Goal: Information Seeking & Learning: Learn about a topic

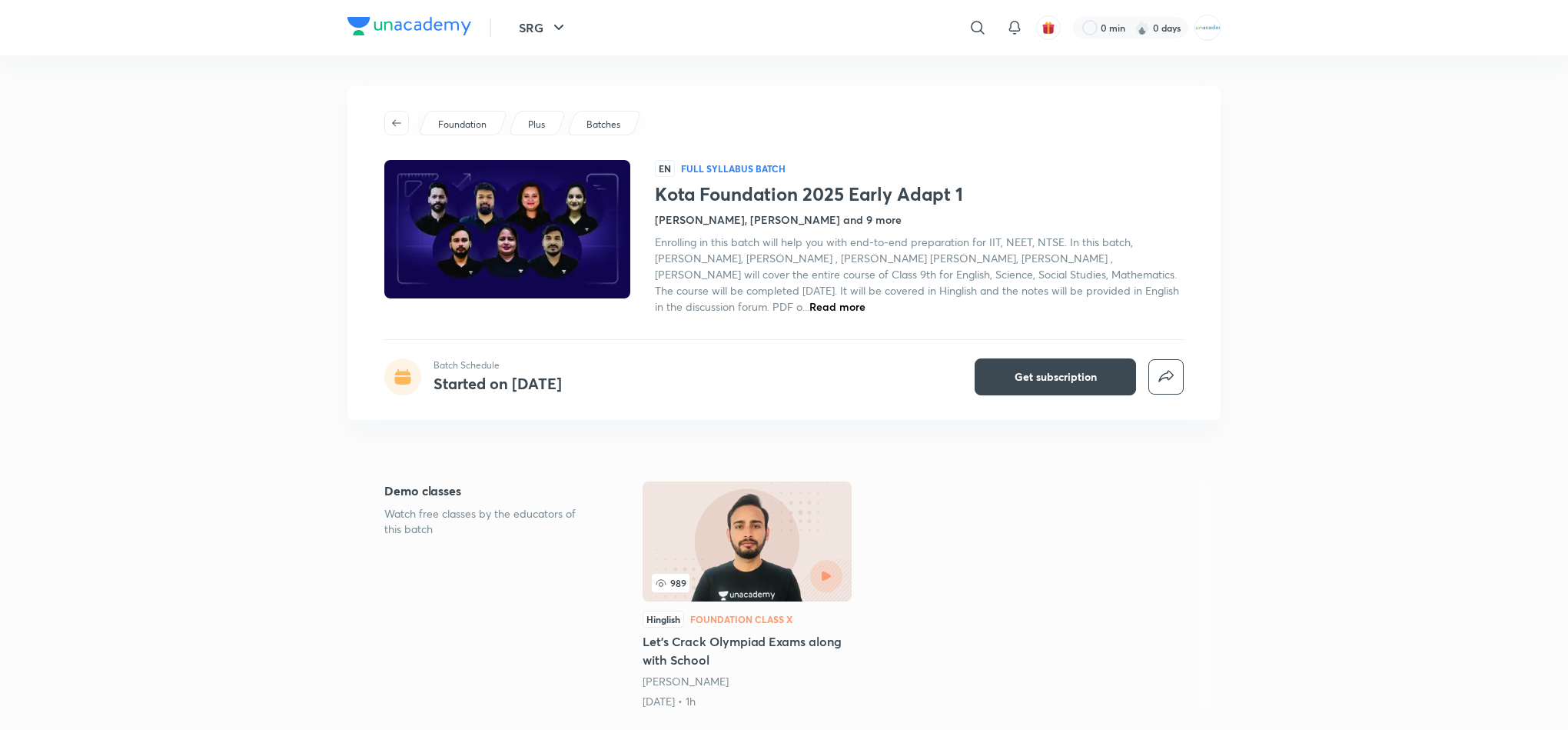
click at [820, 310] on span "Read more" at bounding box center [837, 306] width 56 height 15
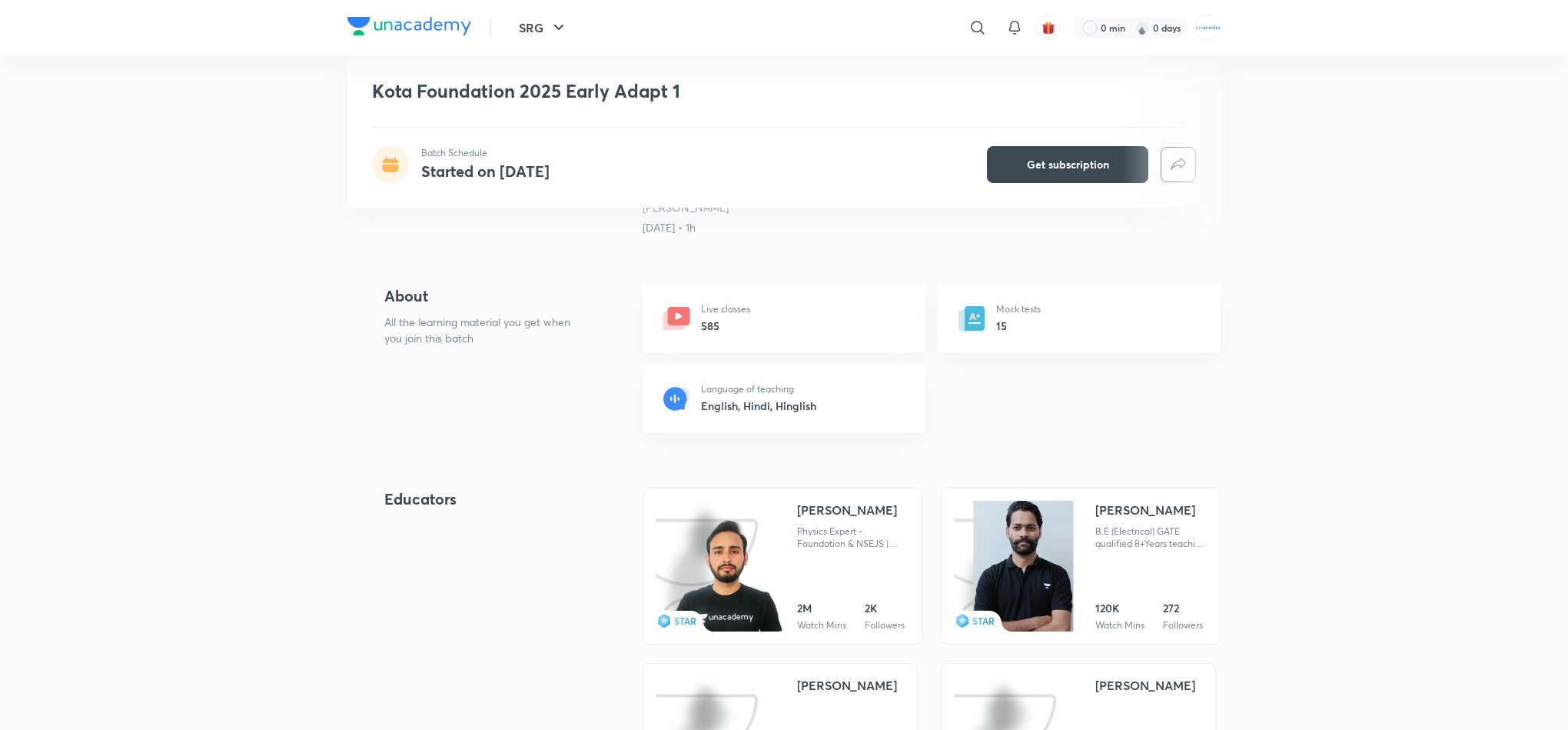
scroll to position [473, 0]
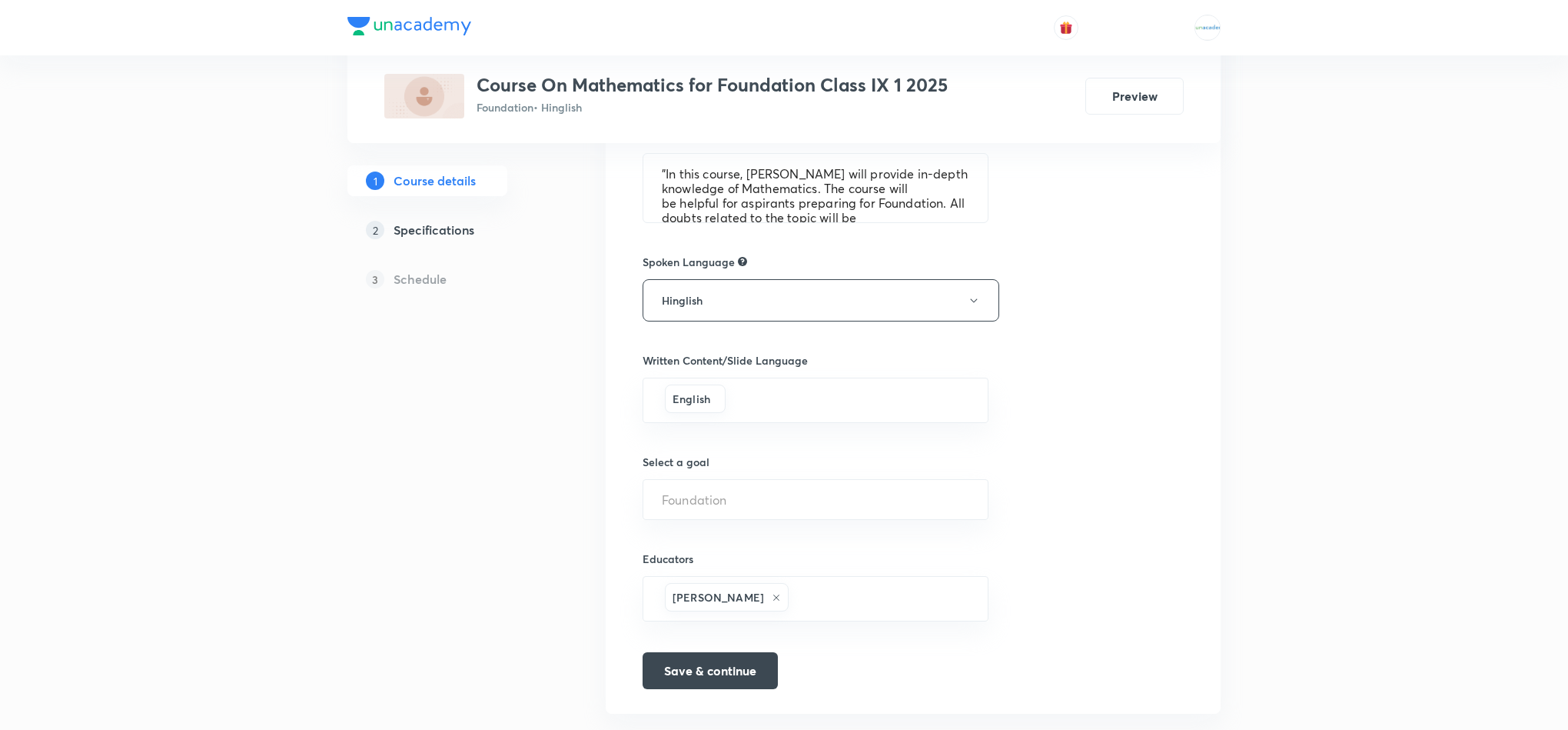
scroll to position [799, 0]
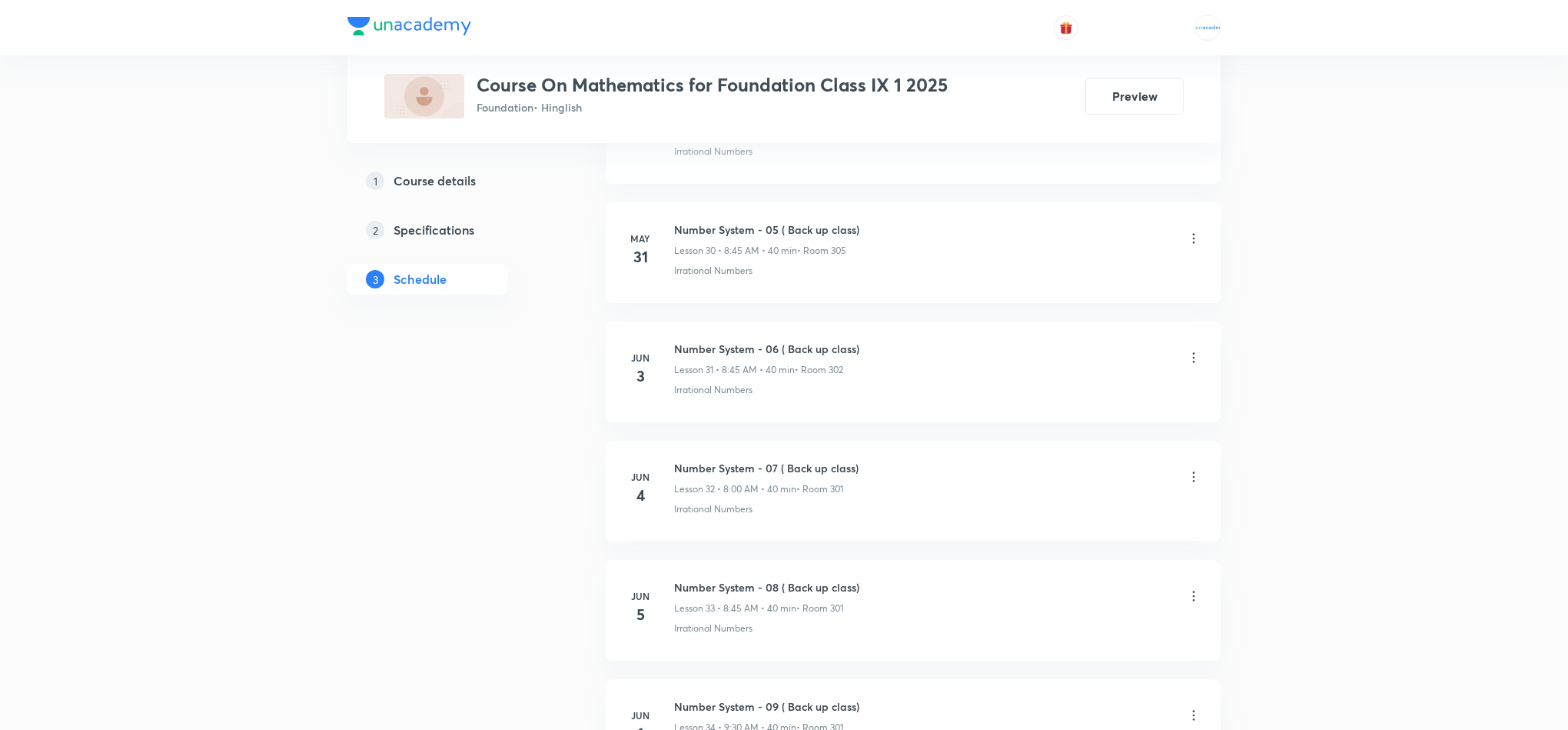
scroll to position [4292, 0]
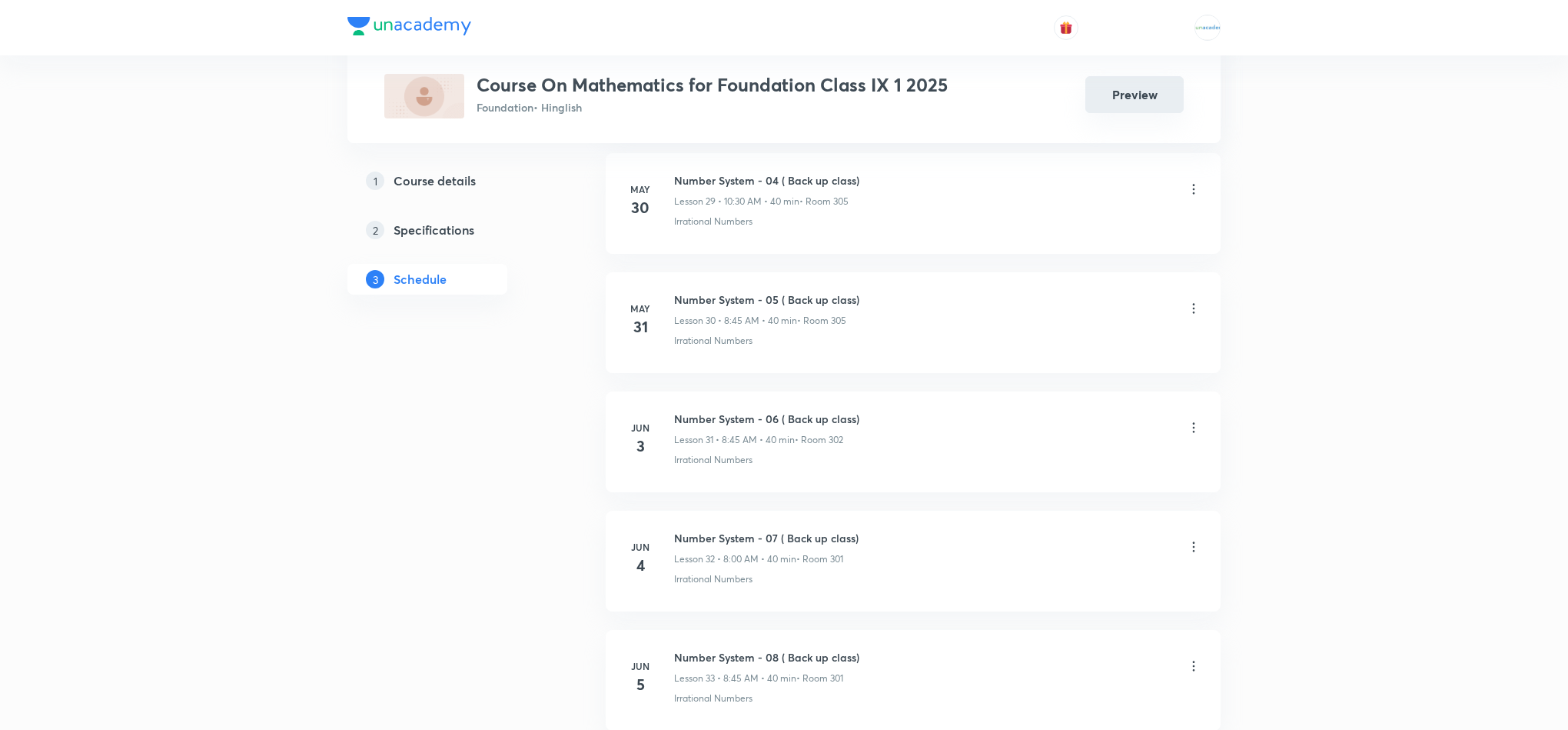
click at [1131, 109] on button "Preview" at bounding box center [1134, 94] width 99 height 37
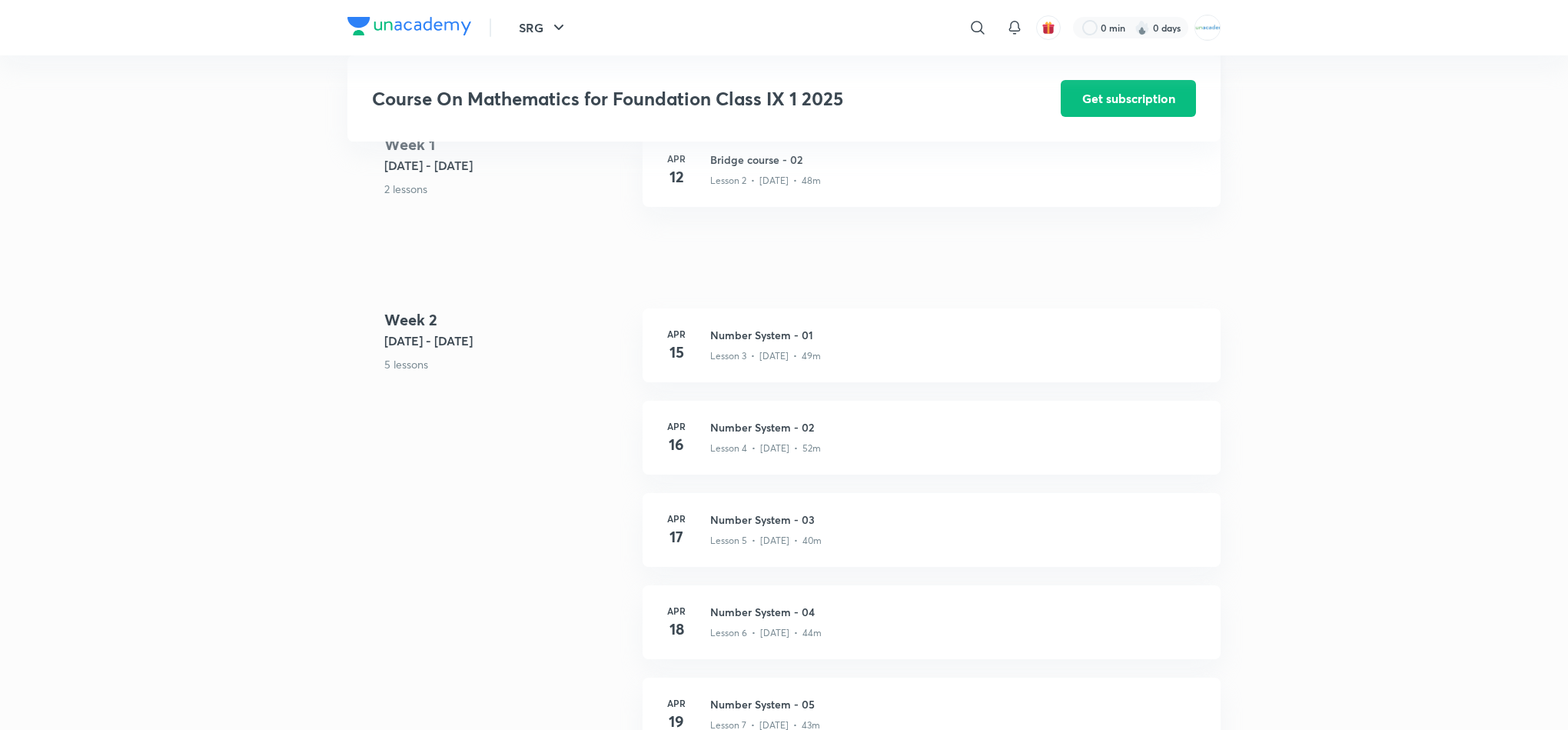
scroll to position [487, 0]
click at [784, 344] on h3 "Number System - 01" at bounding box center [956, 336] width 492 height 16
click at [808, 437] on h3 "Number System - 02" at bounding box center [956, 428] width 492 height 16
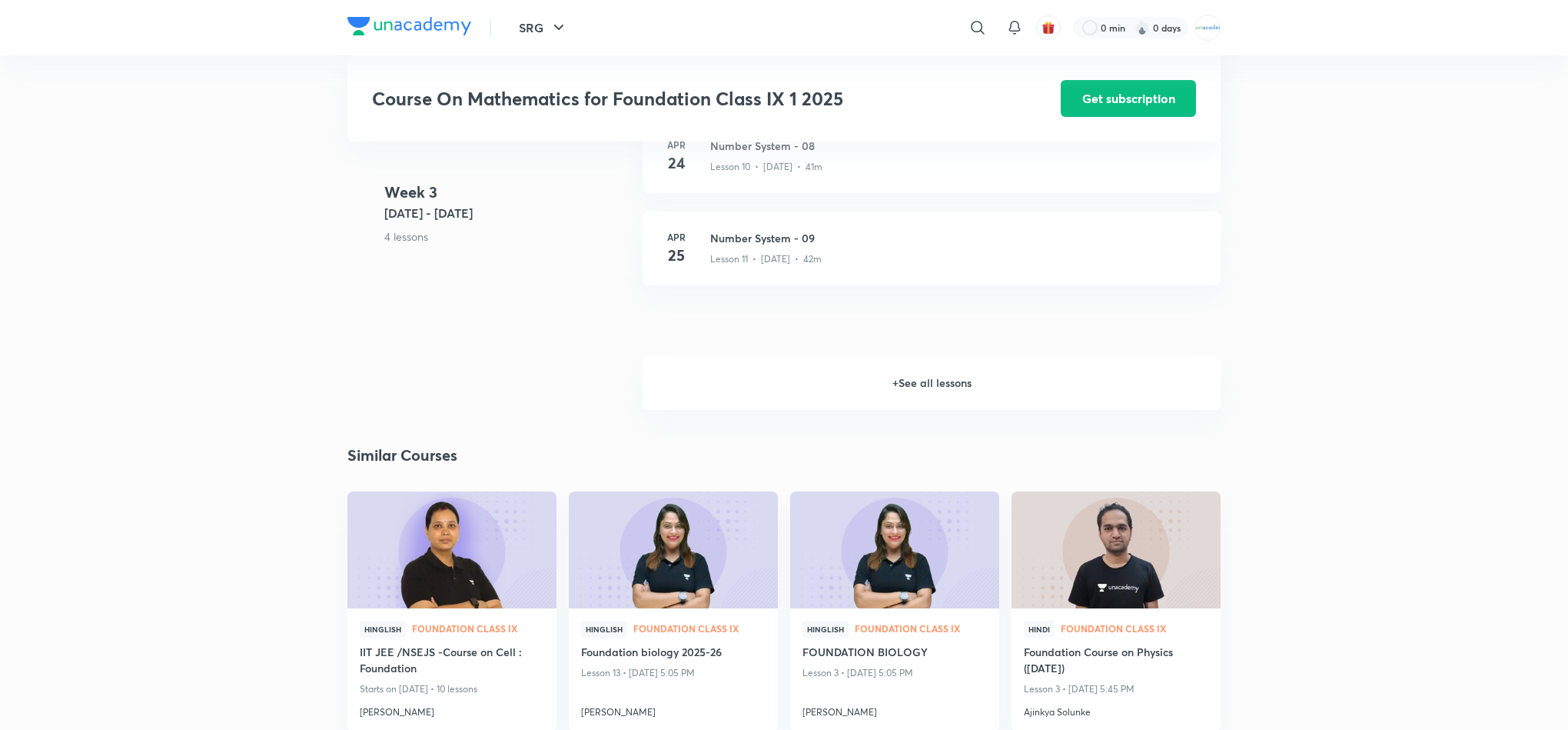
scroll to position [1409, 0]
click at [937, 383] on h6 "+ See all lessons" at bounding box center [932, 382] width 578 height 54
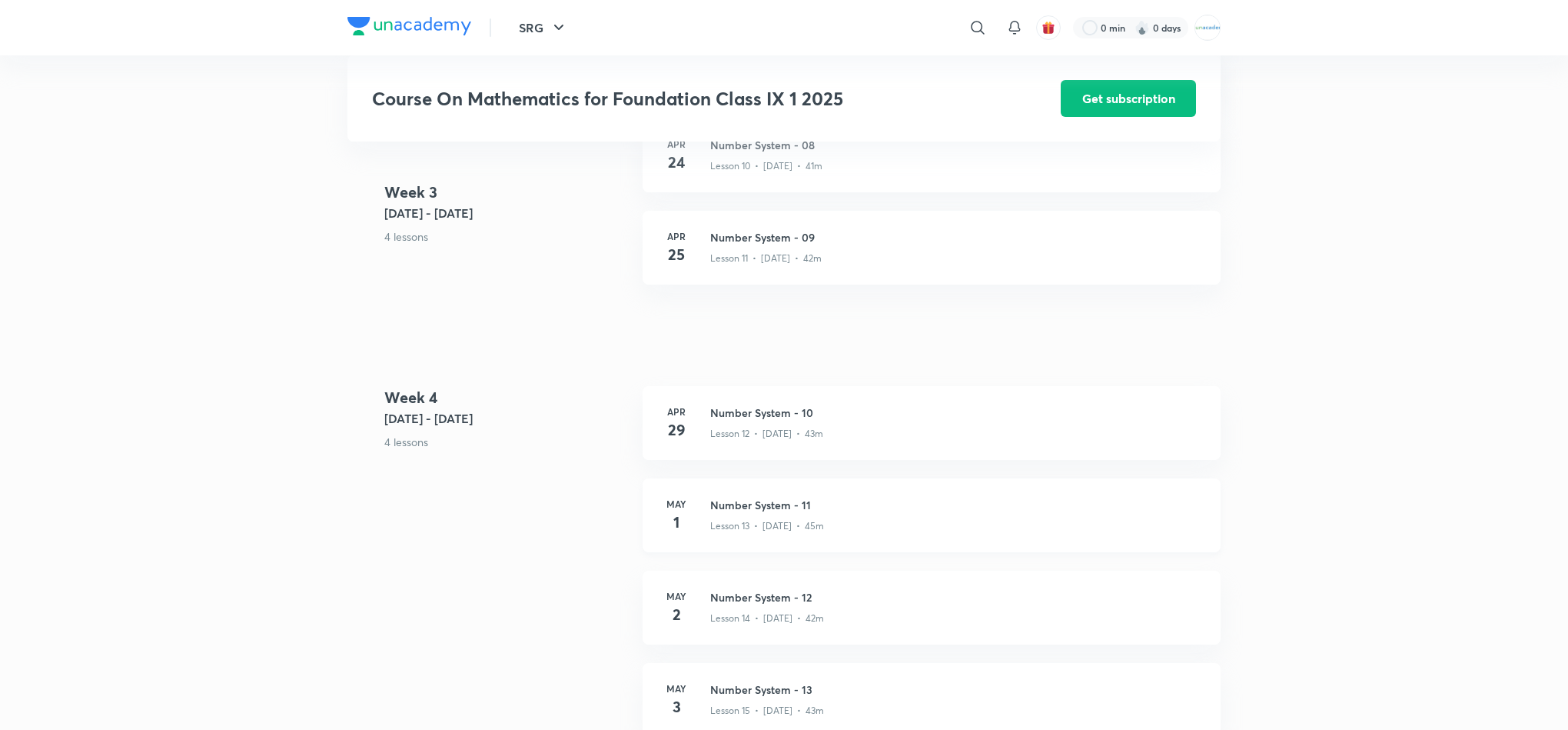
click at [844, 513] on h3 "Number System - 11" at bounding box center [956, 504] width 492 height 16
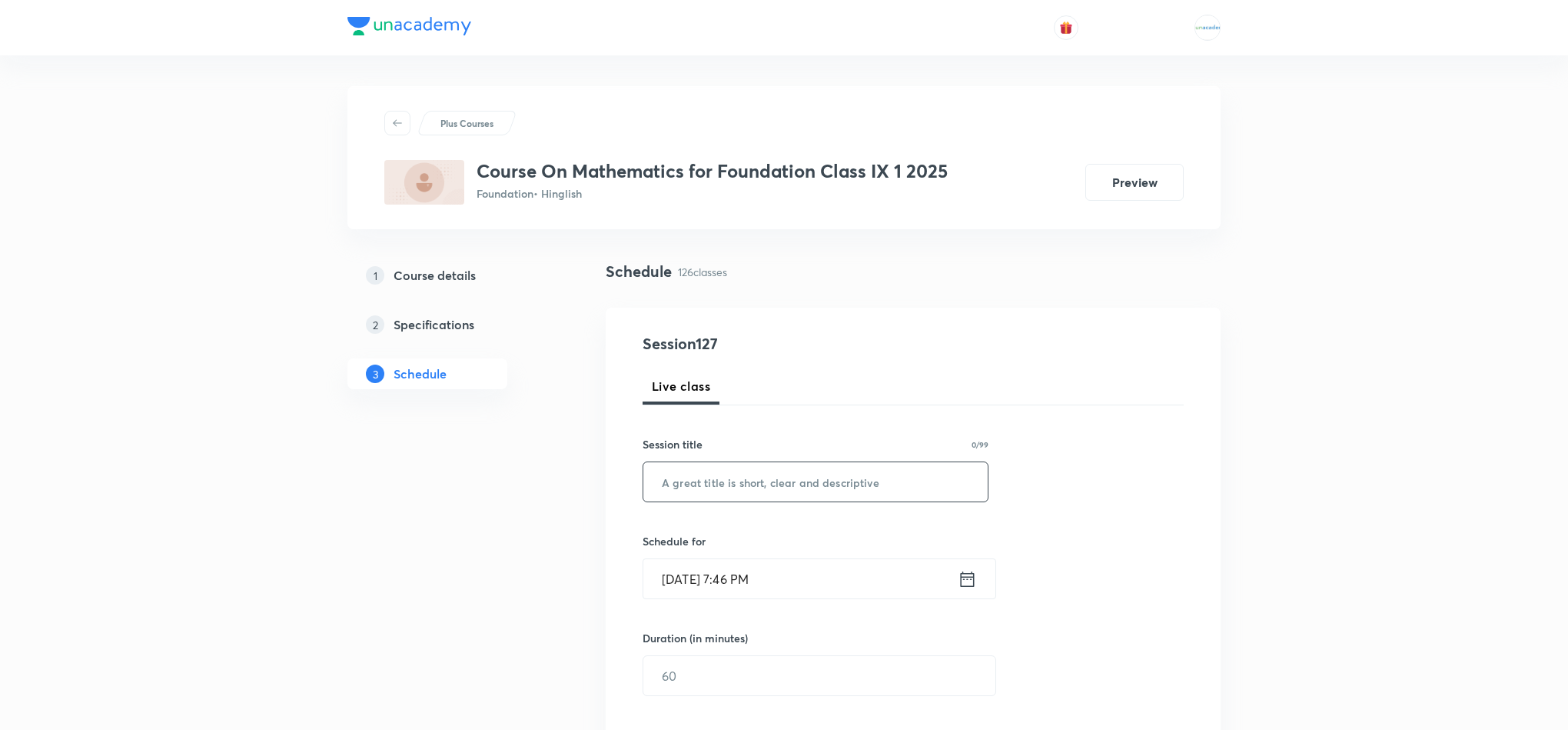
click at [798, 478] on input "text" at bounding box center [815, 482] width 345 height 39
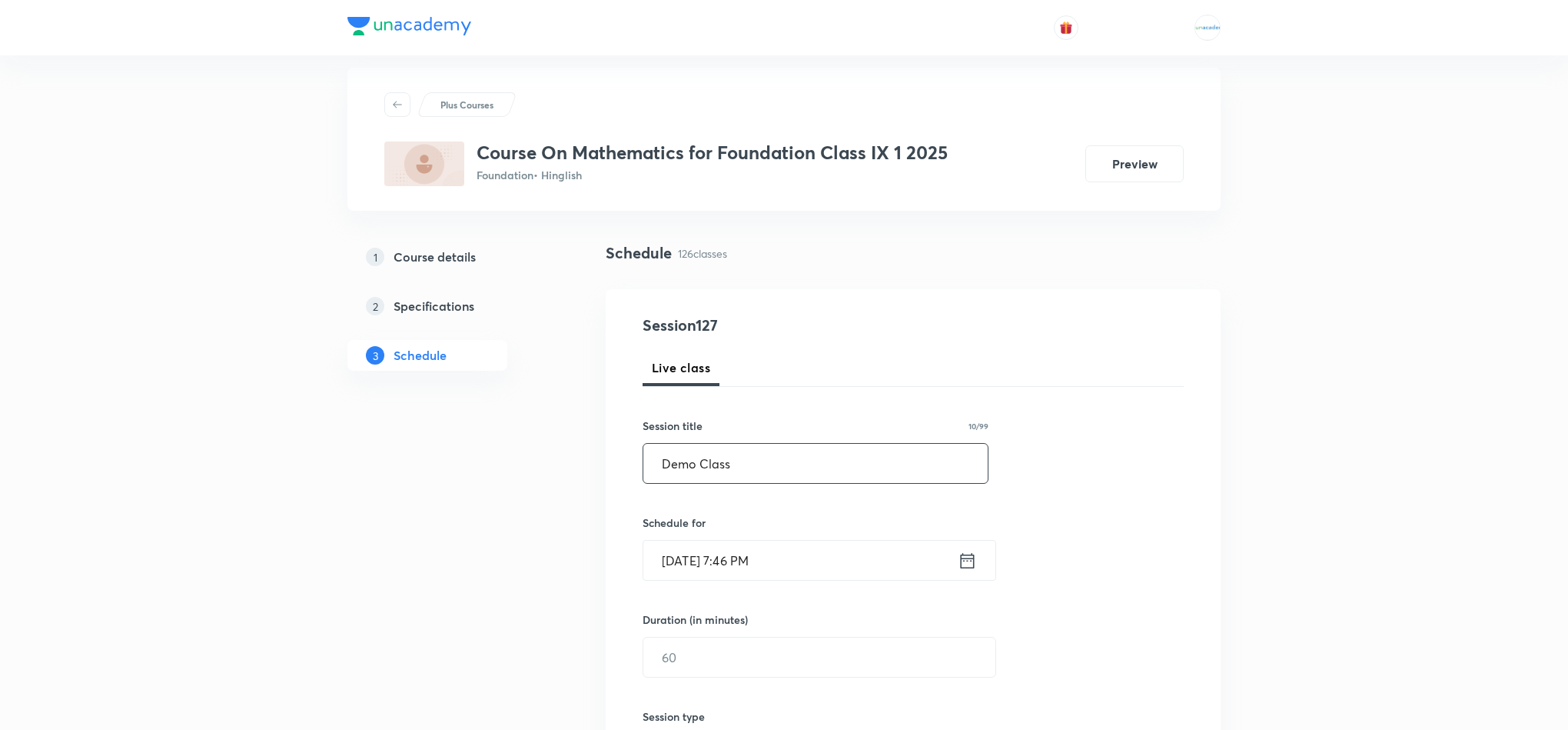
scroll to position [19, 0]
type input "Demo Class"
drag, startPoint x: 985, startPoint y: 561, endPoint x: 966, endPoint y: 565, distance: 19.4
click at [966, 565] on div "Sep 4, 2025, 7:46 PM ​" at bounding box center [820, 559] width 353 height 41
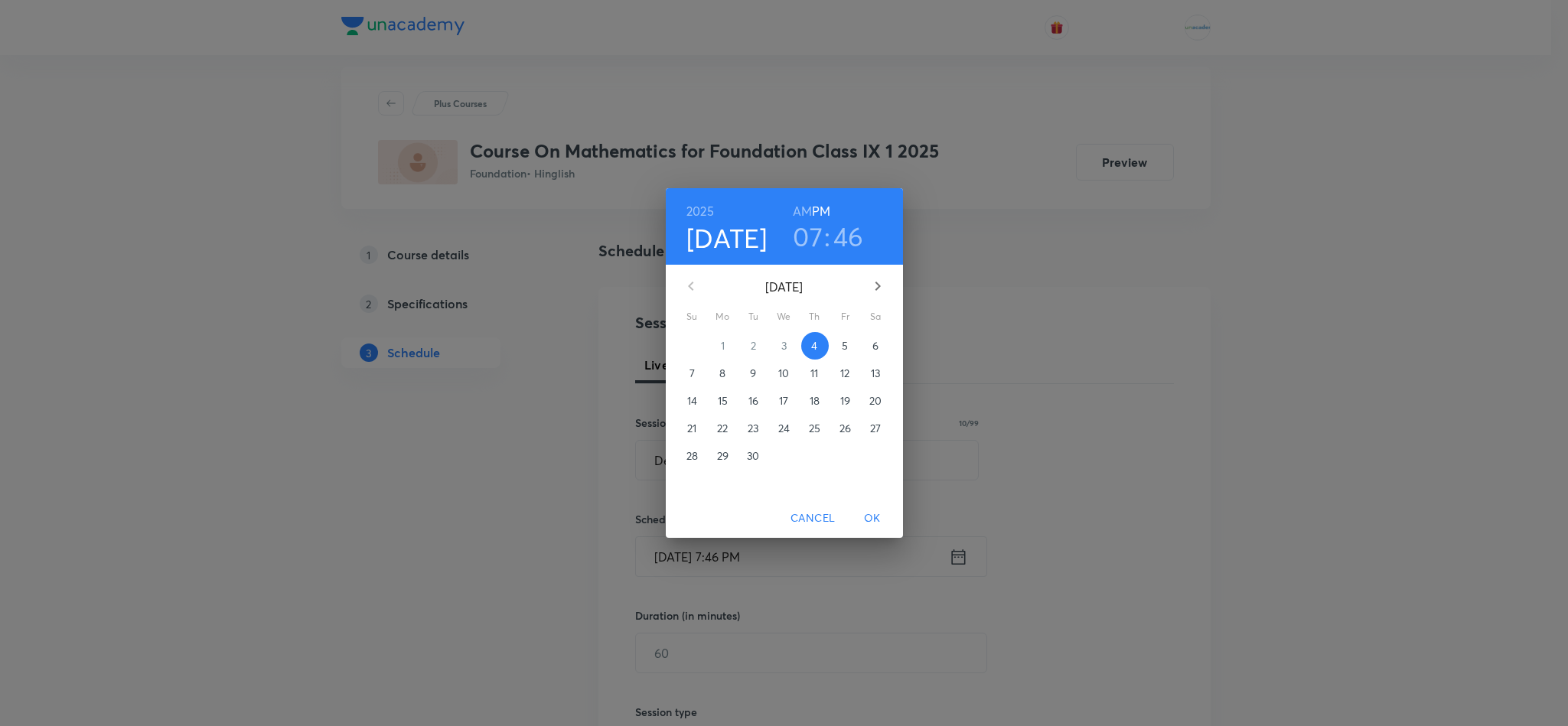
click at [875, 285] on icon "button" at bounding box center [878, 287] width 19 height 19
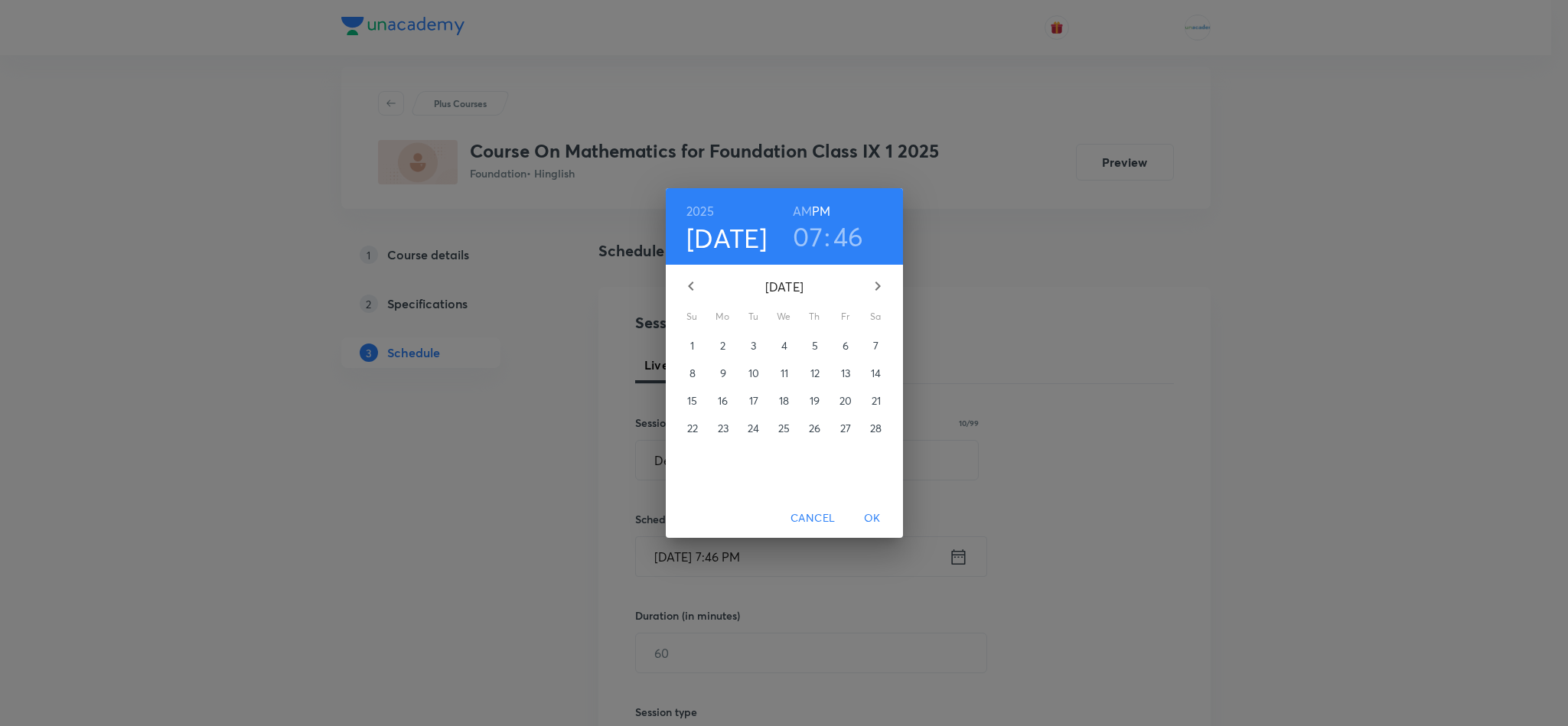
click at [875, 285] on icon "button" at bounding box center [878, 287] width 19 height 19
click at [713, 236] on h4 "Sep 4" at bounding box center [726, 238] width 81 height 32
click at [889, 296] on button "button" at bounding box center [877, 286] width 37 height 37
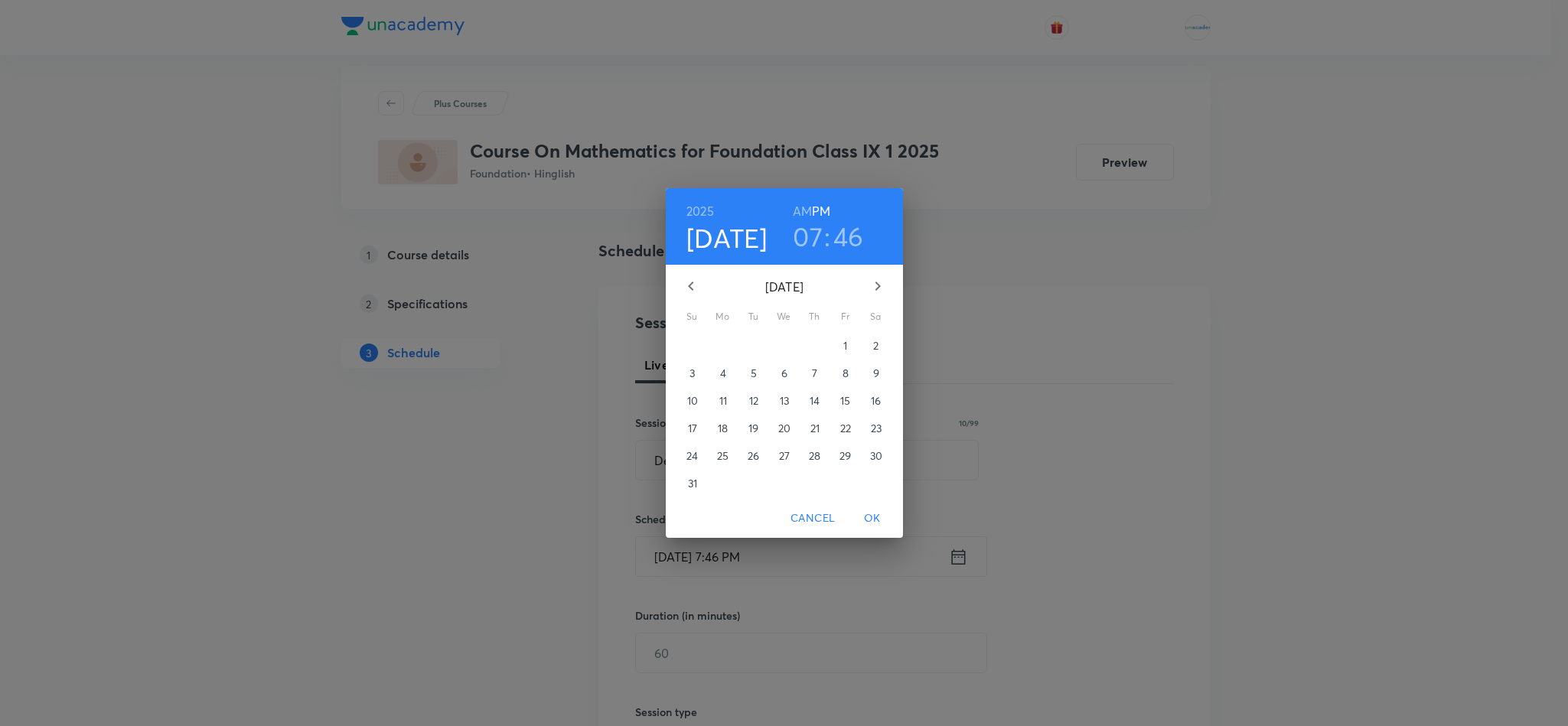
click at [889, 296] on button "button" at bounding box center [877, 286] width 37 height 37
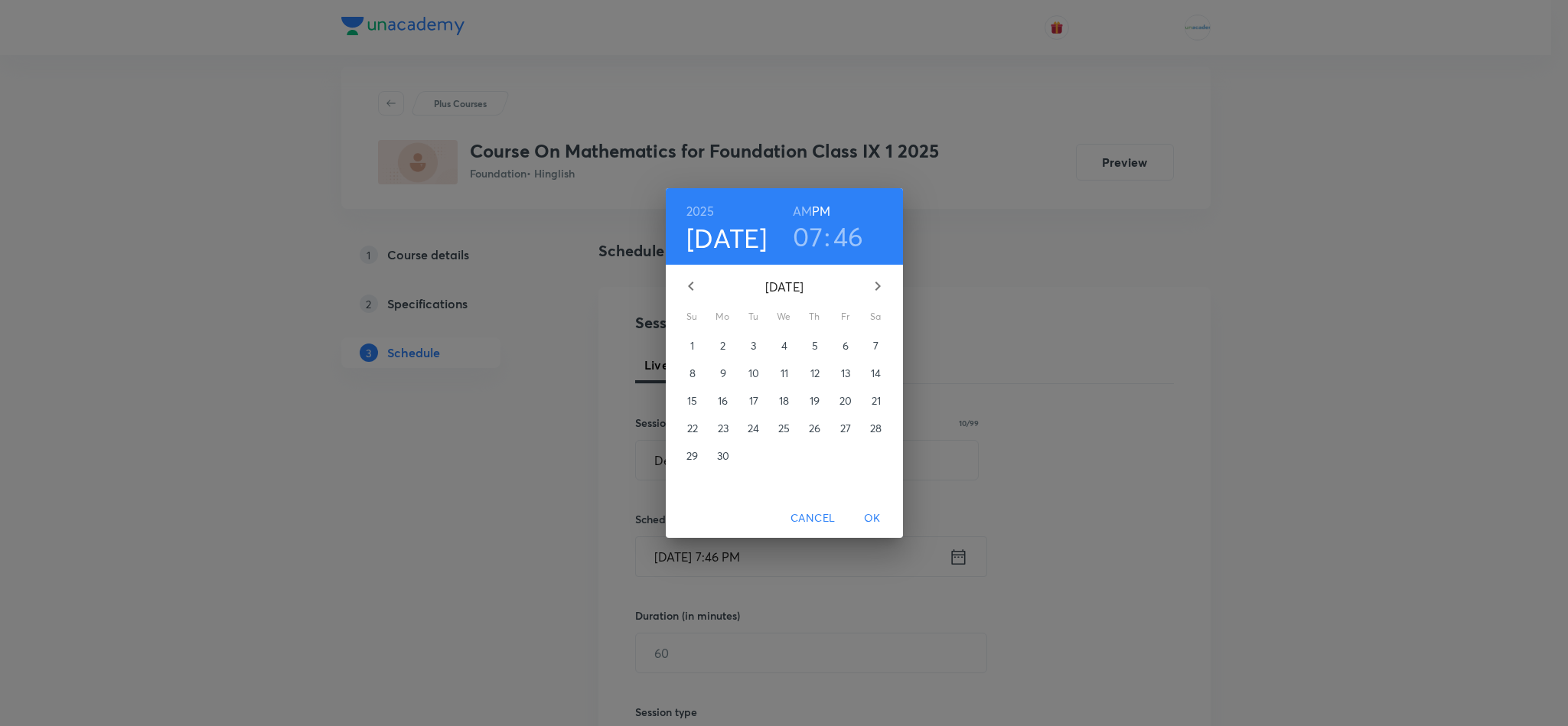
click at [889, 296] on button "button" at bounding box center [877, 286] width 37 height 37
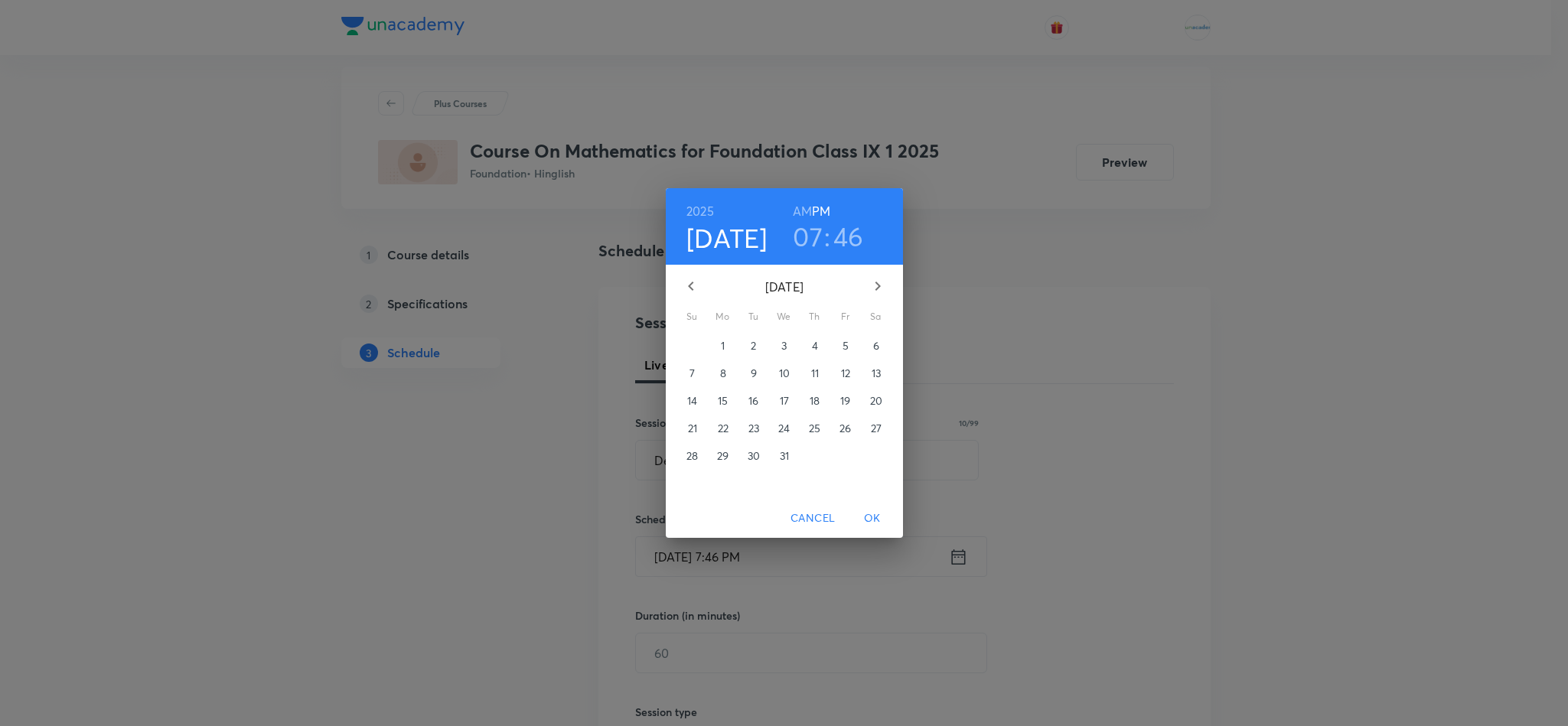
click at [889, 296] on button "button" at bounding box center [877, 286] width 37 height 37
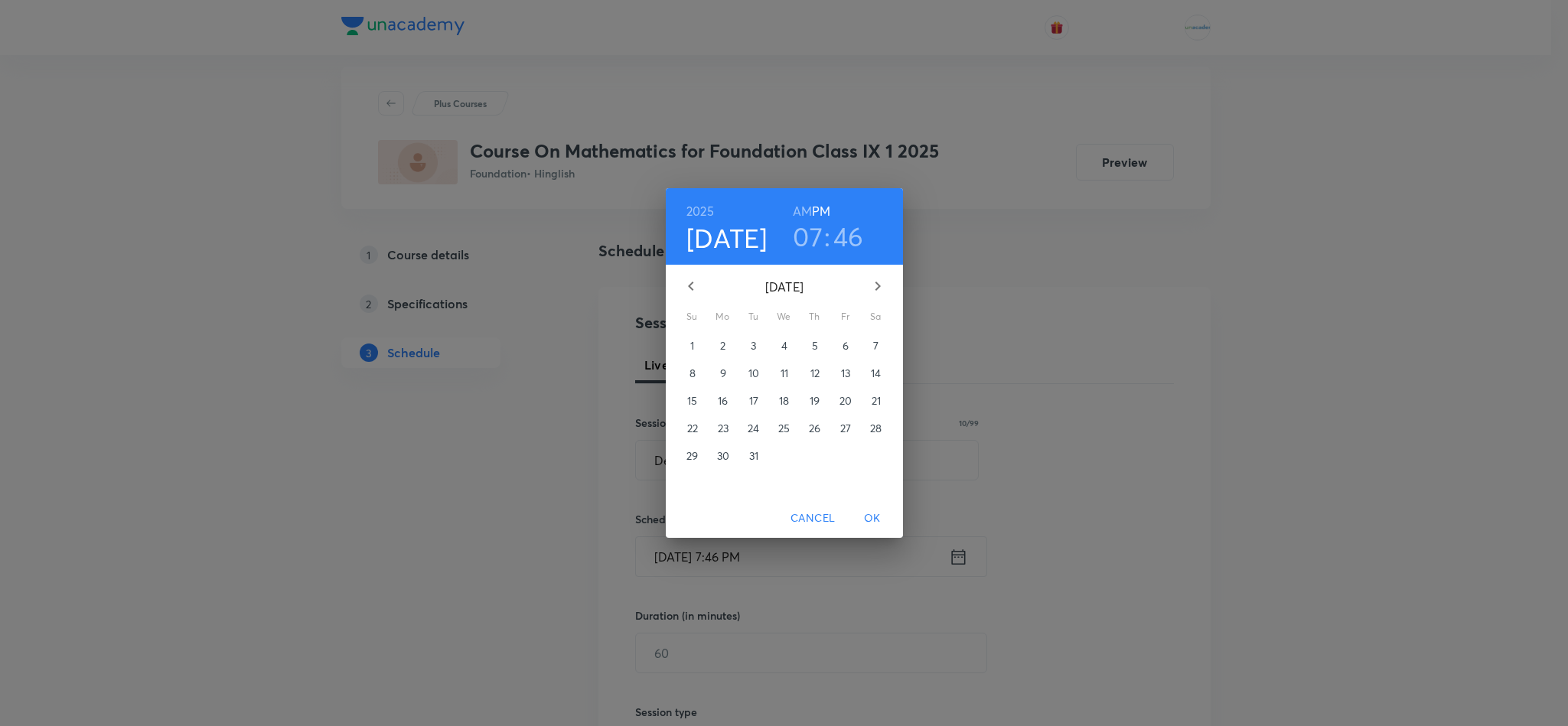
click at [889, 296] on button "button" at bounding box center [877, 286] width 37 height 37
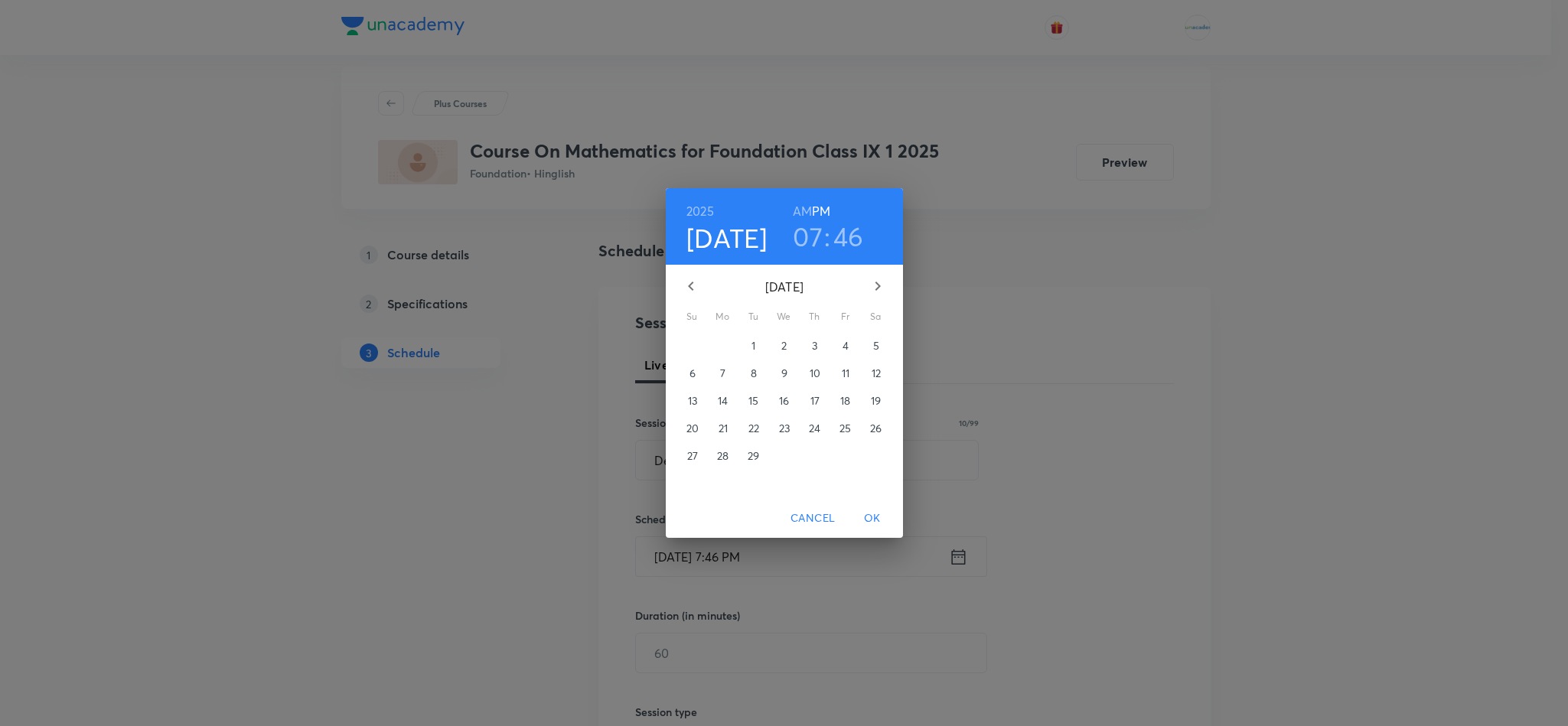
click at [889, 296] on button "button" at bounding box center [877, 286] width 37 height 37
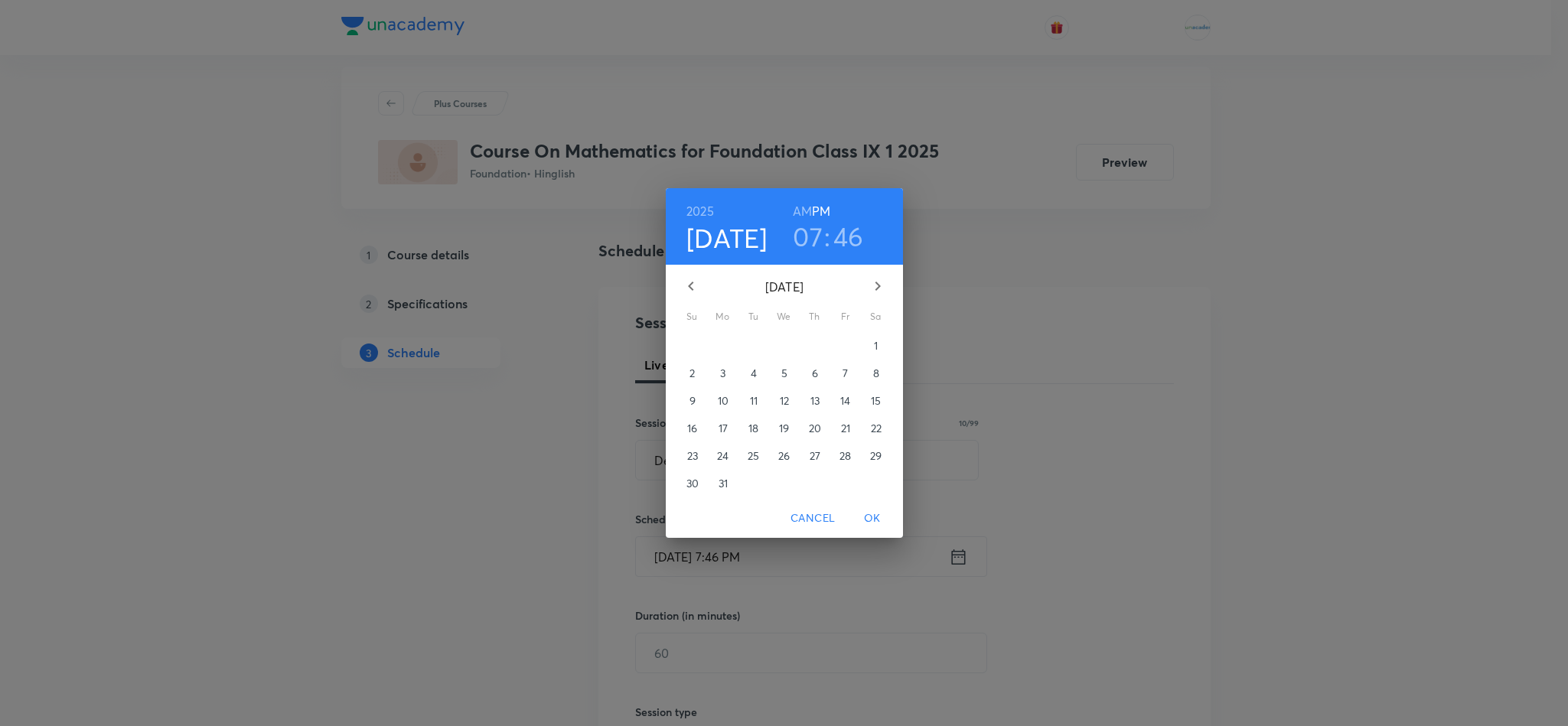
click at [889, 296] on button "button" at bounding box center [877, 286] width 37 height 37
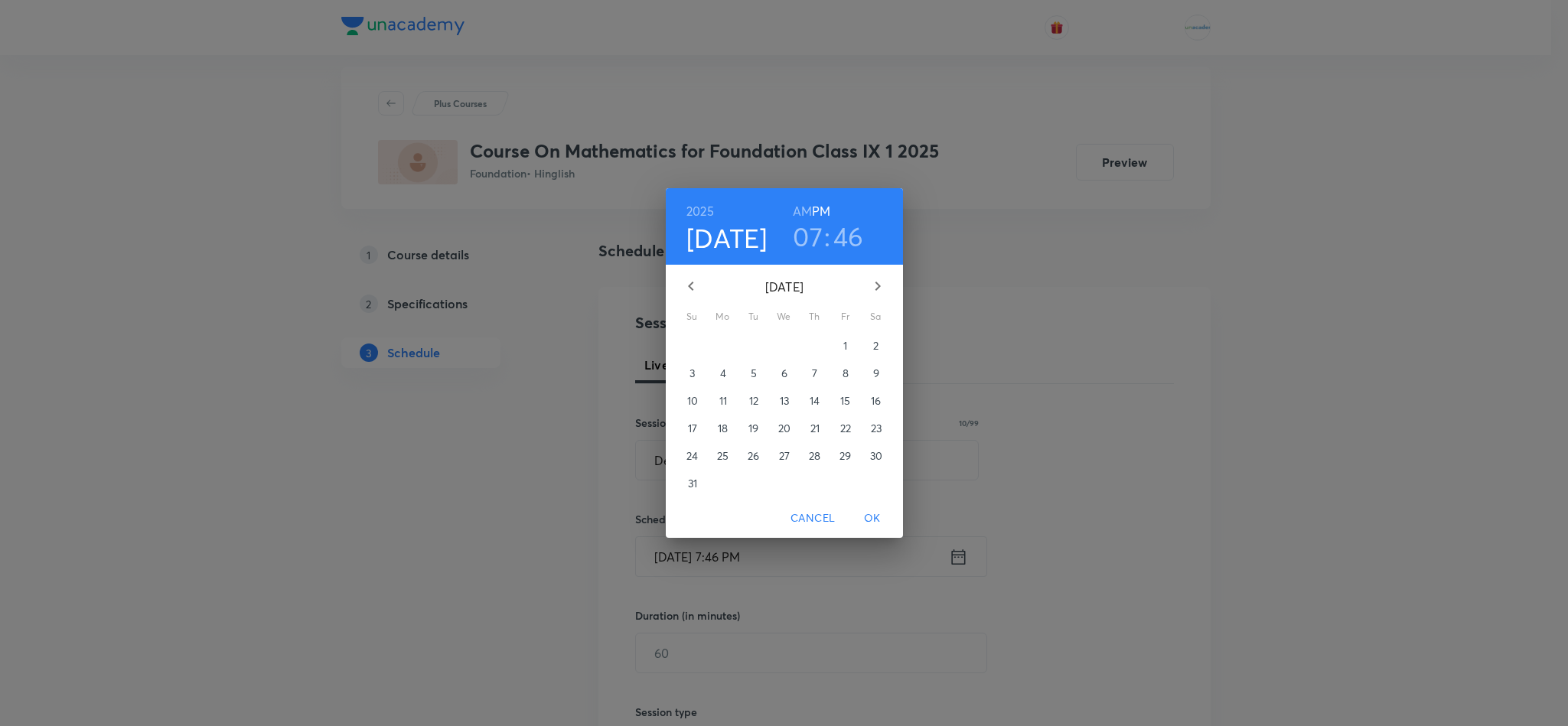
click at [889, 296] on button "button" at bounding box center [877, 286] width 37 height 37
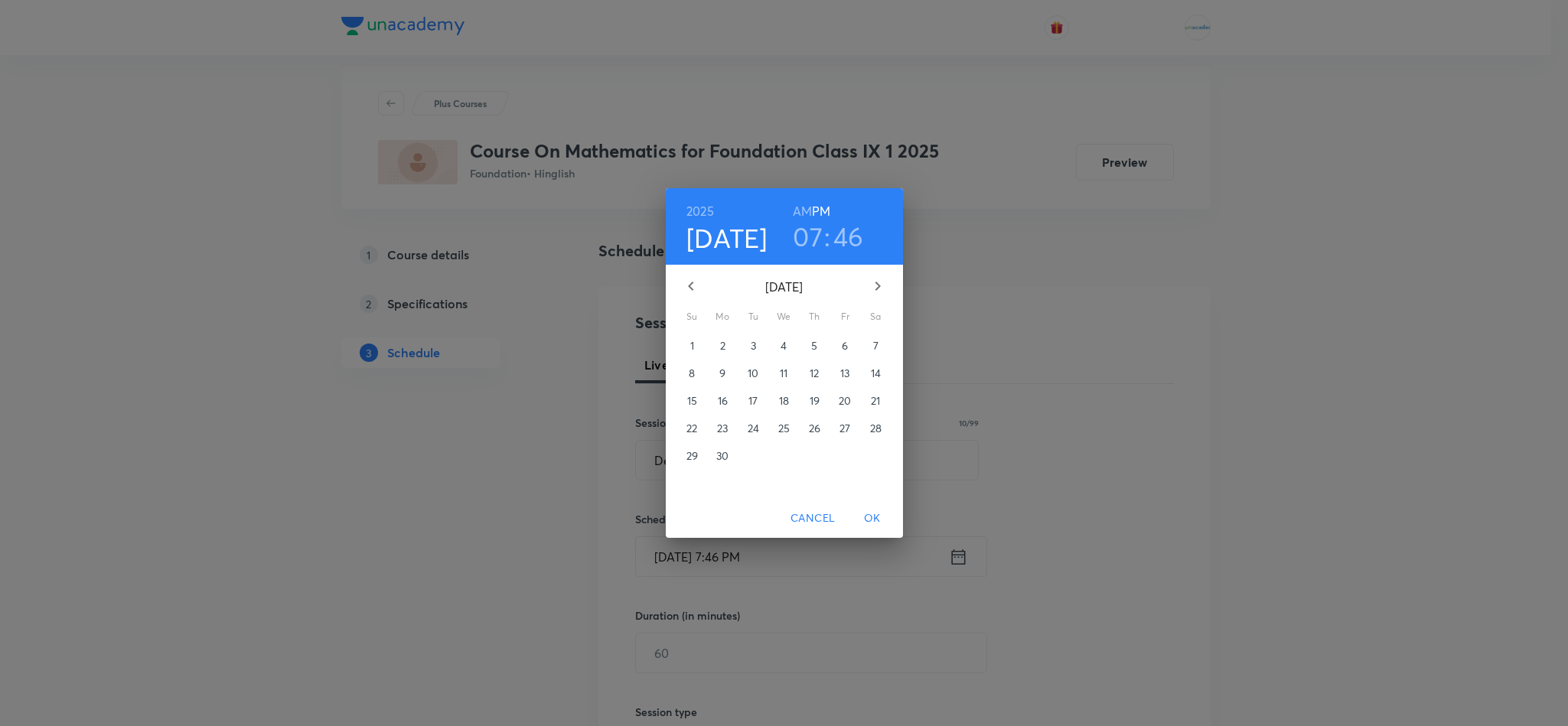
click at [889, 296] on button "button" at bounding box center [877, 286] width 37 height 37
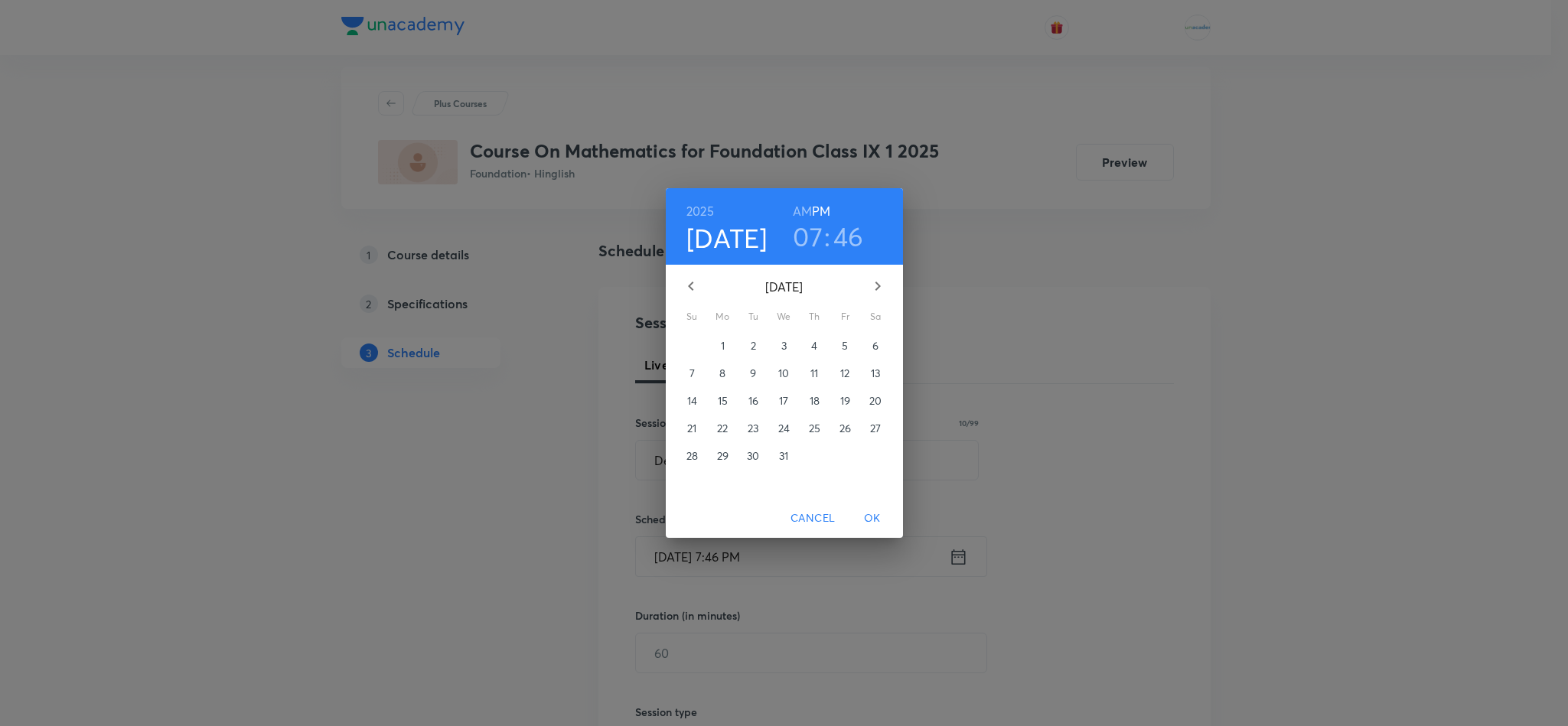
click at [889, 296] on button "button" at bounding box center [877, 286] width 37 height 37
click at [730, 485] on span "31" at bounding box center [723, 484] width 27 height 15
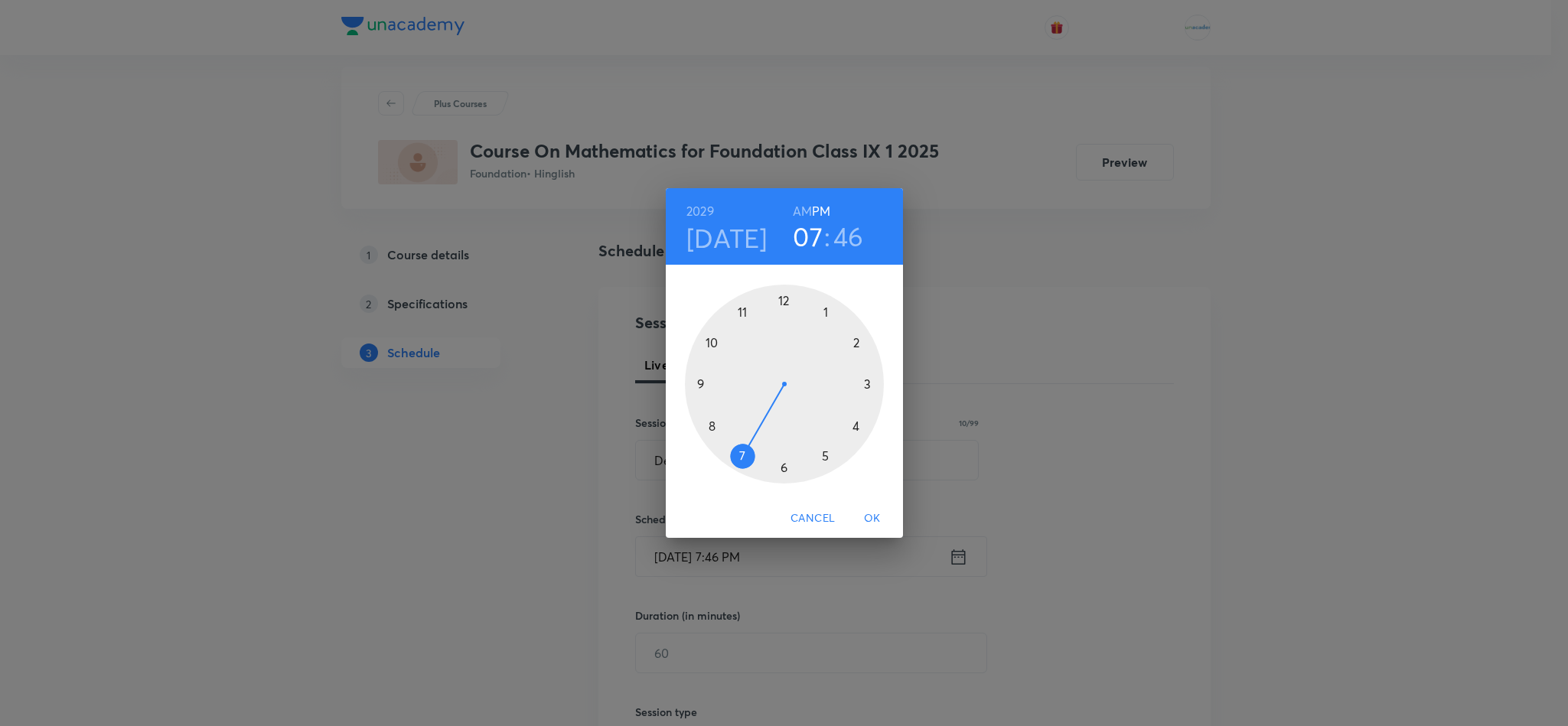
click at [882, 508] on span "OK" at bounding box center [872, 518] width 37 height 19
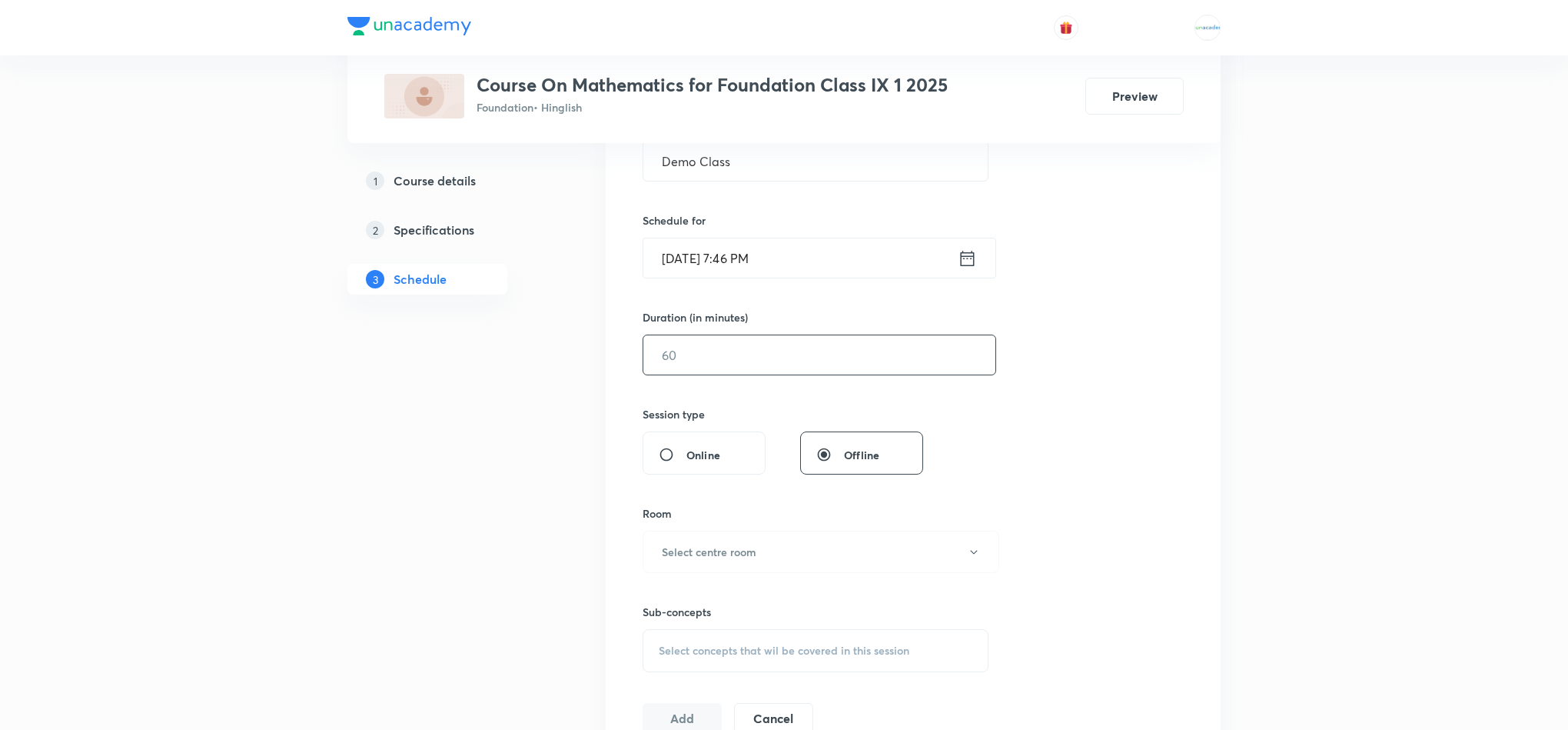
scroll to position [319, 0]
click at [736, 363] on input "text" at bounding box center [819, 357] width 352 height 39
type input "60"
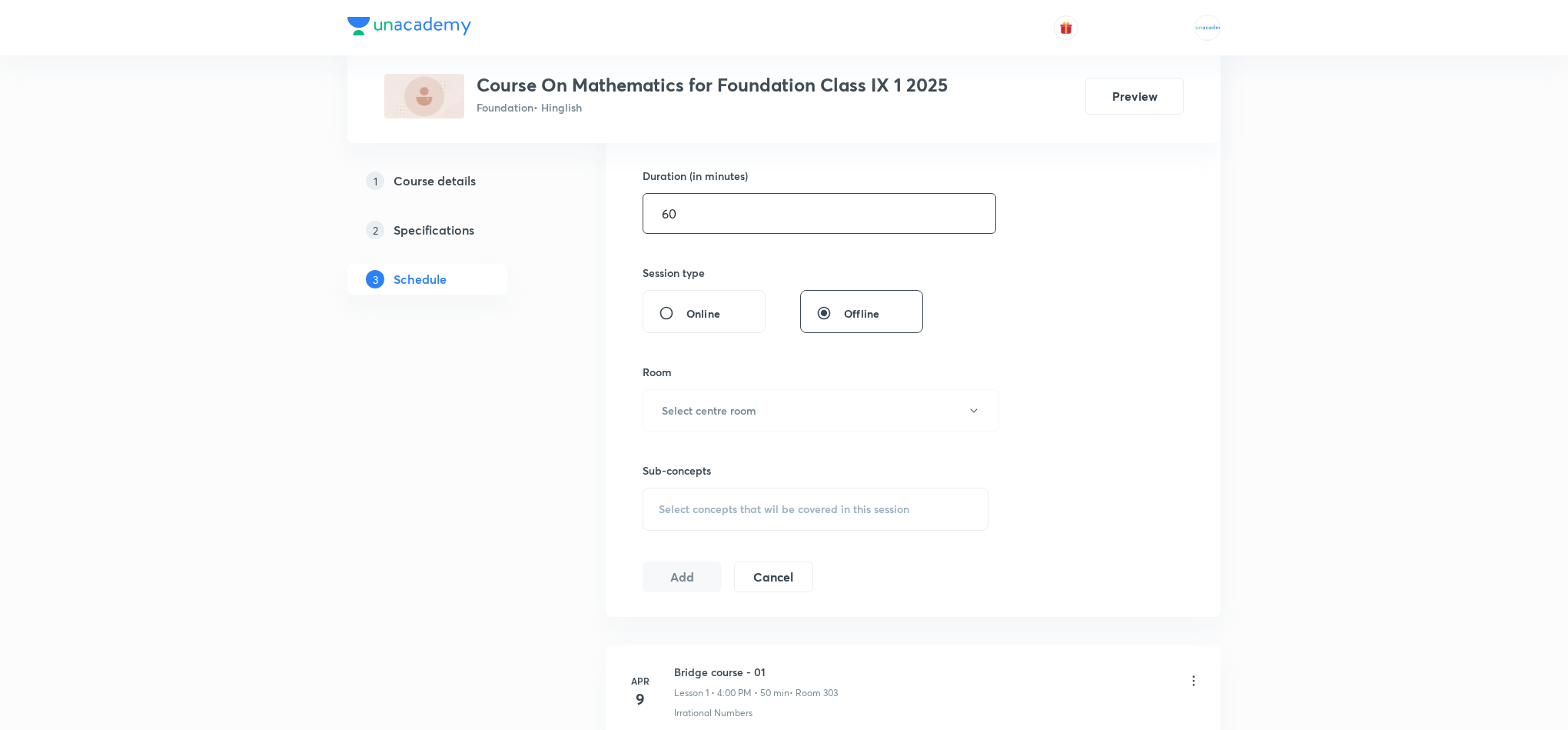
scroll to position [465, 0]
click at [736, 429] on button "Select centre room" at bounding box center [821, 407] width 357 height 42
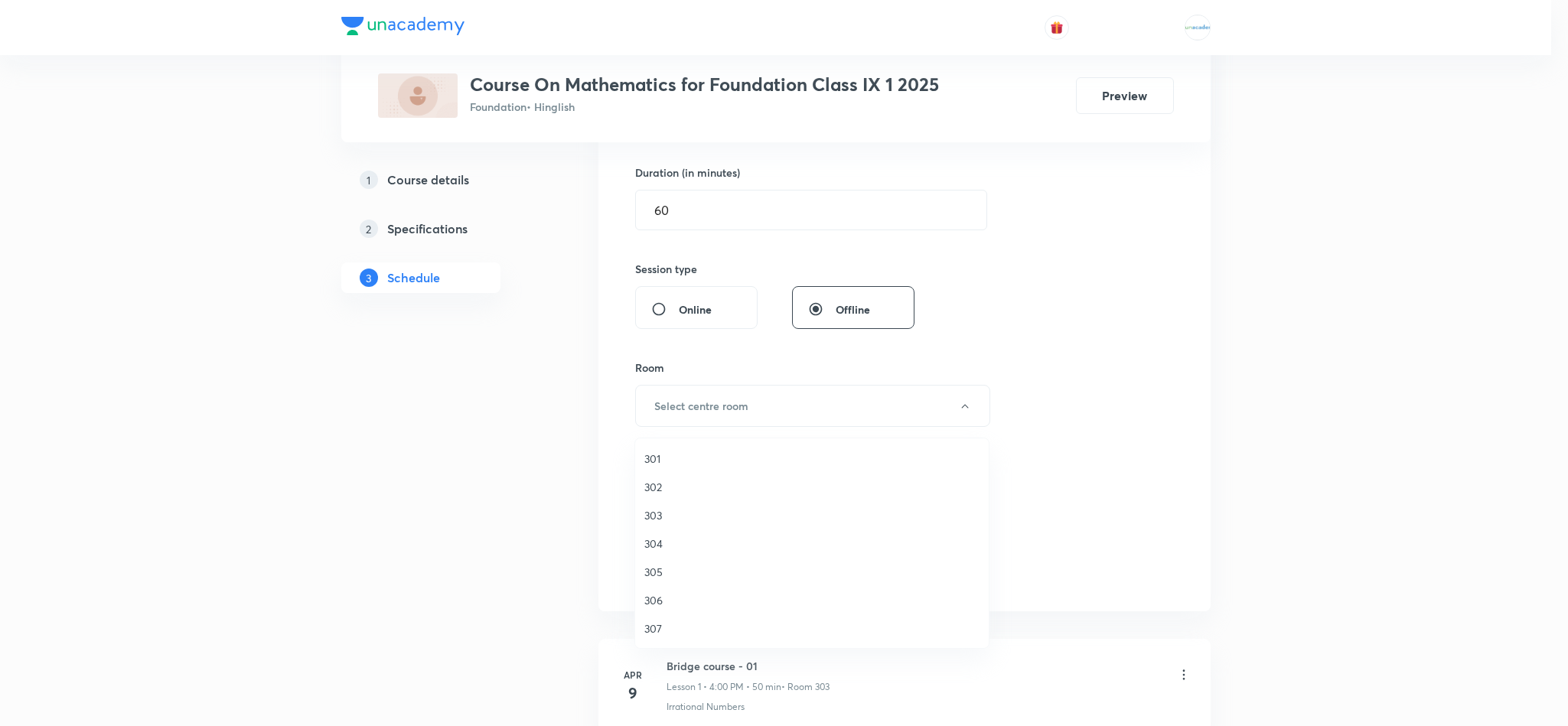
click at [698, 455] on span "301" at bounding box center [812, 458] width 335 height 16
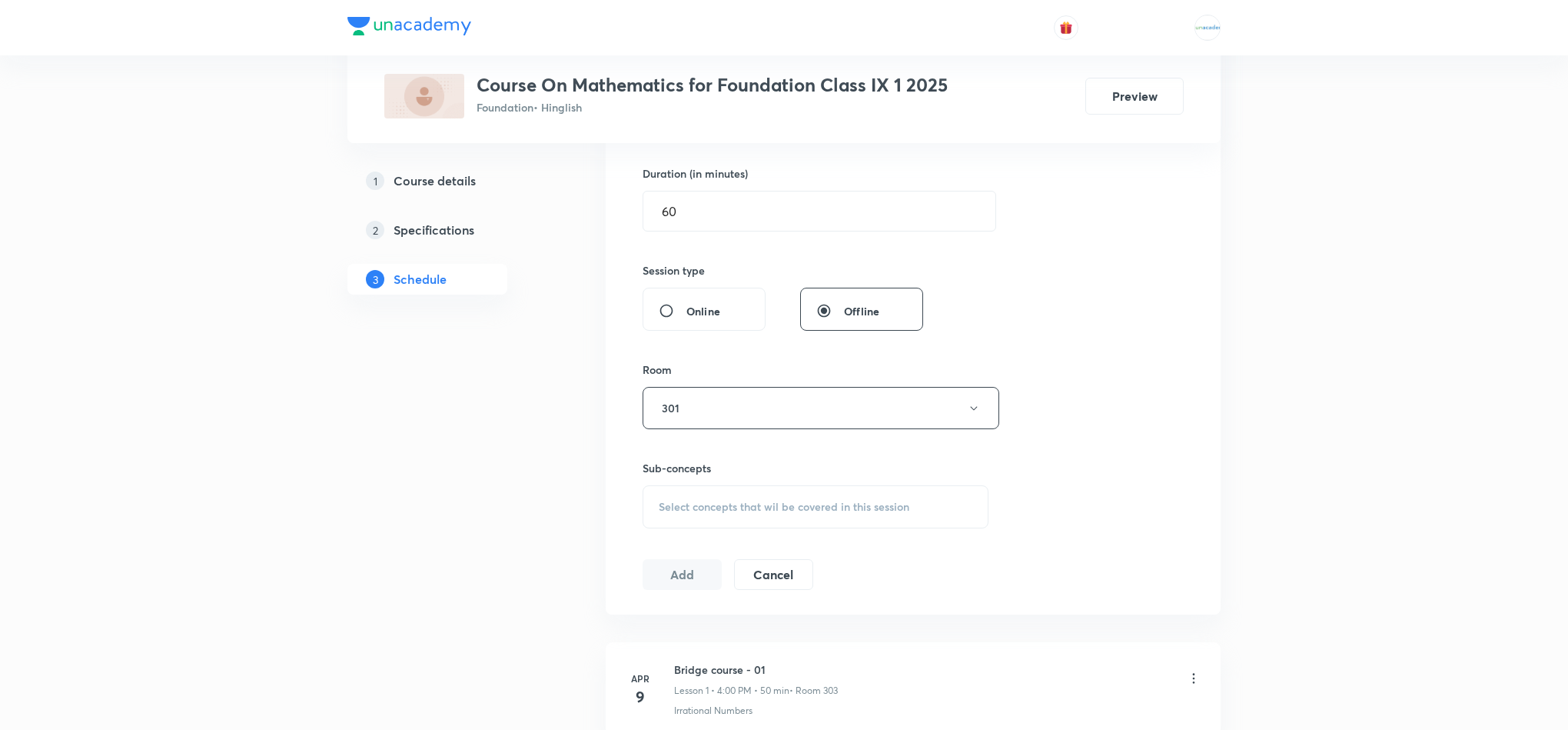
click at [754, 499] on div "Select concepts that wil be covered in this session" at bounding box center [815, 507] width 345 height 43
click at [672, 317] on input "Online" at bounding box center [672, 311] width 27 height 15
radio input "true"
radio input "false"
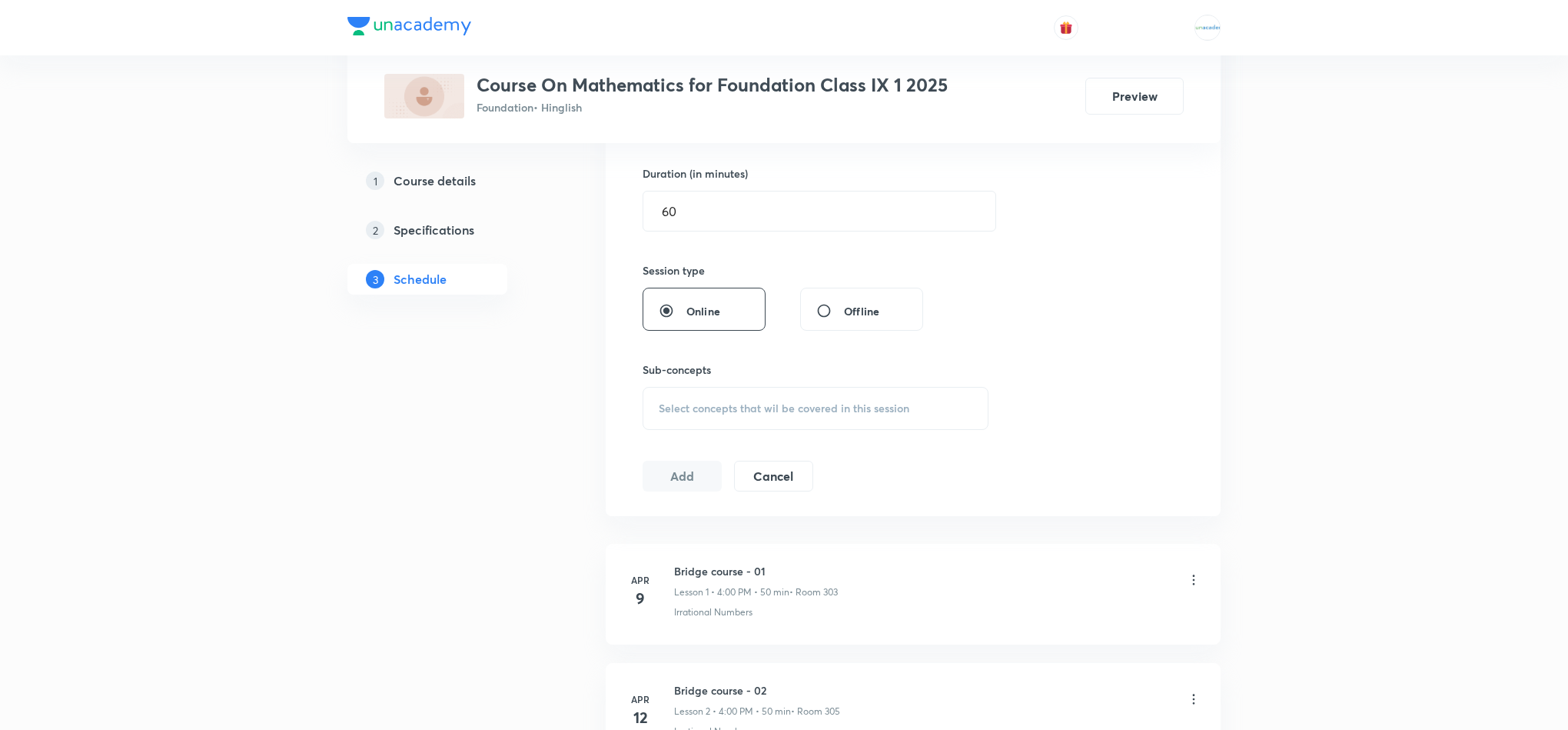
click at [722, 398] on div "Select concepts that wil be covered in this session" at bounding box center [815, 408] width 345 height 43
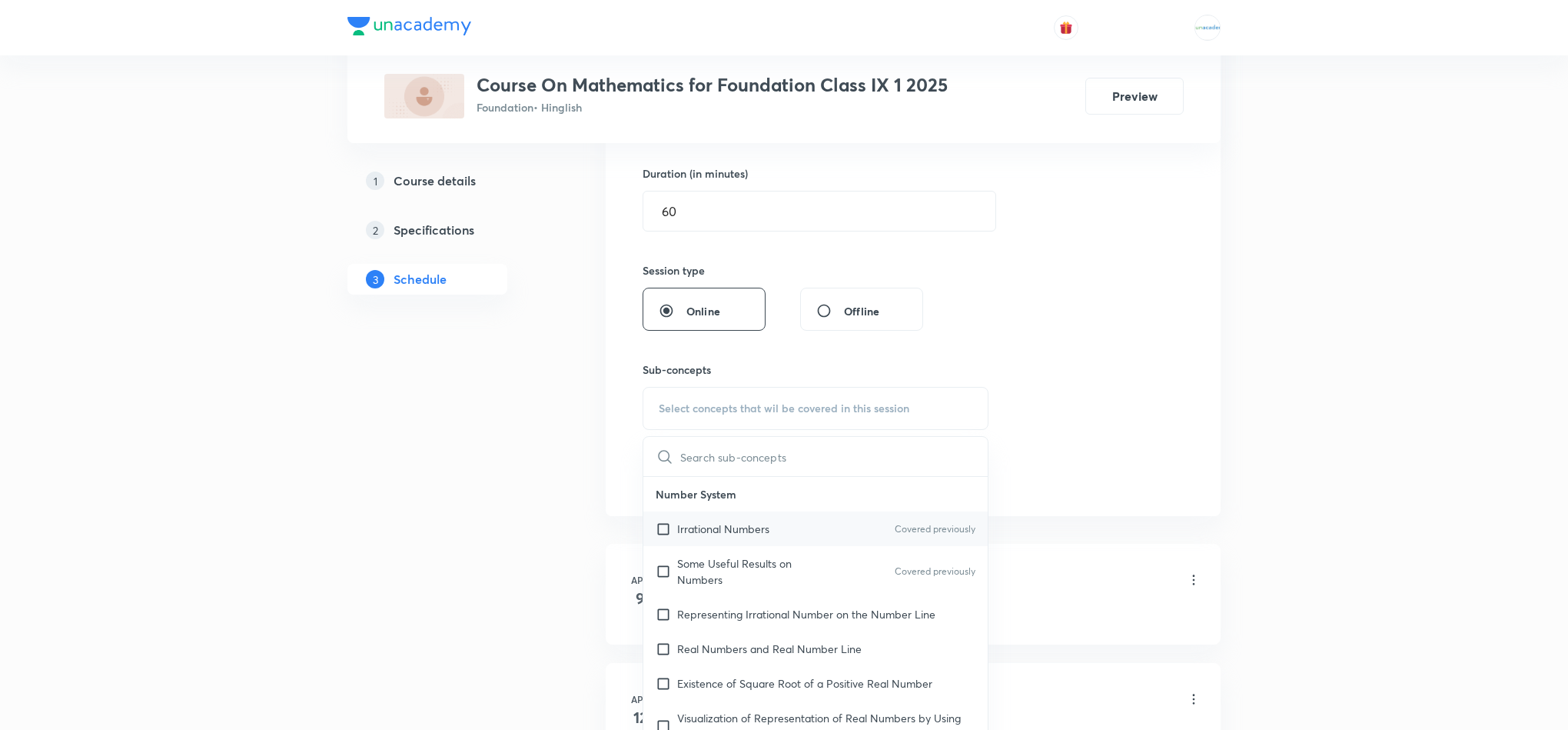
click at [720, 543] on div "Irrational Numbers Covered previously" at bounding box center [815, 528] width 345 height 34
checkbox input "true"
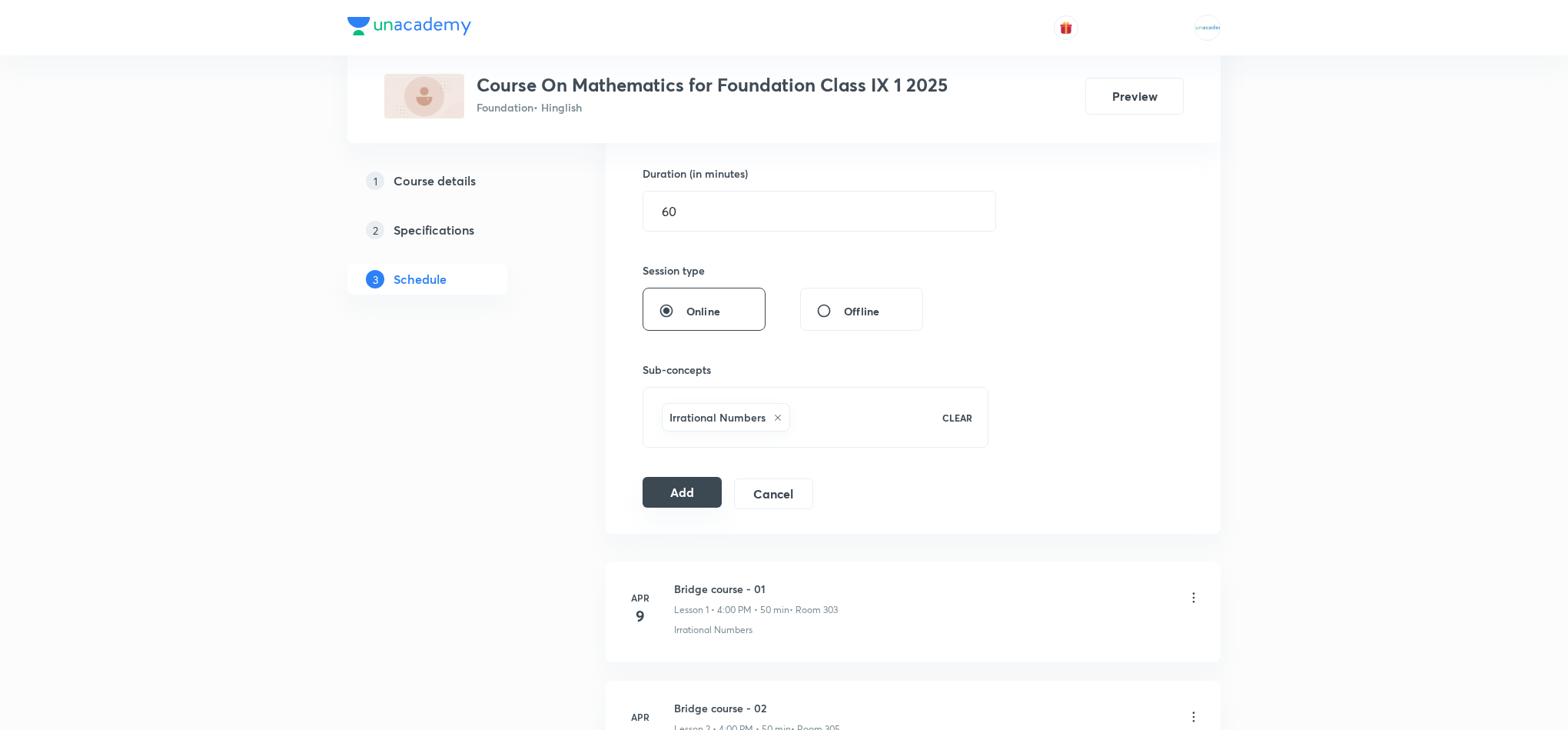
click at [663, 498] on button "Add" at bounding box center [682, 492] width 79 height 31
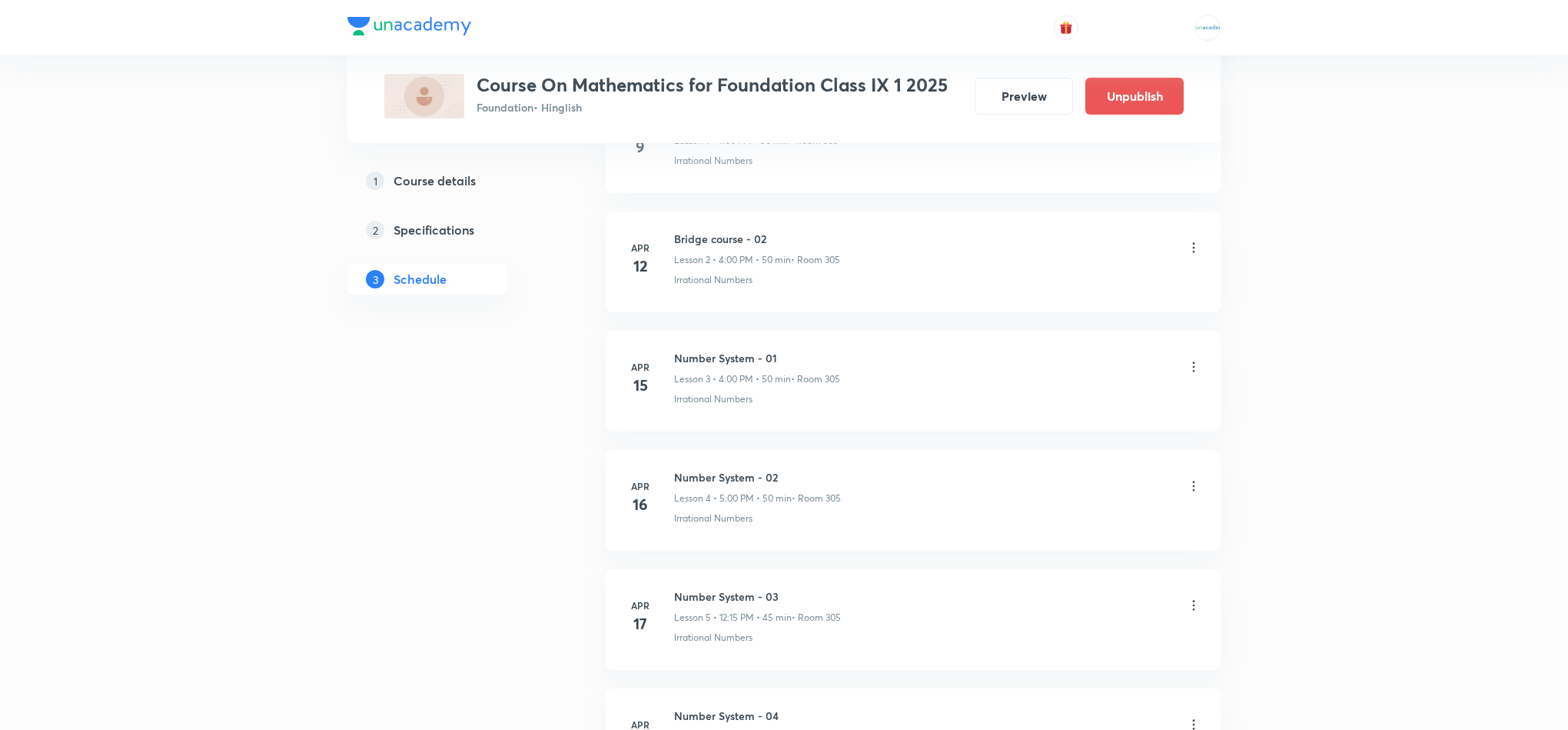
scroll to position [309, 0]
click at [1029, 104] on button "Preview" at bounding box center [1024, 94] width 99 height 37
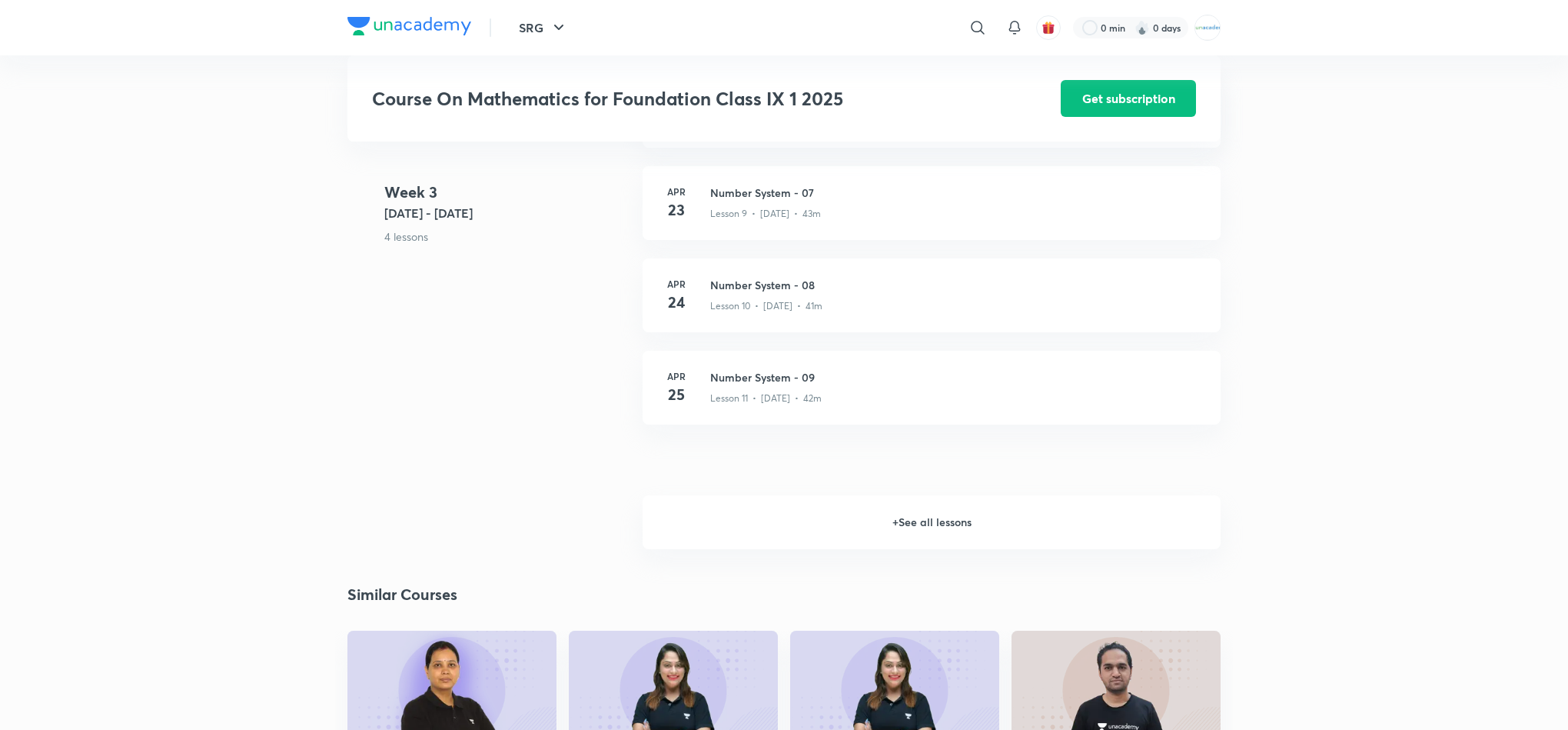
scroll to position [1282, 0]
click at [964, 515] on h6 "+ See all lessons" at bounding box center [932, 521] width 578 height 54
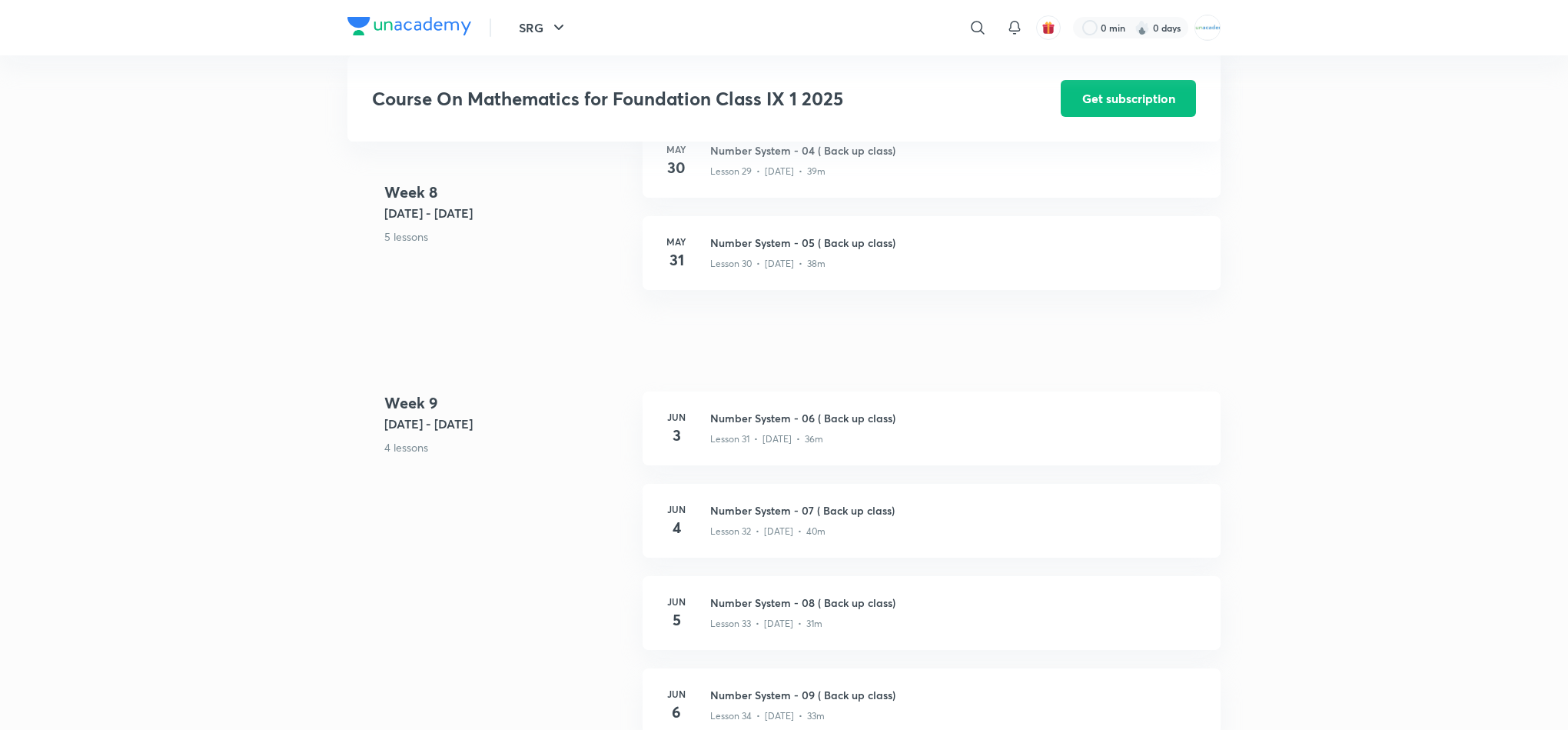
scroll to position [3584, 0]
click at [881, 503] on h3 "Number System - 07 ( Back up class)" at bounding box center [956, 510] width 492 height 16
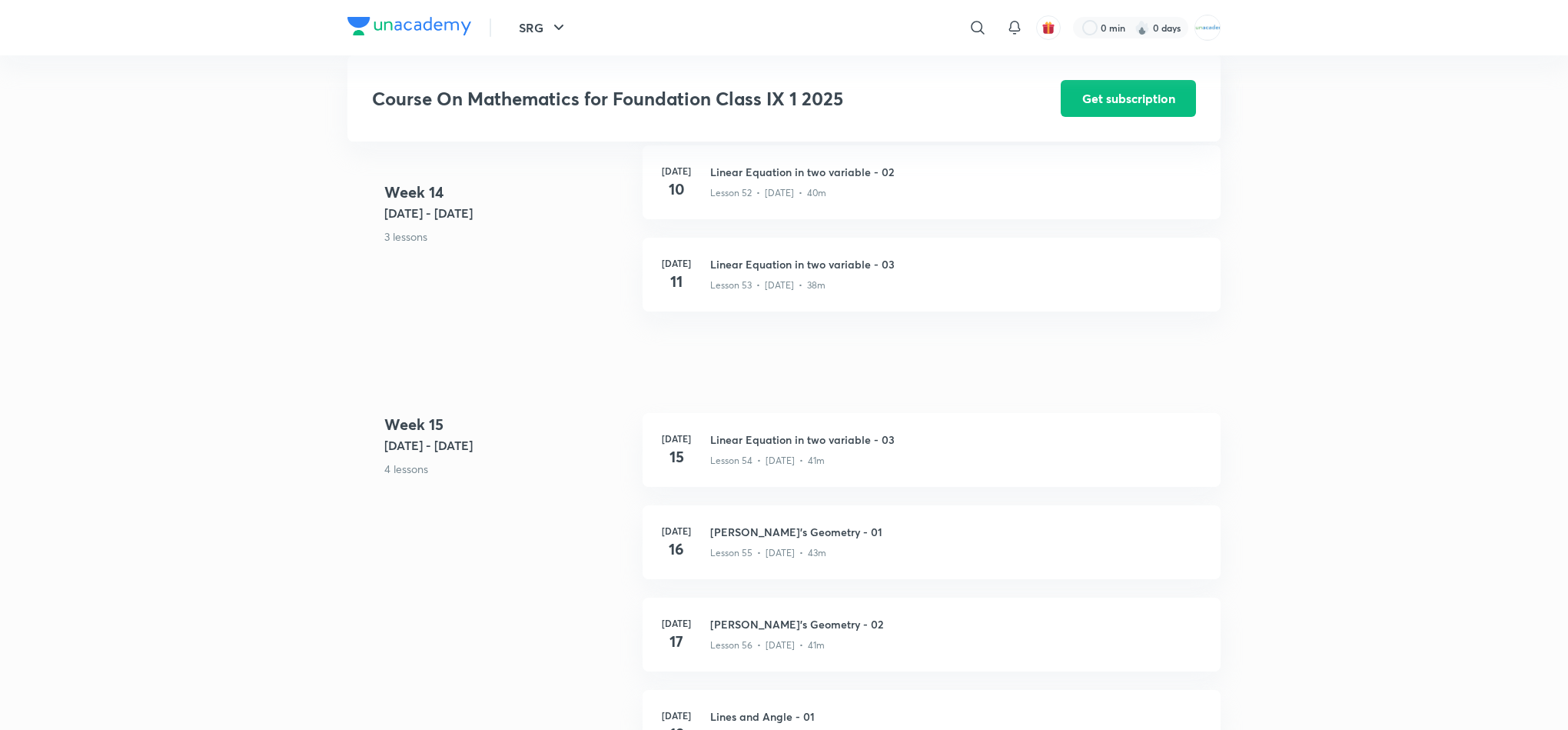
scroll to position [6184, 0]
click at [813, 539] on div "Lesson 55 • Jul 16 • 43m" at bounding box center [956, 548] width 492 height 20
click at [824, 425] on div "Jul 15 Linear Equation in two variable - 03 Lesson 54 • Jul 15 • 41m" at bounding box center [932, 449] width 578 height 74
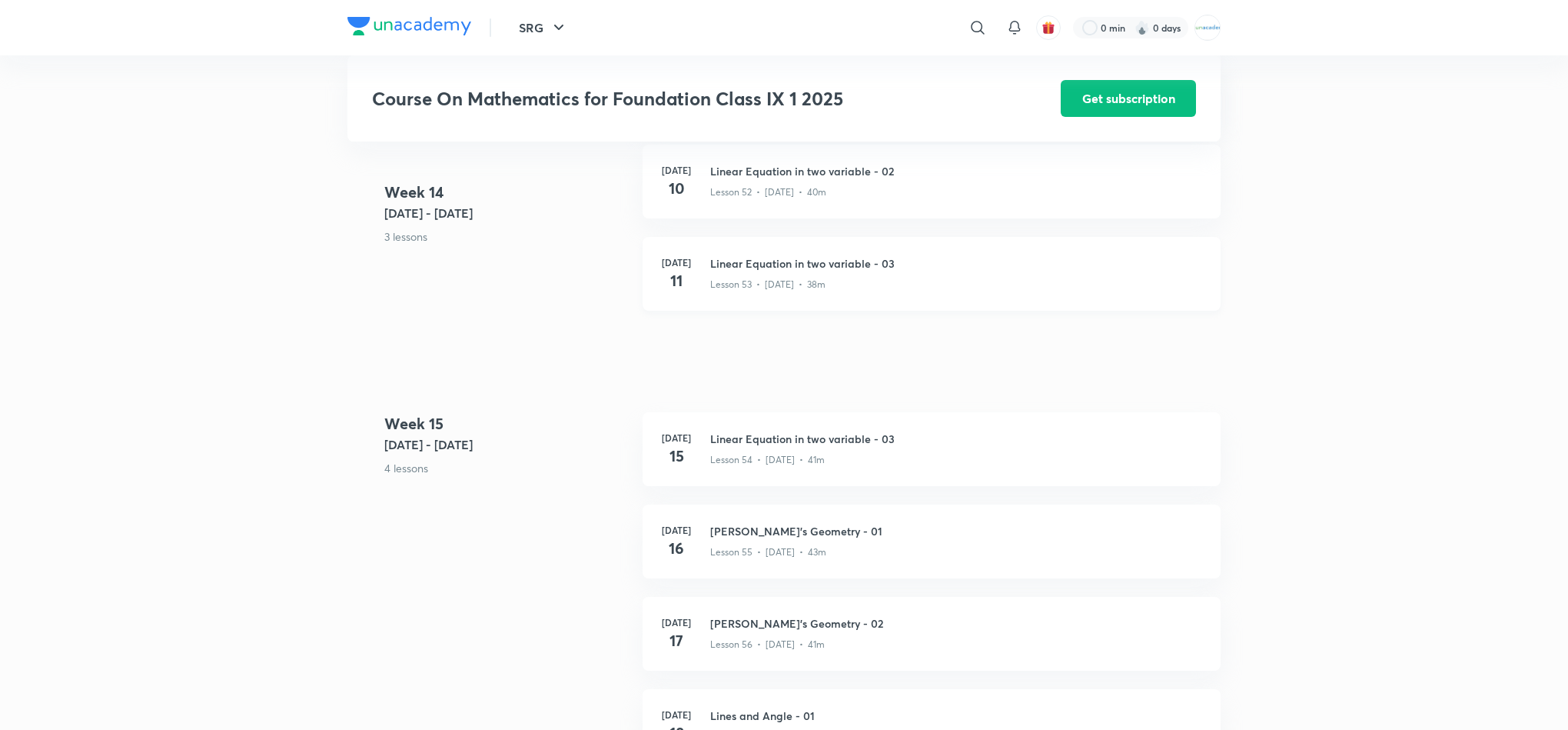
click at [837, 244] on div "Jul 11 Linear Equation in two variable - 03 Lesson 53 • Jul 11 • 38m" at bounding box center [932, 274] width 578 height 74
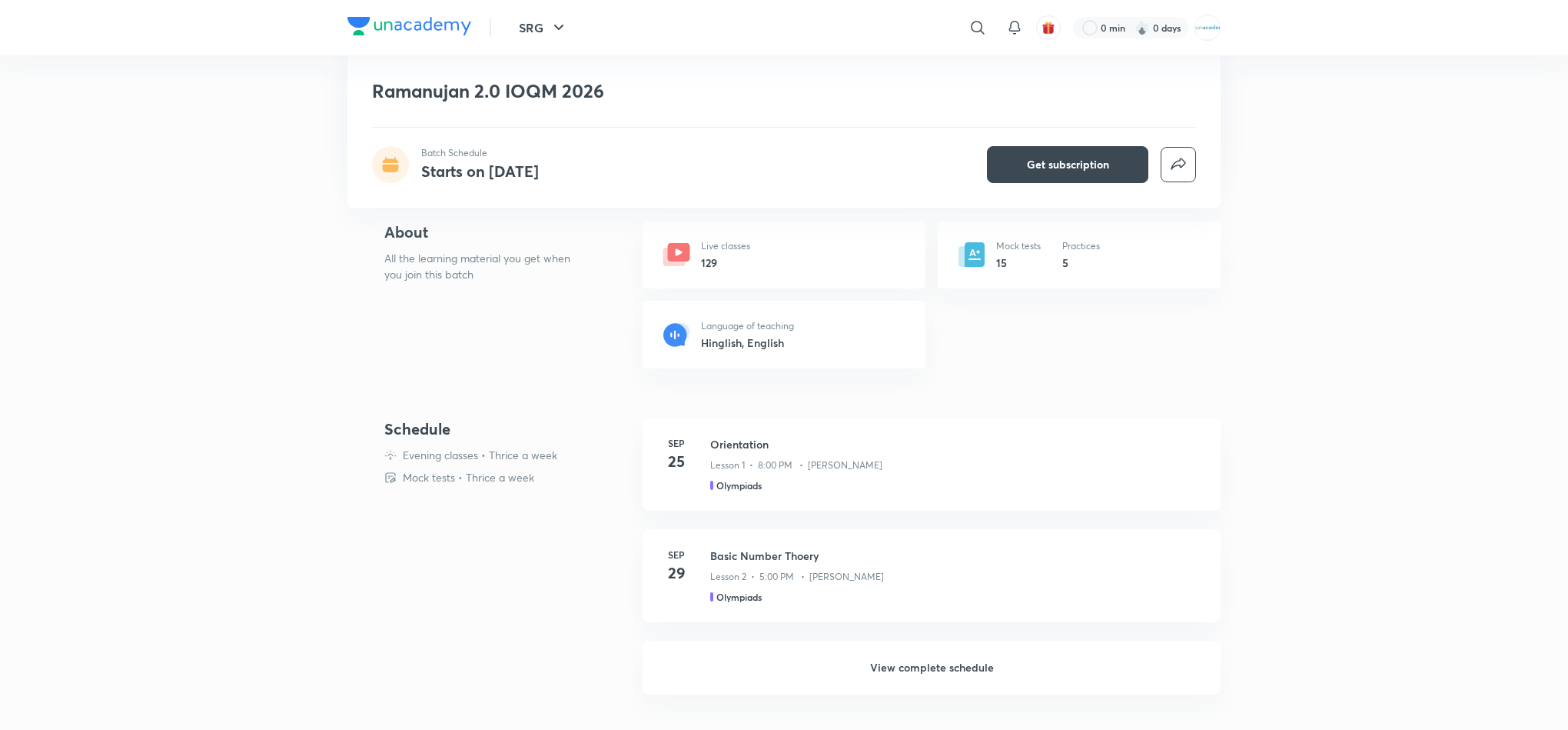
scroll to position [241, 0]
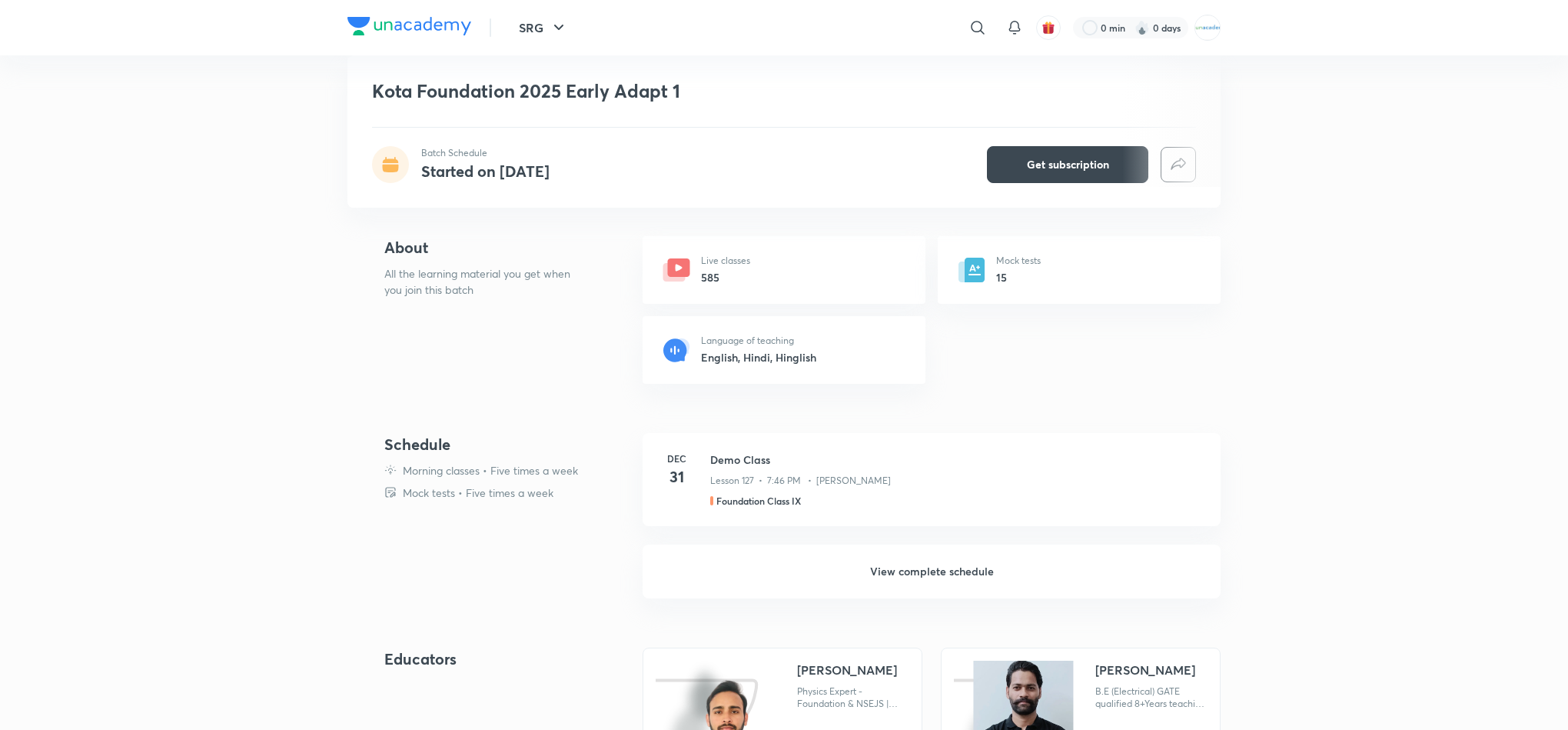
click at [920, 561] on h6 "View complete schedule" at bounding box center [932, 571] width 578 height 54
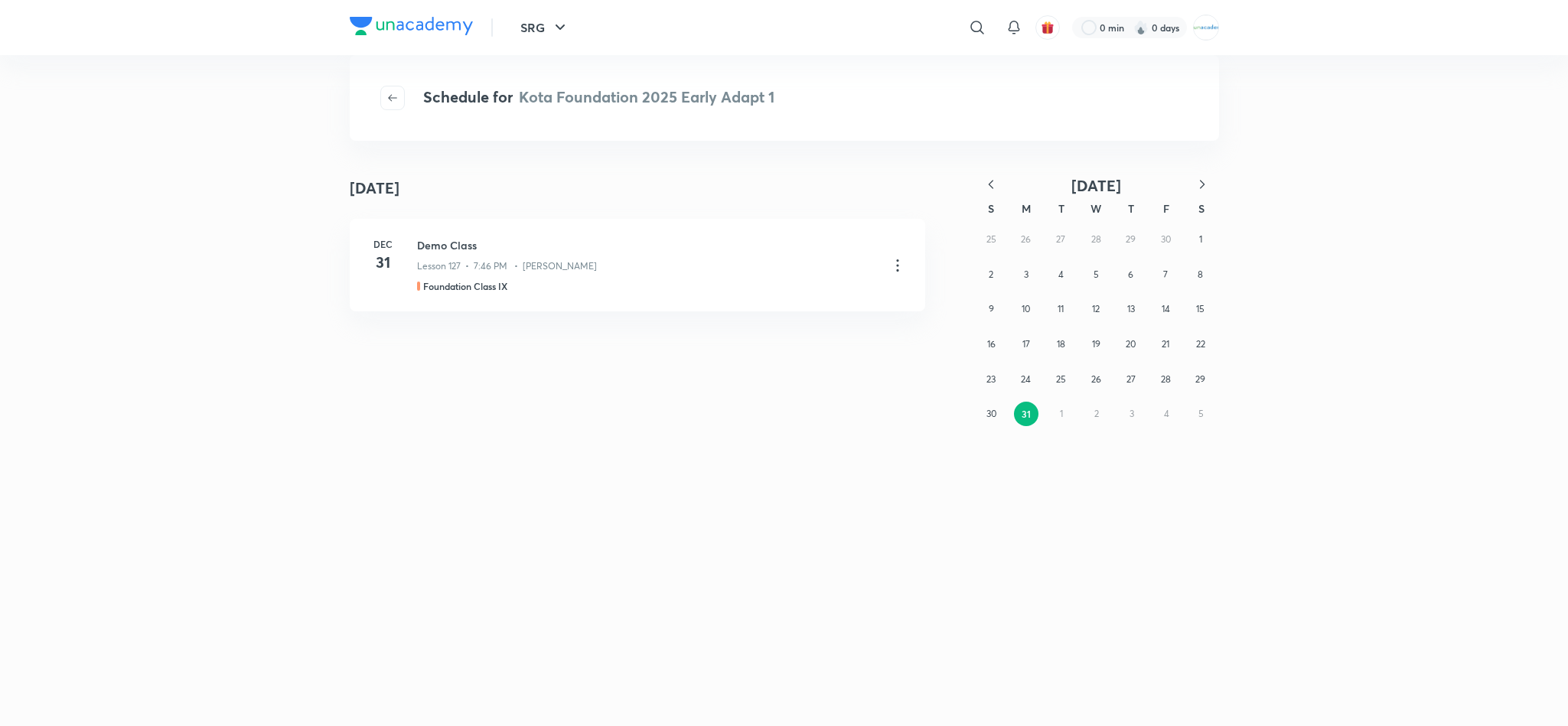
click at [999, 190] on button "button" at bounding box center [990, 185] width 33 height 19
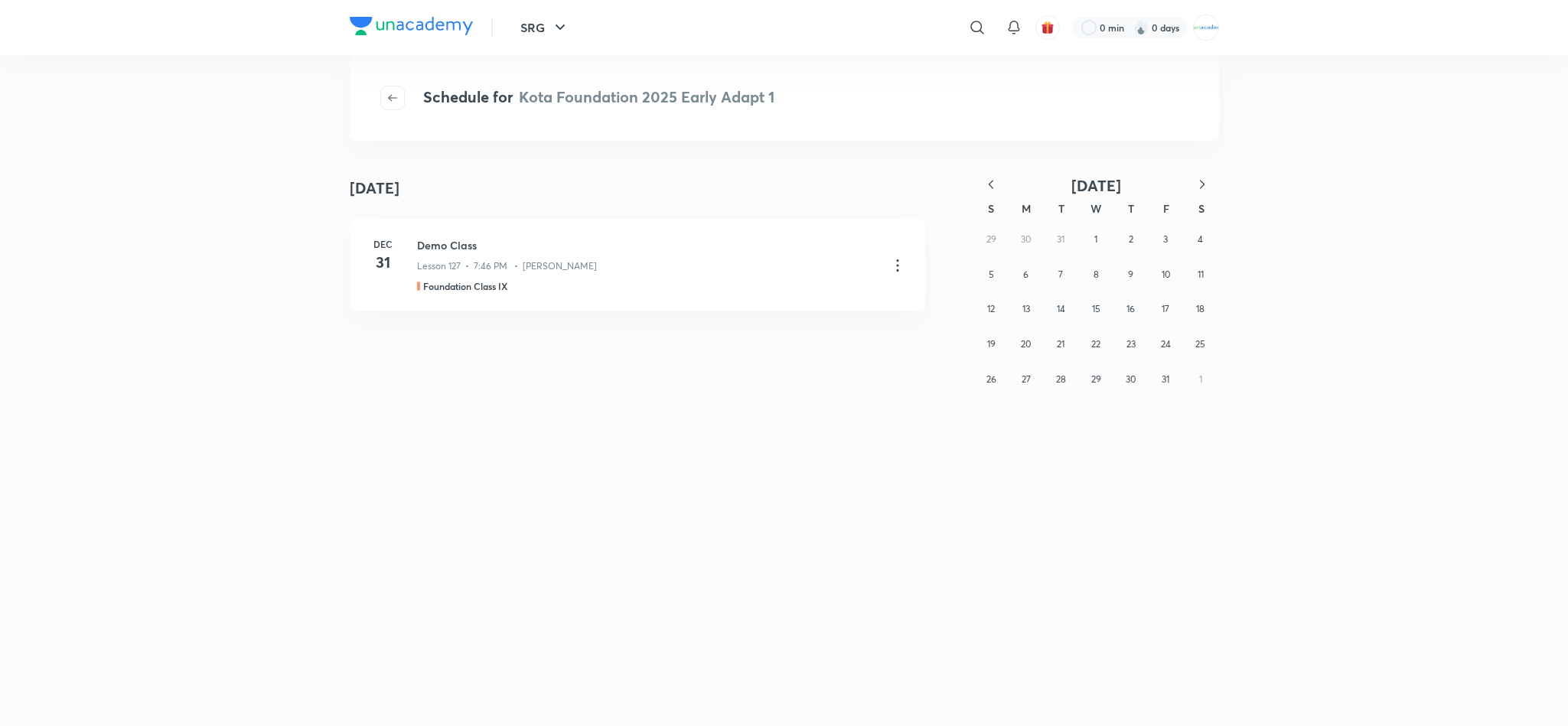
click at [999, 190] on button "button" at bounding box center [990, 185] width 33 height 19
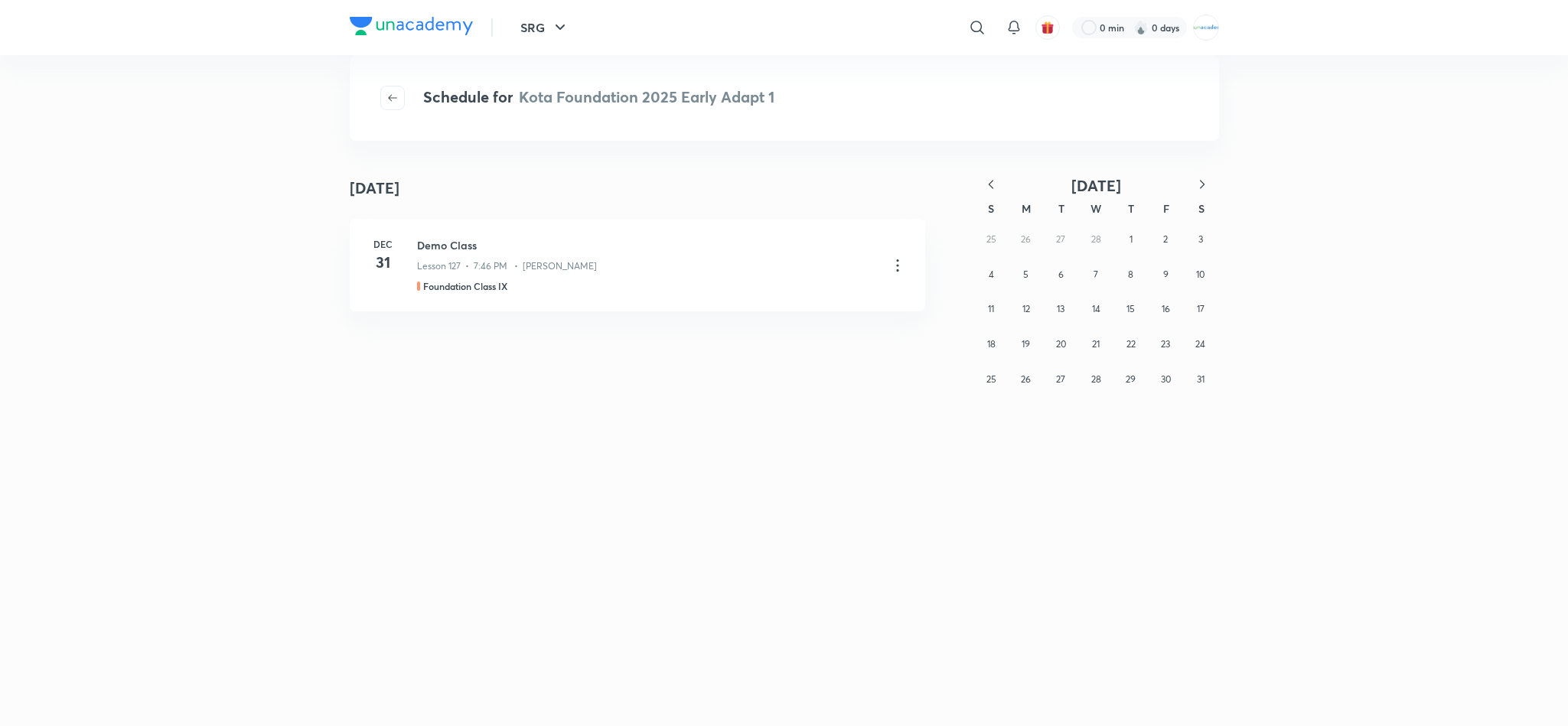
click at [999, 190] on button "button" at bounding box center [990, 185] width 33 height 19
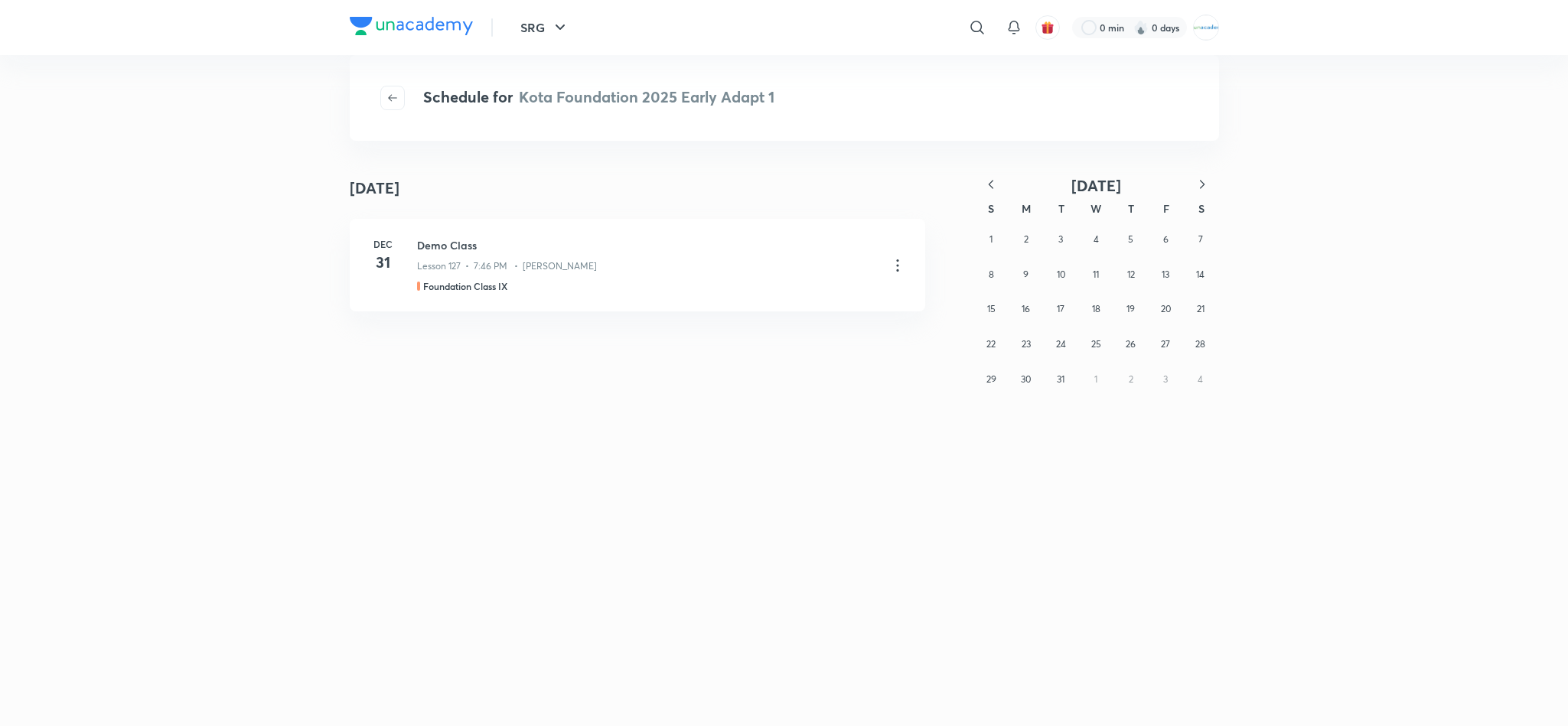
click at [999, 190] on button "button" at bounding box center [990, 185] width 33 height 19
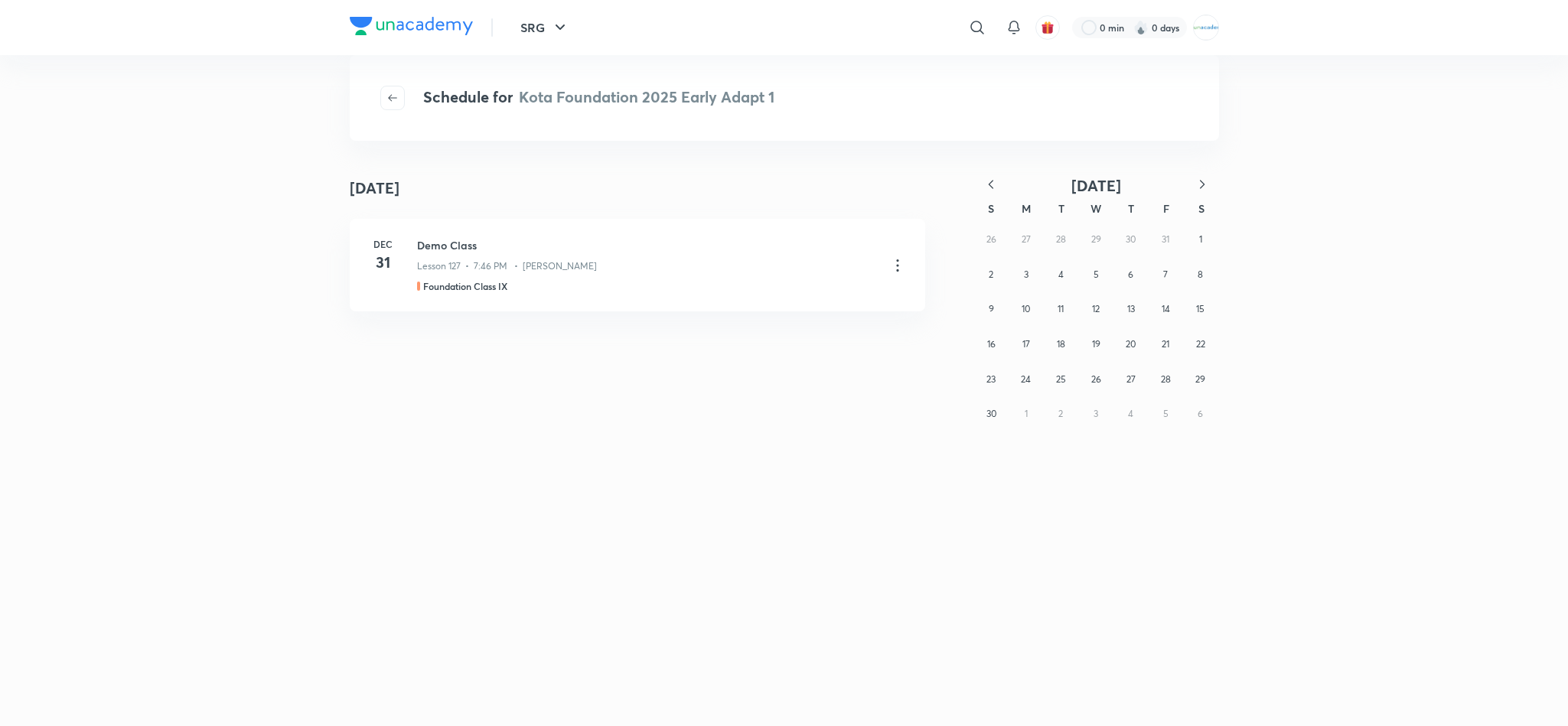
click at [999, 190] on button "button" at bounding box center [990, 185] width 33 height 19
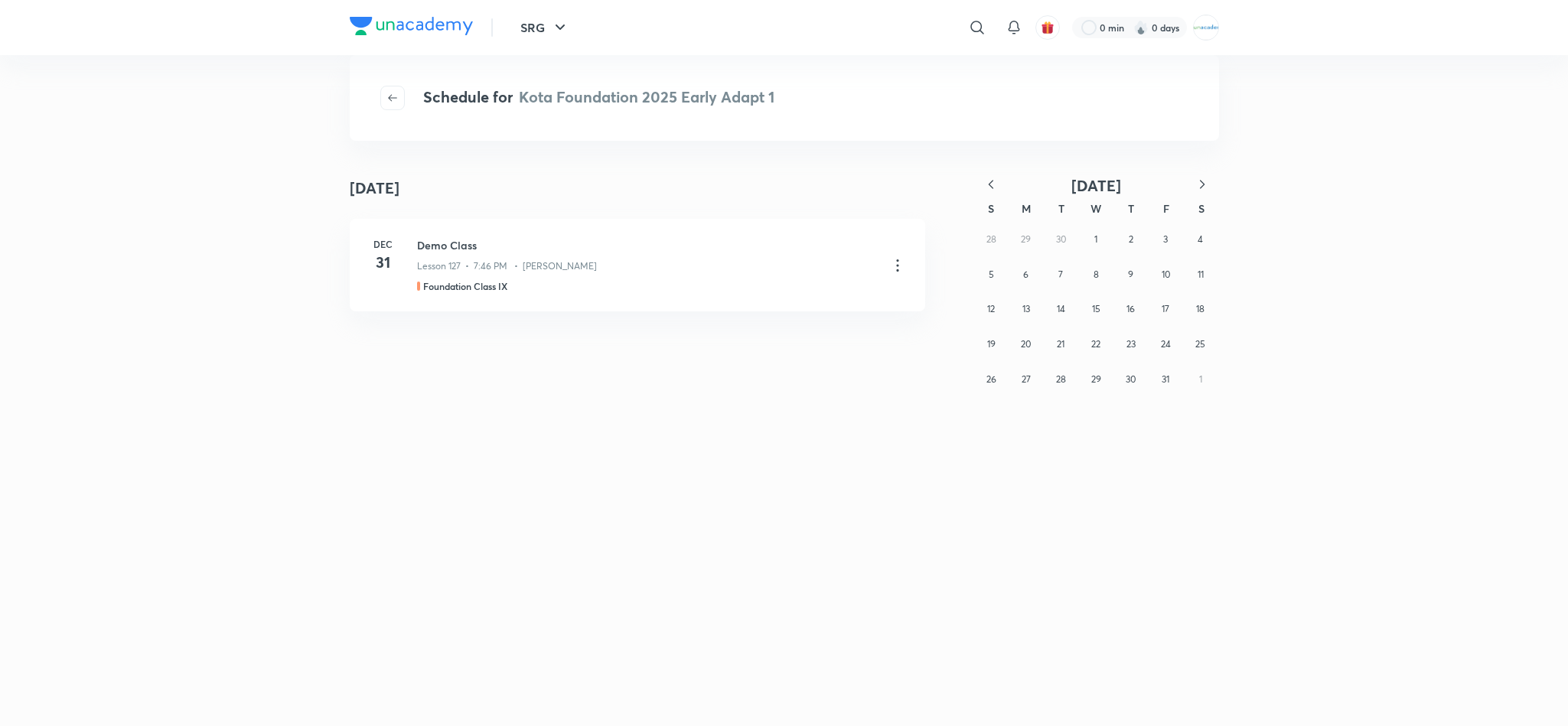
click at [999, 190] on button "button" at bounding box center [990, 185] width 33 height 19
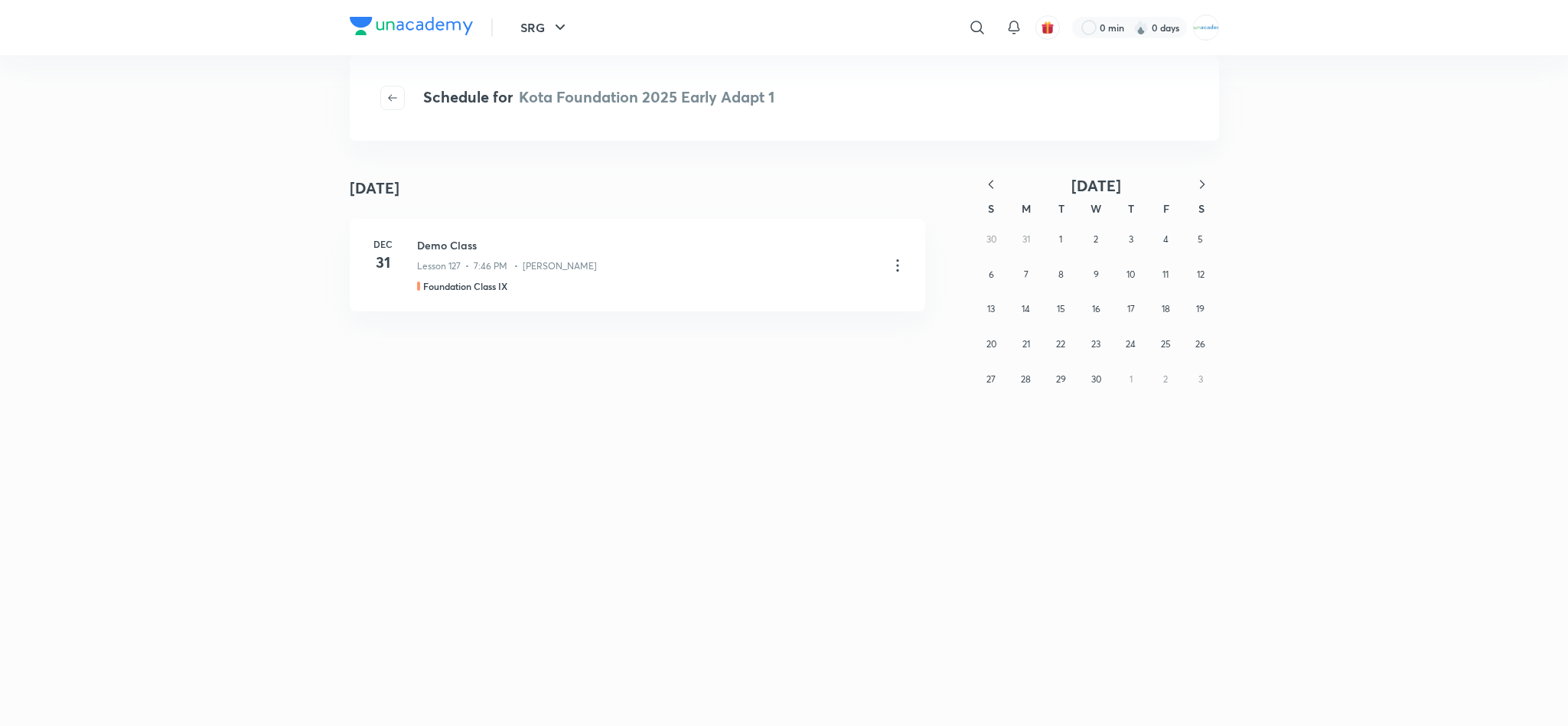
click at [999, 190] on button "button" at bounding box center [990, 185] width 33 height 19
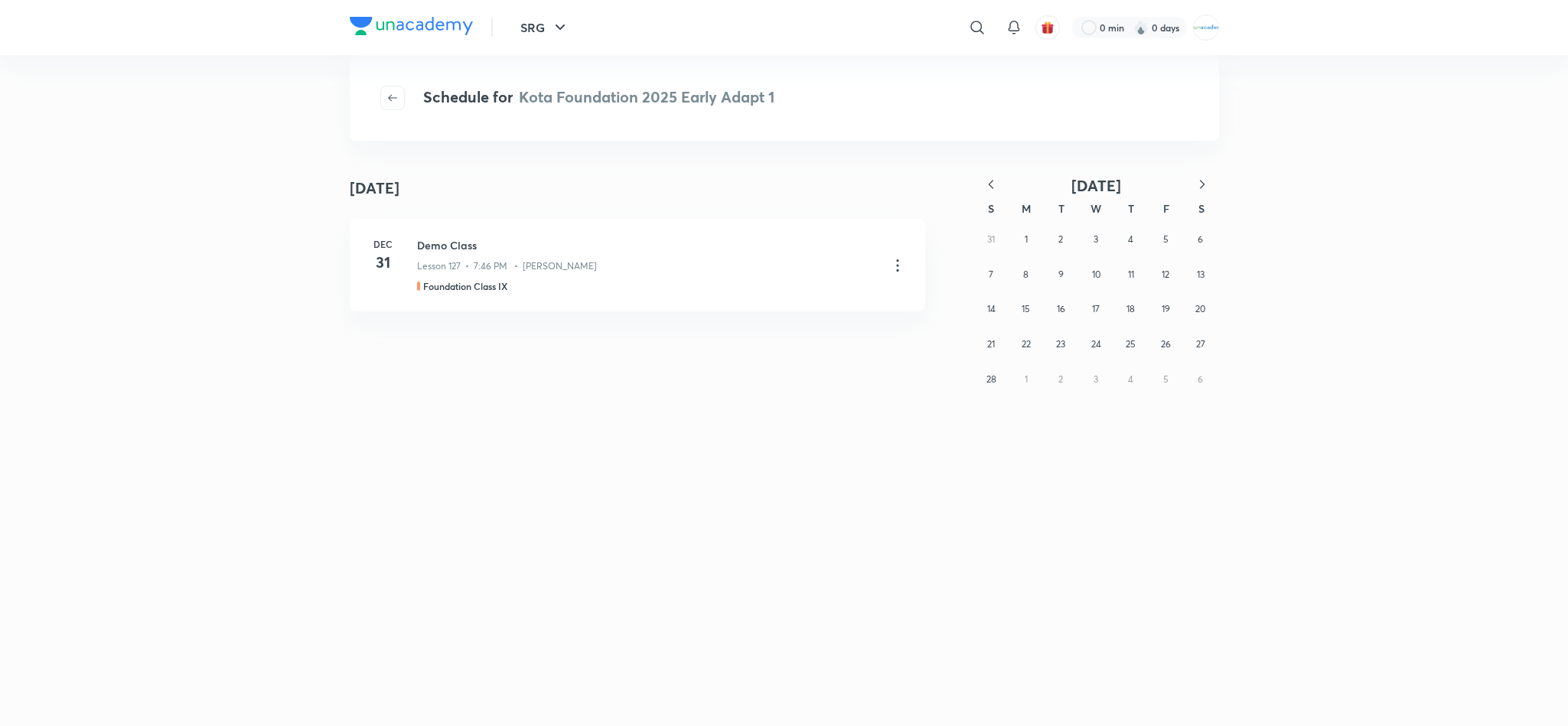
click at [999, 190] on button "button" at bounding box center [990, 185] width 33 height 19
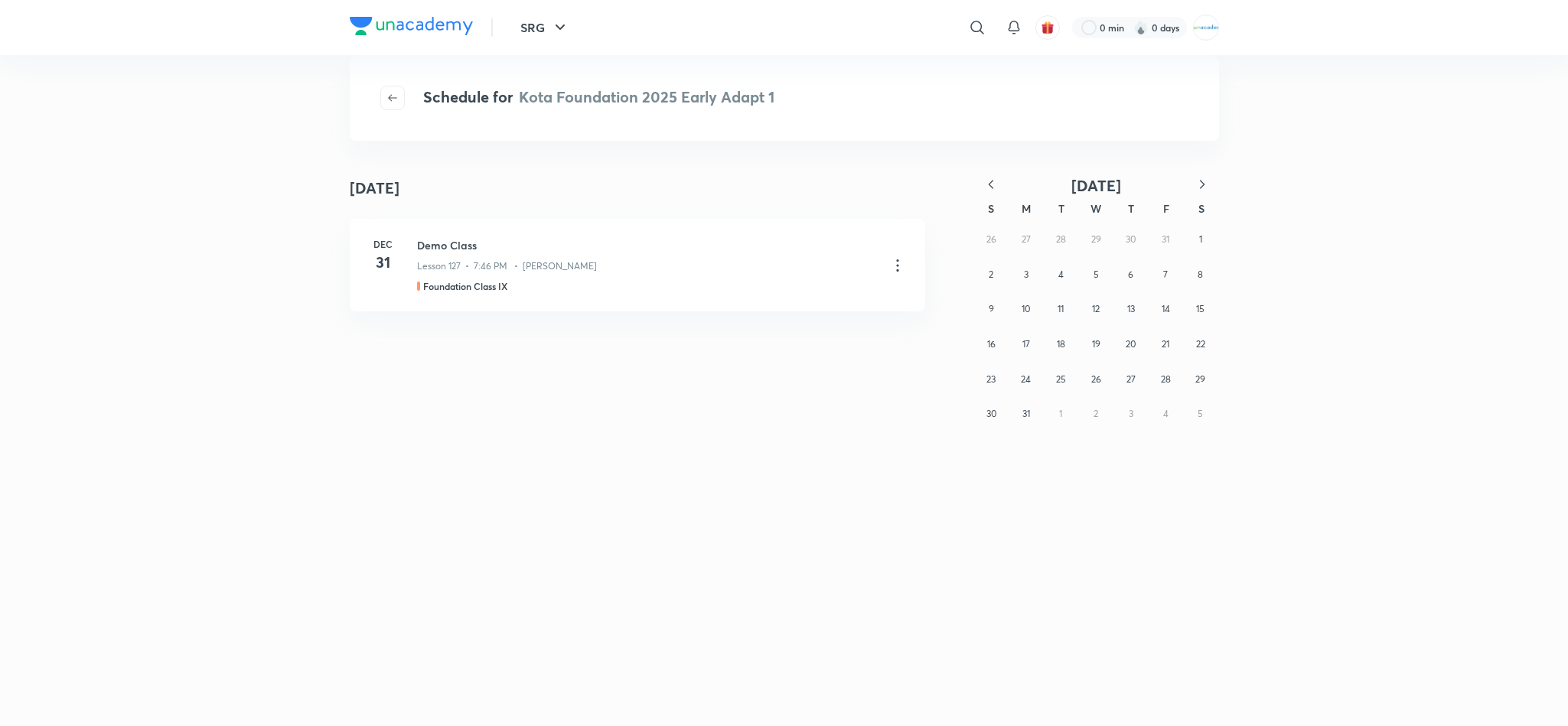
click at [999, 190] on button "button" at bounding box center [990, 185] width 33 height 19
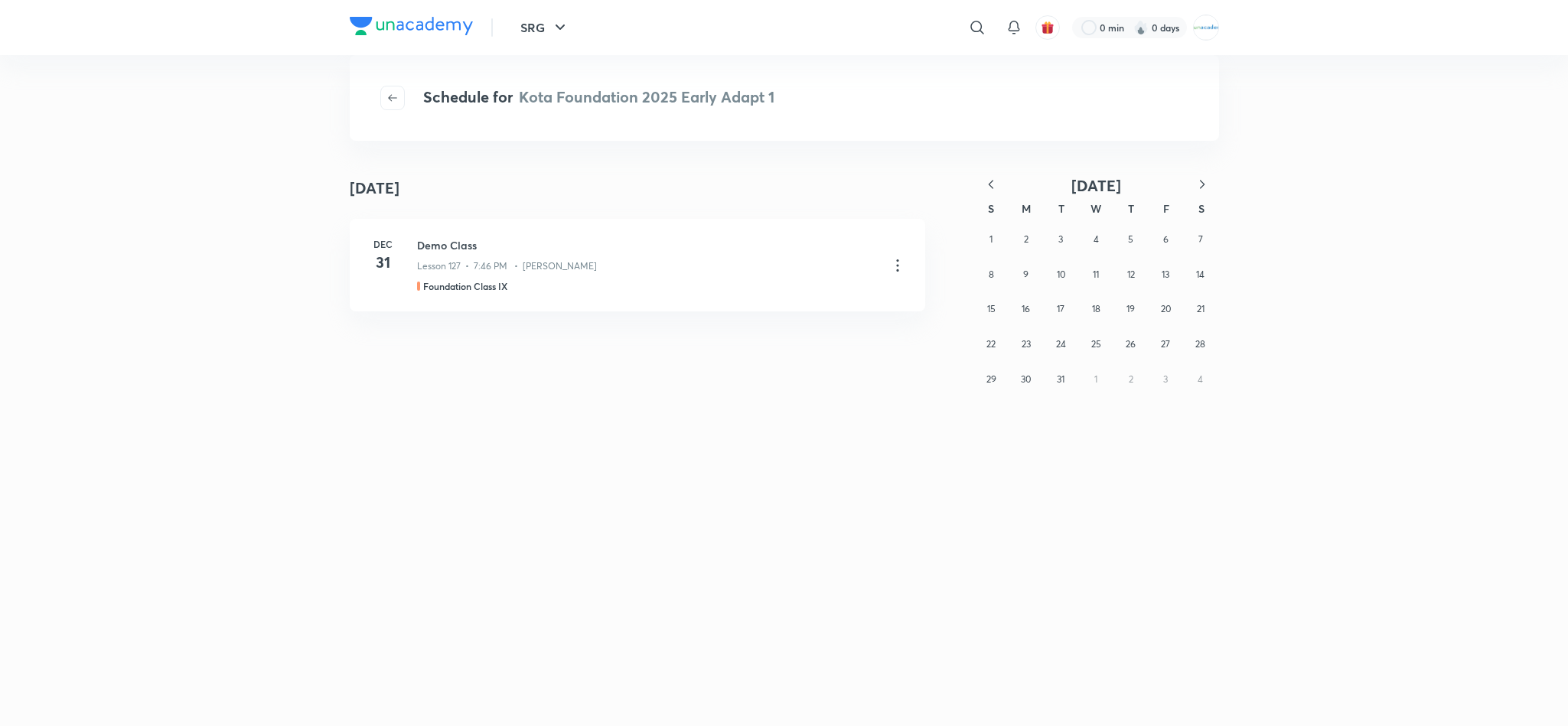
click at [999, 190] on button "button" at bounding box center [990, 185] width 33 height 19
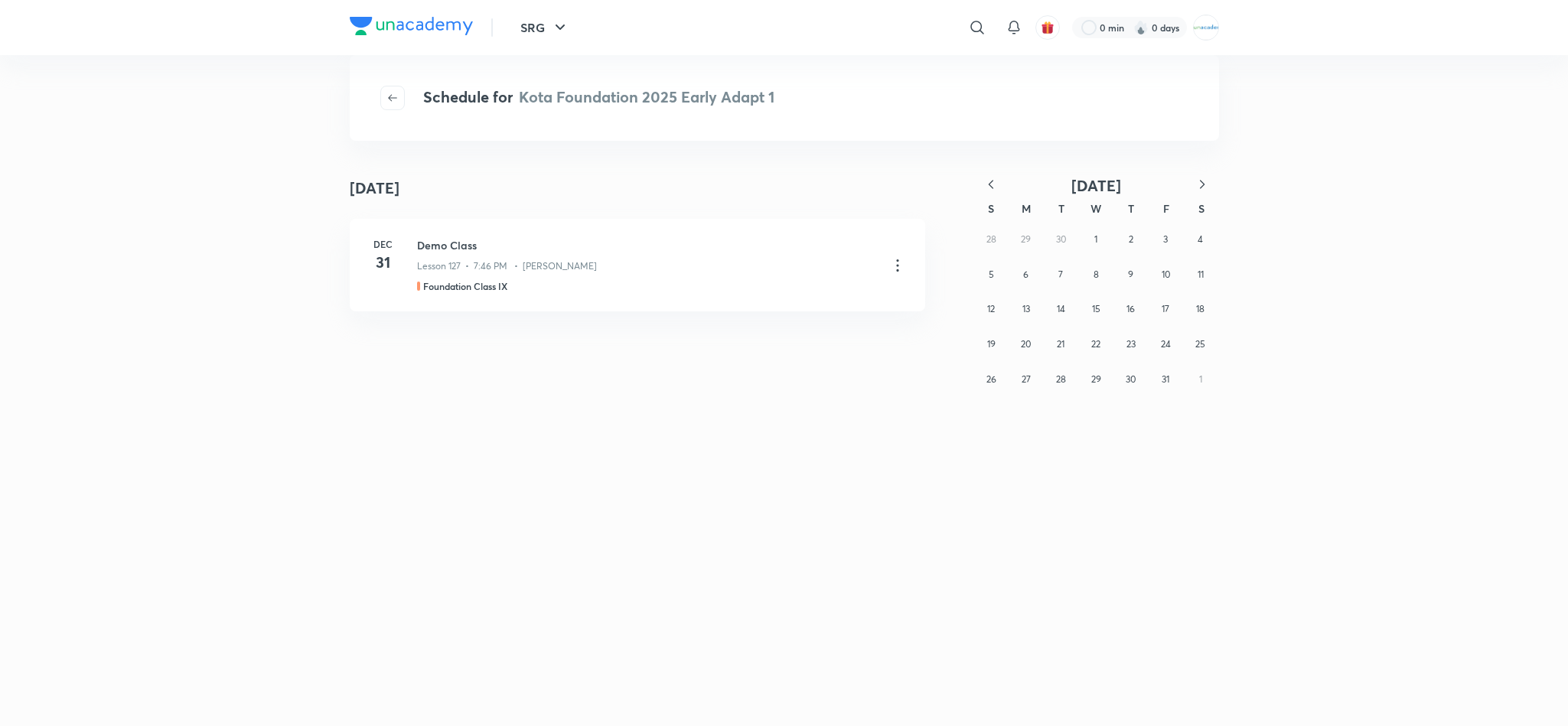
click at [999, 190] on button "button" at bounding box center [990, 185] width 33 height 19
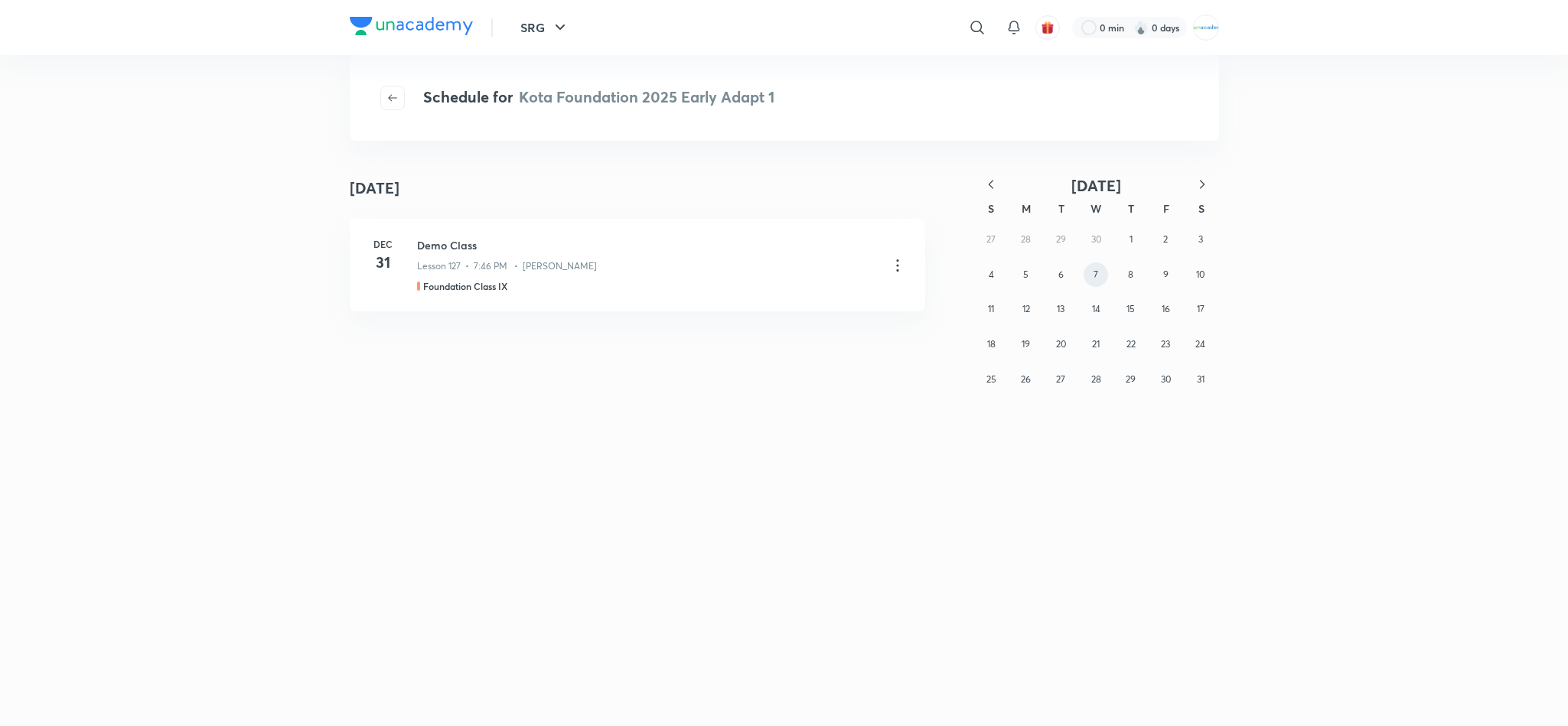
click at [1100, 282] on button "7" at bounding box center [1096, 275] width 25 height 25
click at [999, 179] on button "button" at bounding box center [990, 185] width 33 height 19
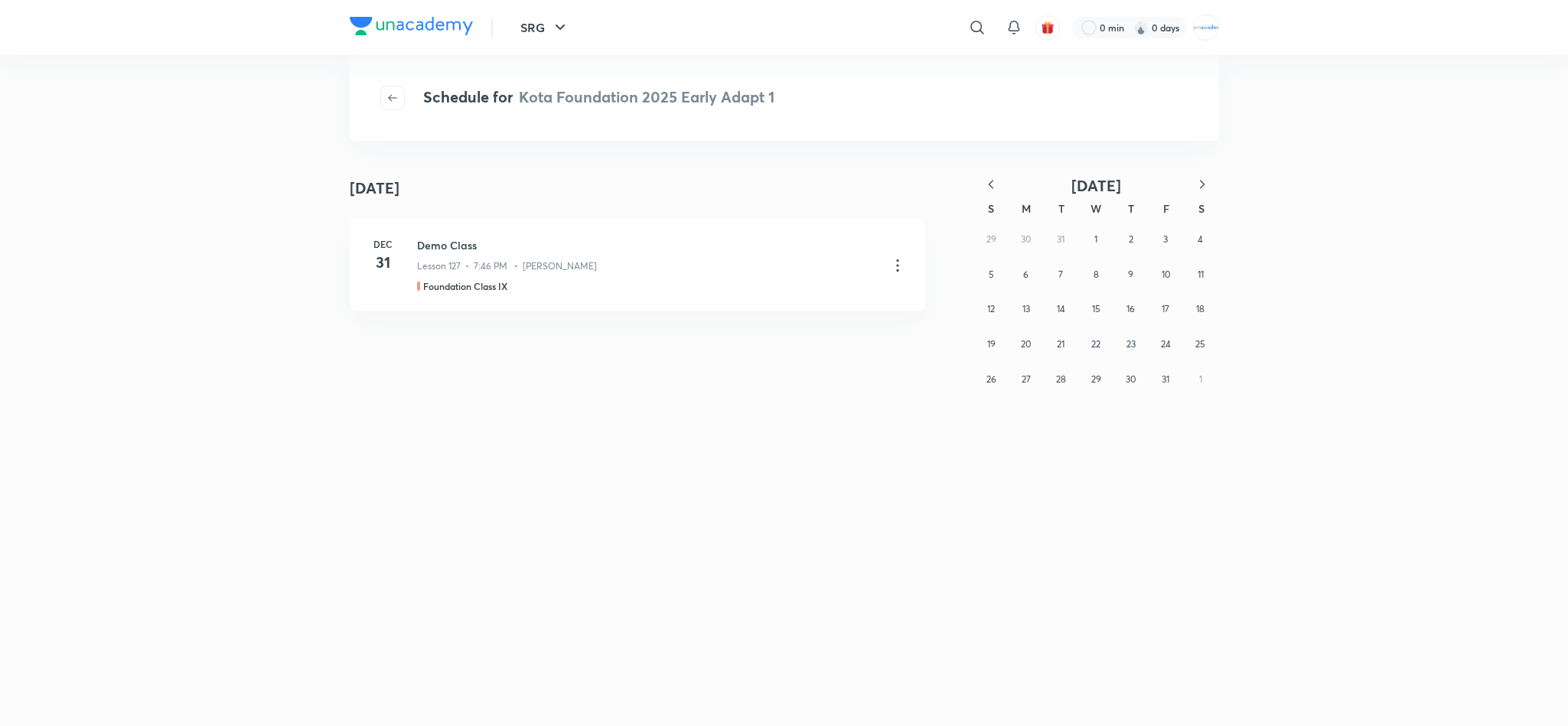
click at [999, 179] on button "button" at bounding box center [990, 185] width 33 height 19
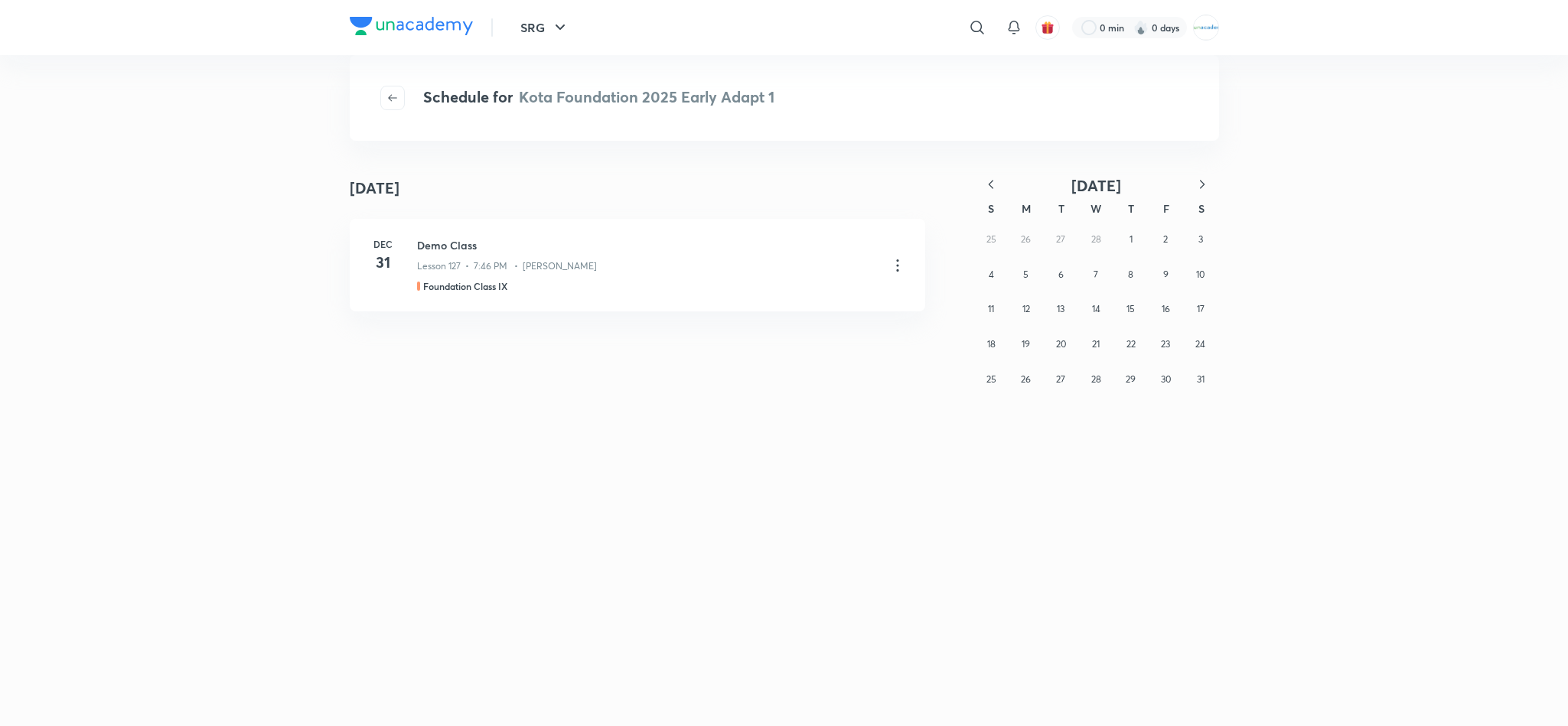
click at [999, 179] on button "button" at bounding box center [990, 185] width 33 height 19
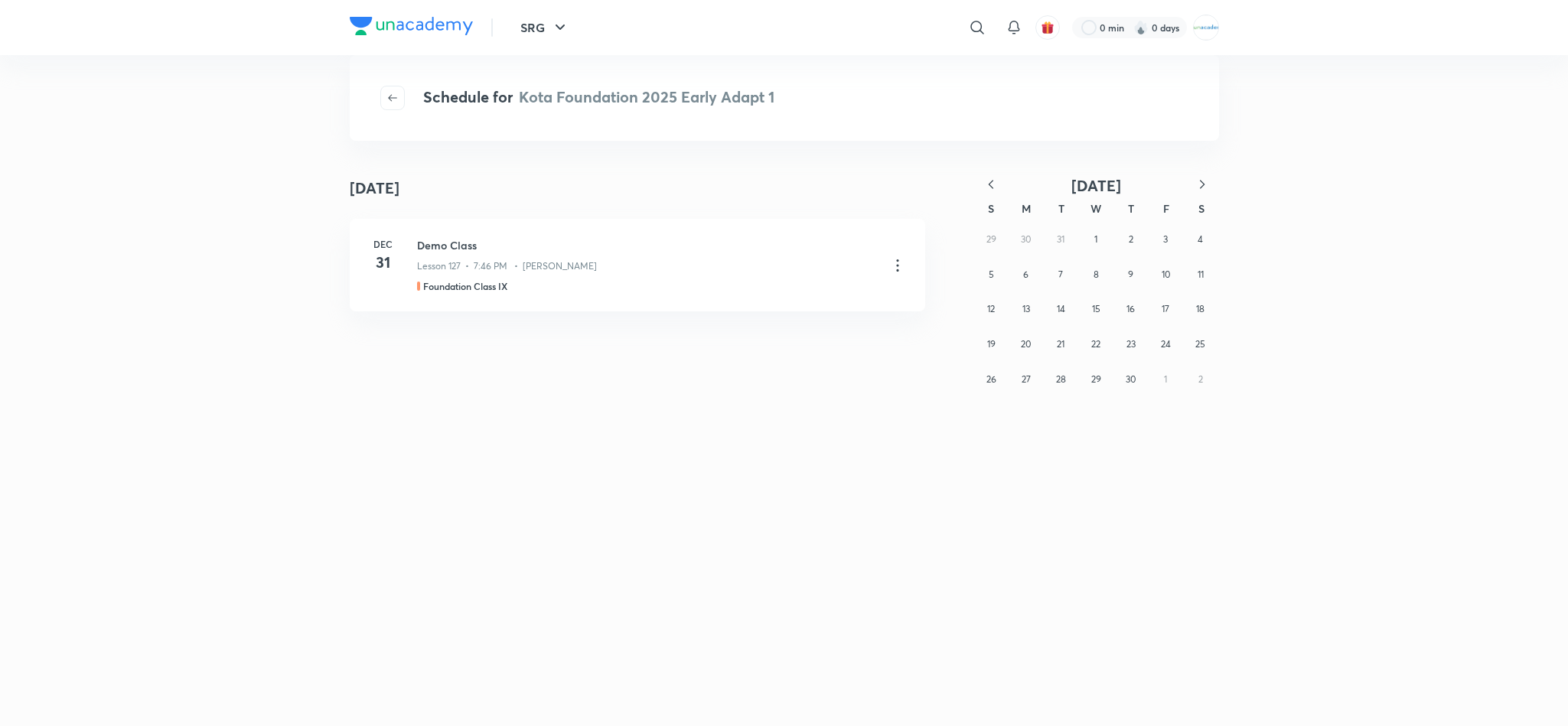
click at [999, 179] on button "button" at bounding box center [990, 185] width 33 height 19
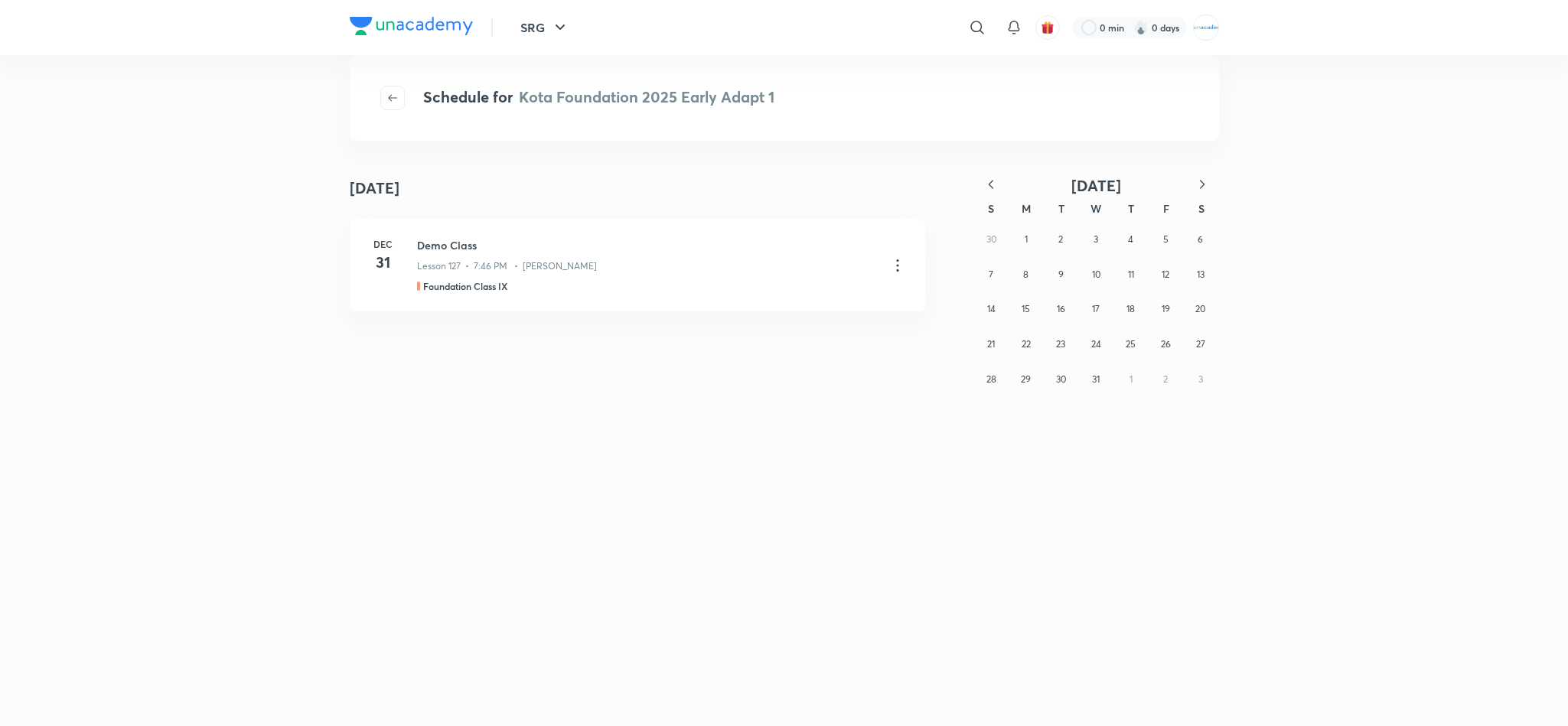
click at [999, 179] on button "button" at bounding box center [990, 185] width 33 height 19
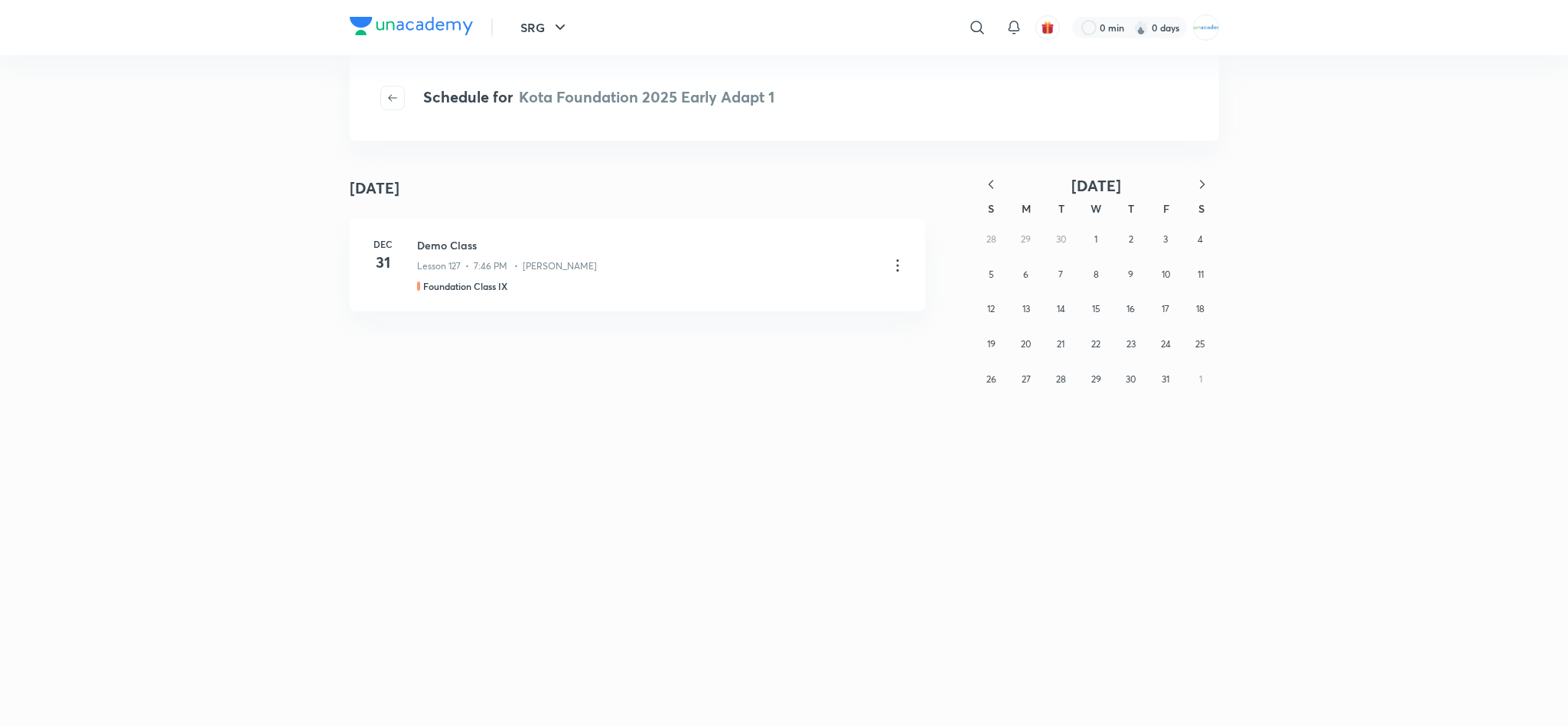
click at [999, 179] on button "button" at bounding box center [990, 185] width 33 height 19
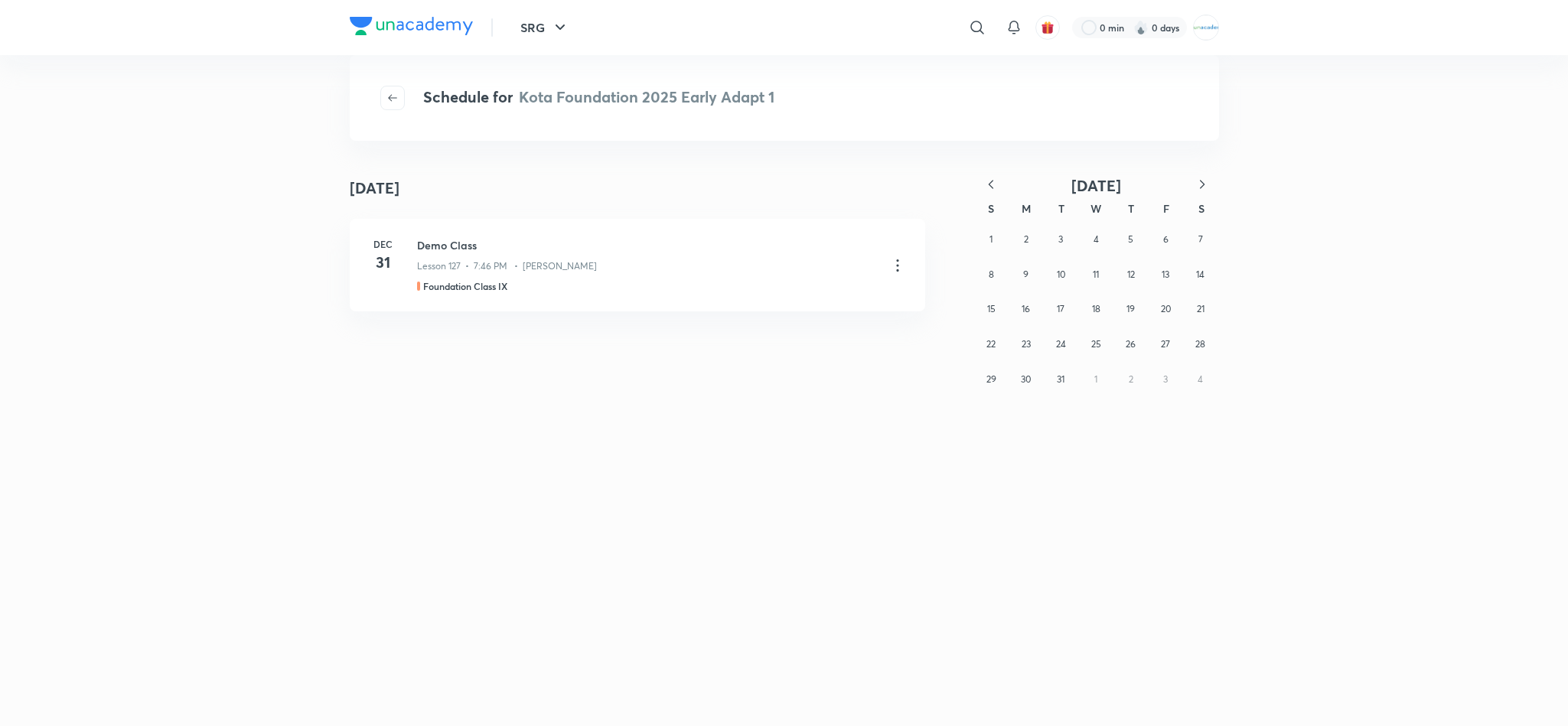
click at [999, 179] on button "button" at bounding box center [990, 185] width 33 height 19
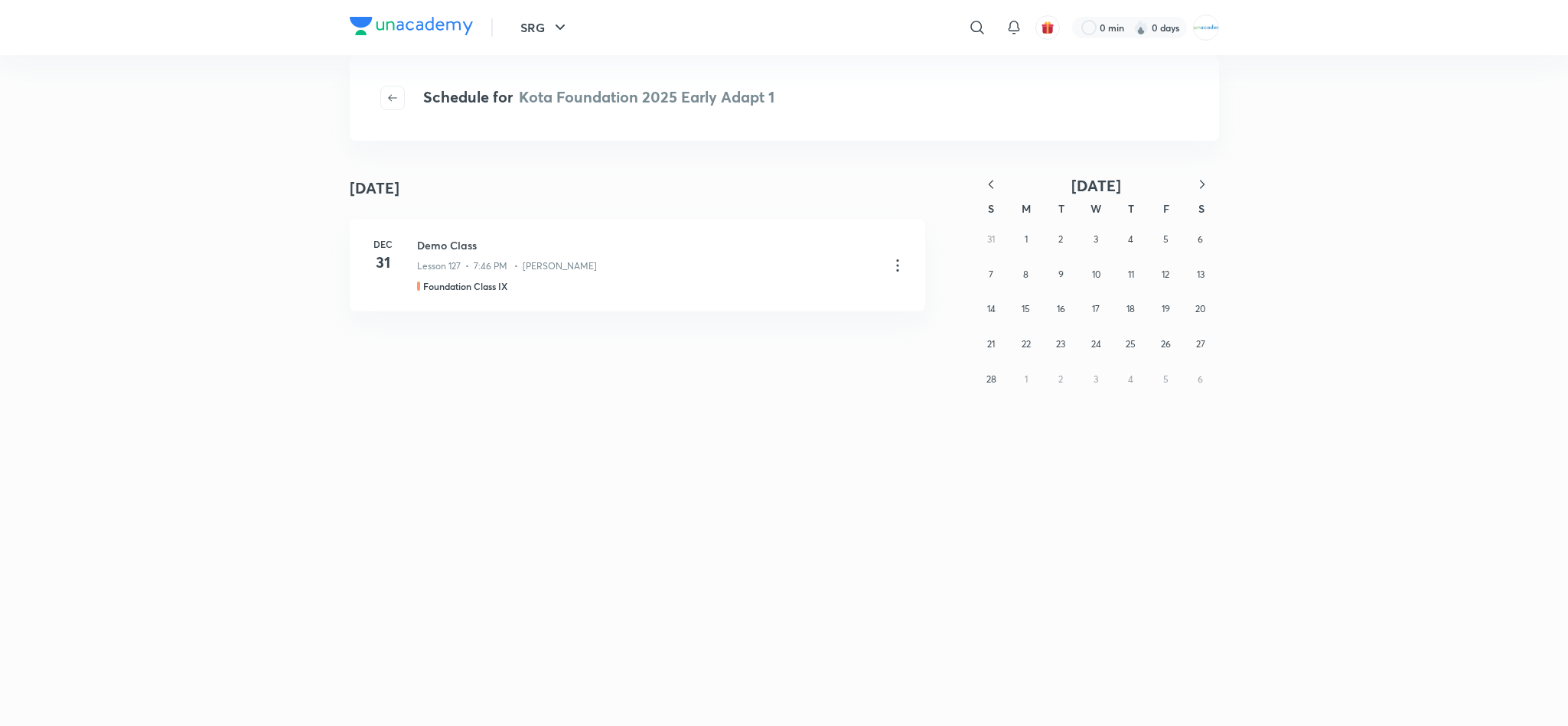
click at [999, 179] on button "button" at bounding box center [990, 185] width 33 height 19
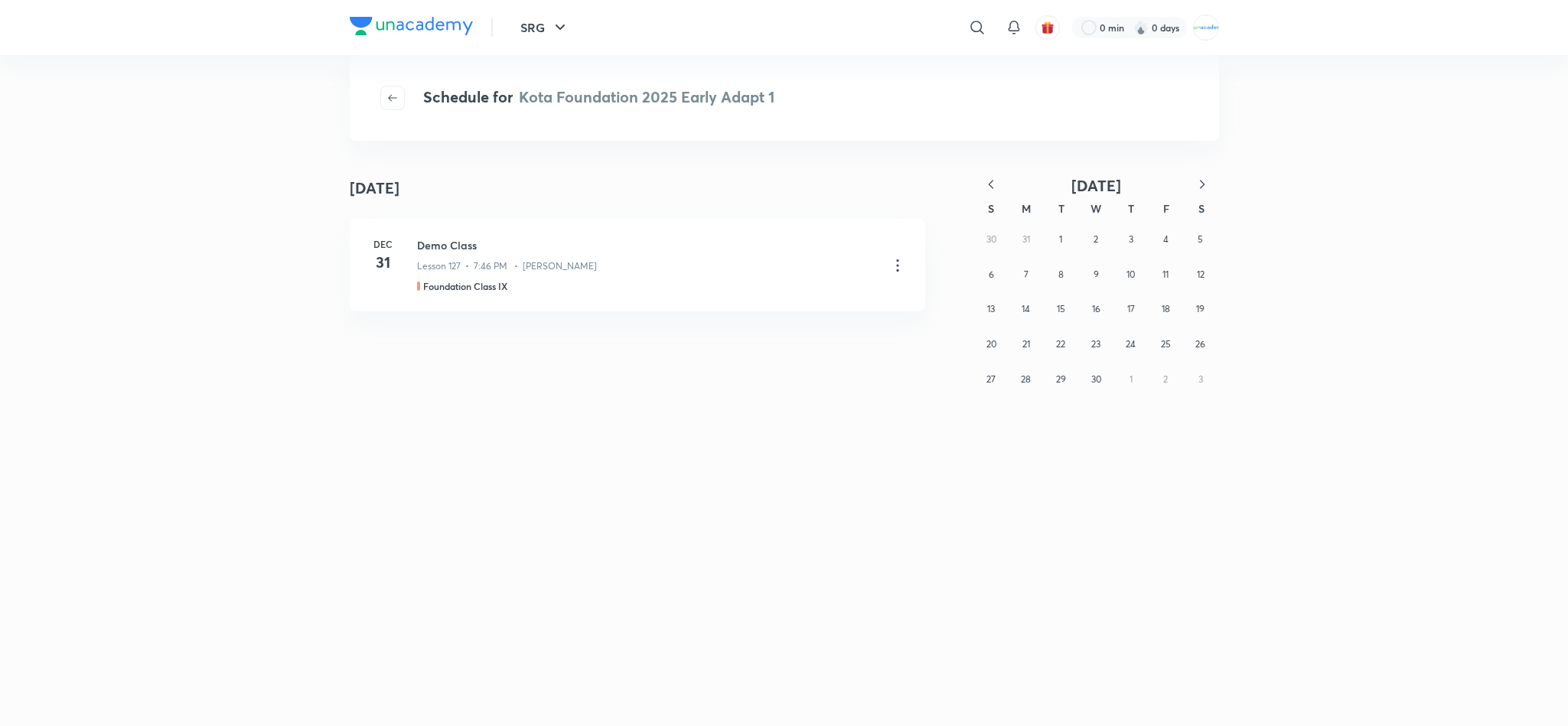
click at [999, 179] on button "button" at bounding box center [990, 185] width 33 height 19
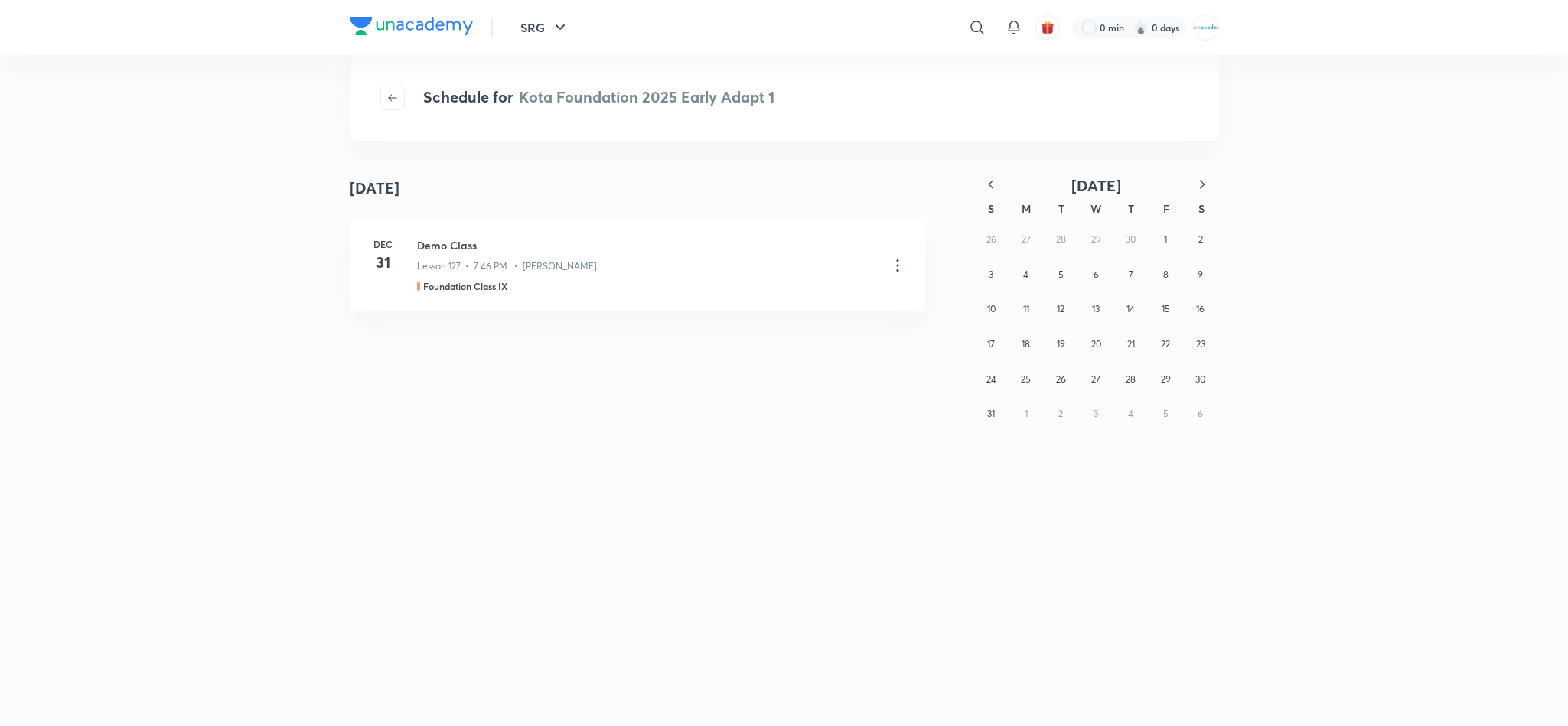
click at [999, 179] on button "button" at bounding box center [990, 185] width 33 height 19
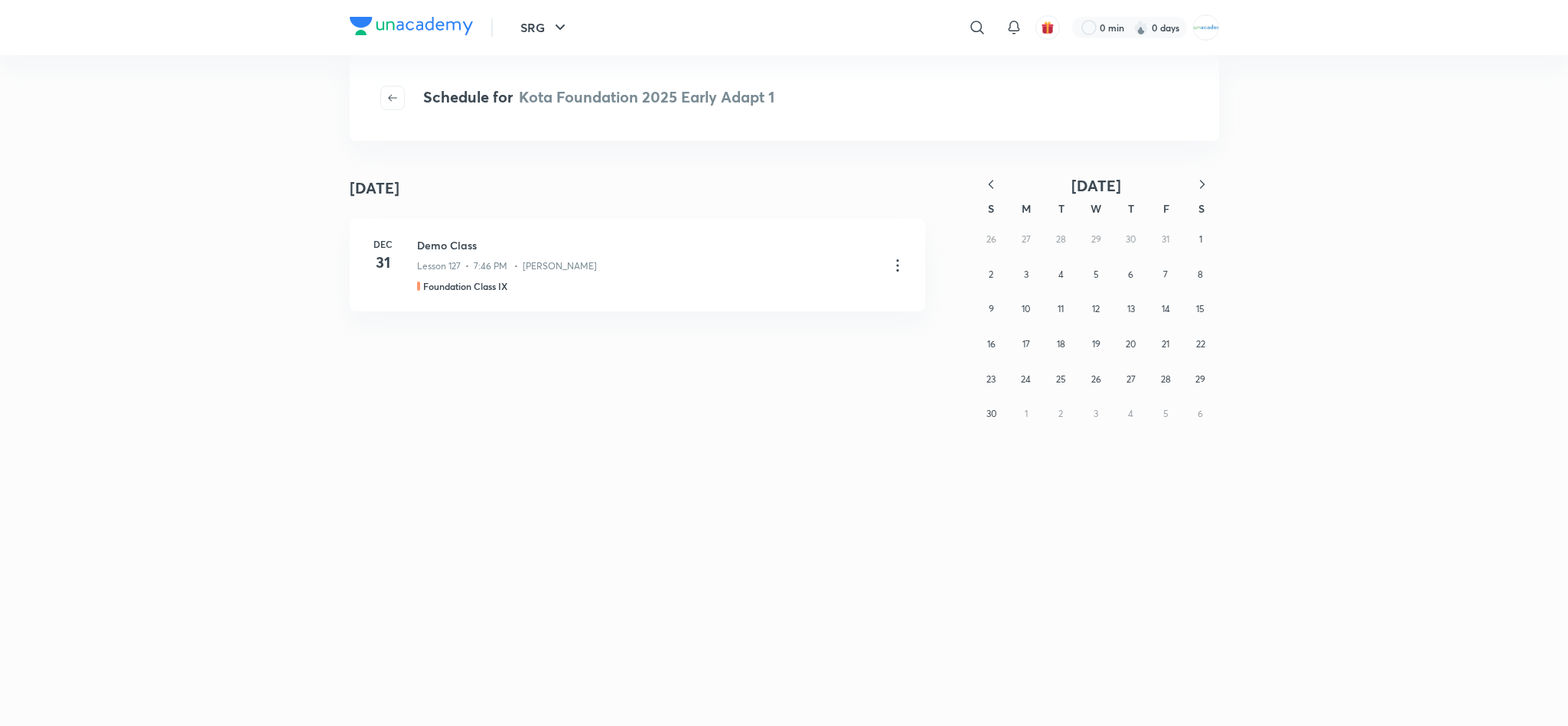
click at [999, 179] on button "button" at bounding box center [990, 185] width 33 height 19
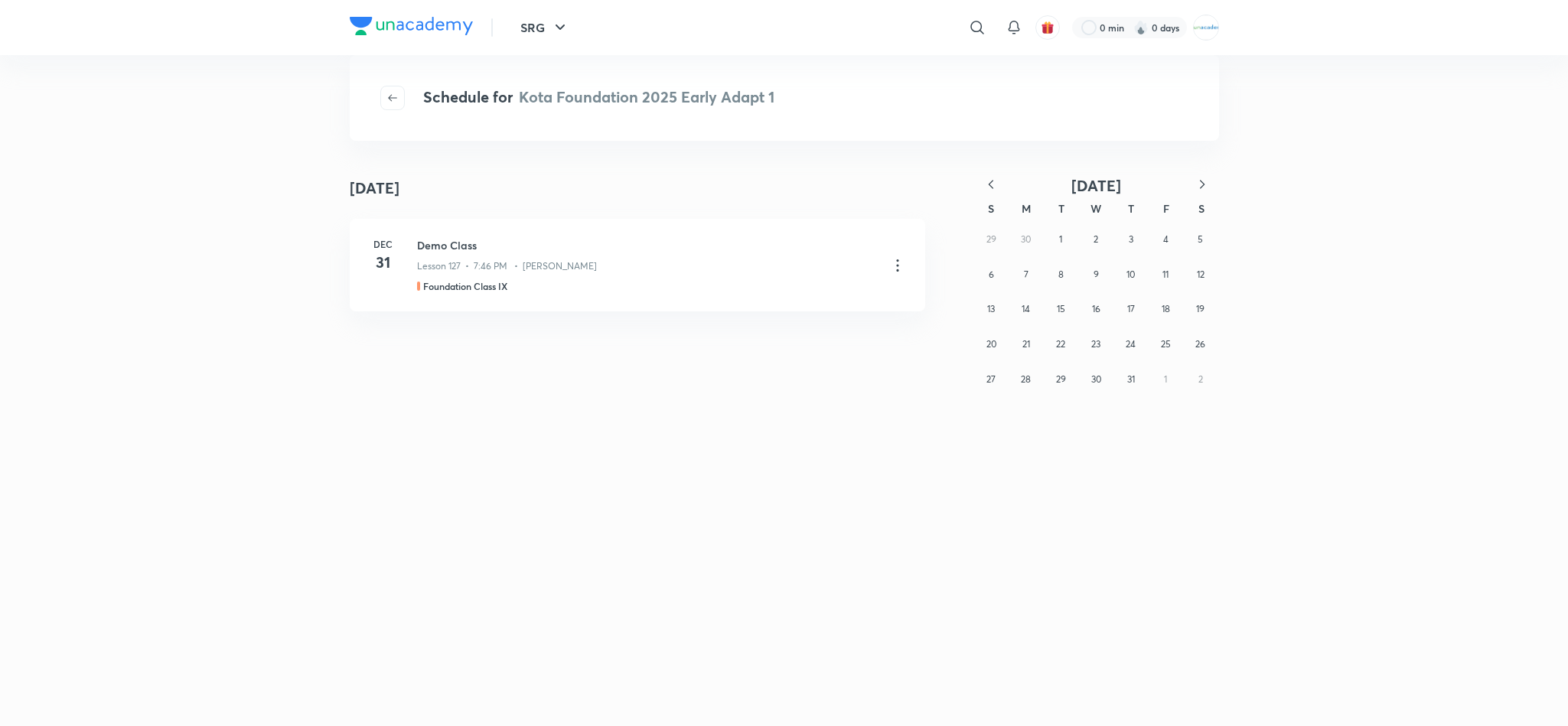
click at [999, 179] on button "button" at bounding box center [990, 185] width 33 height 19
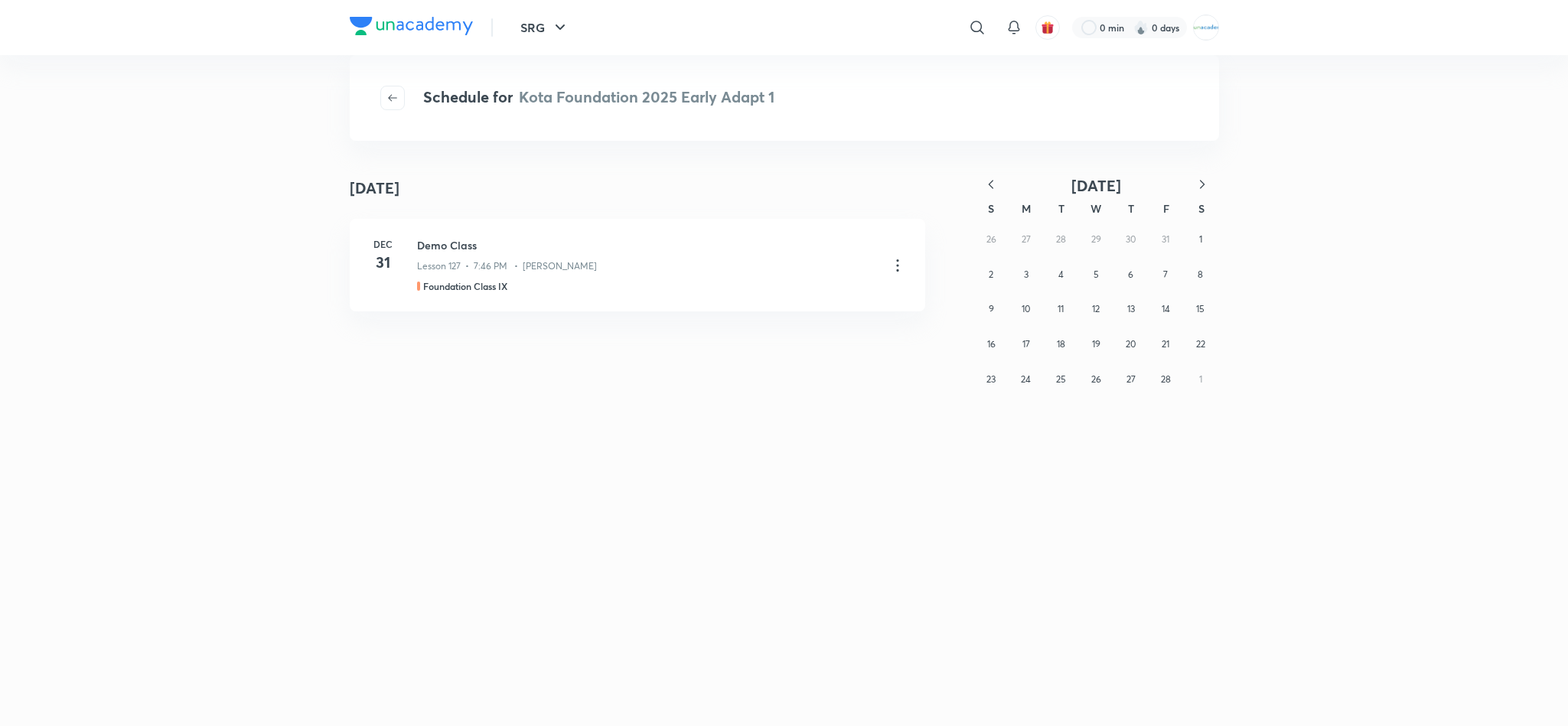
click at [999, 179] on button "button" at bounding box center [990, 185] width 33 height 19
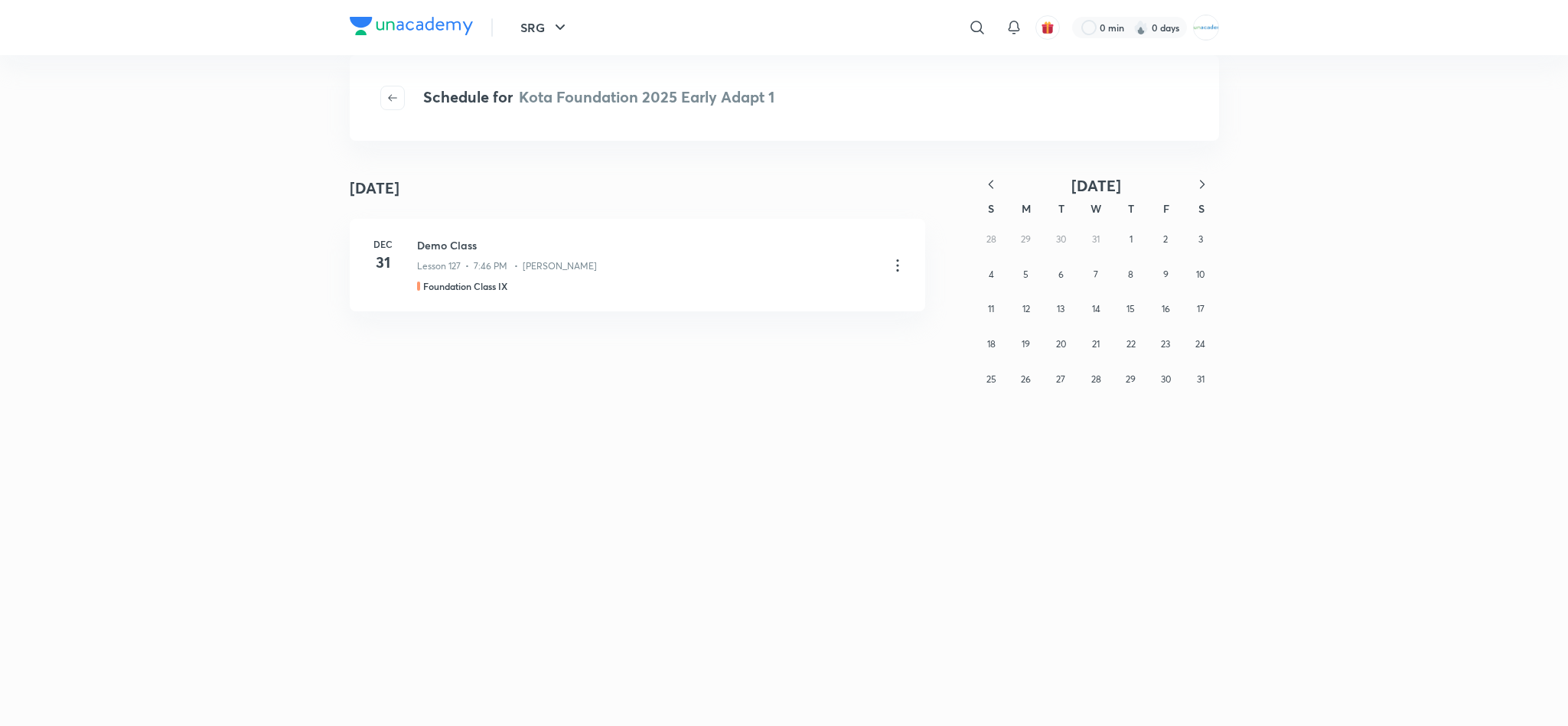
click at [999, 179] on button "button" at bounding box center [990, 185] width 33 height 19
click at [1192, 177] on button "button" at bounding box center [1202, 185] width 33 height 19
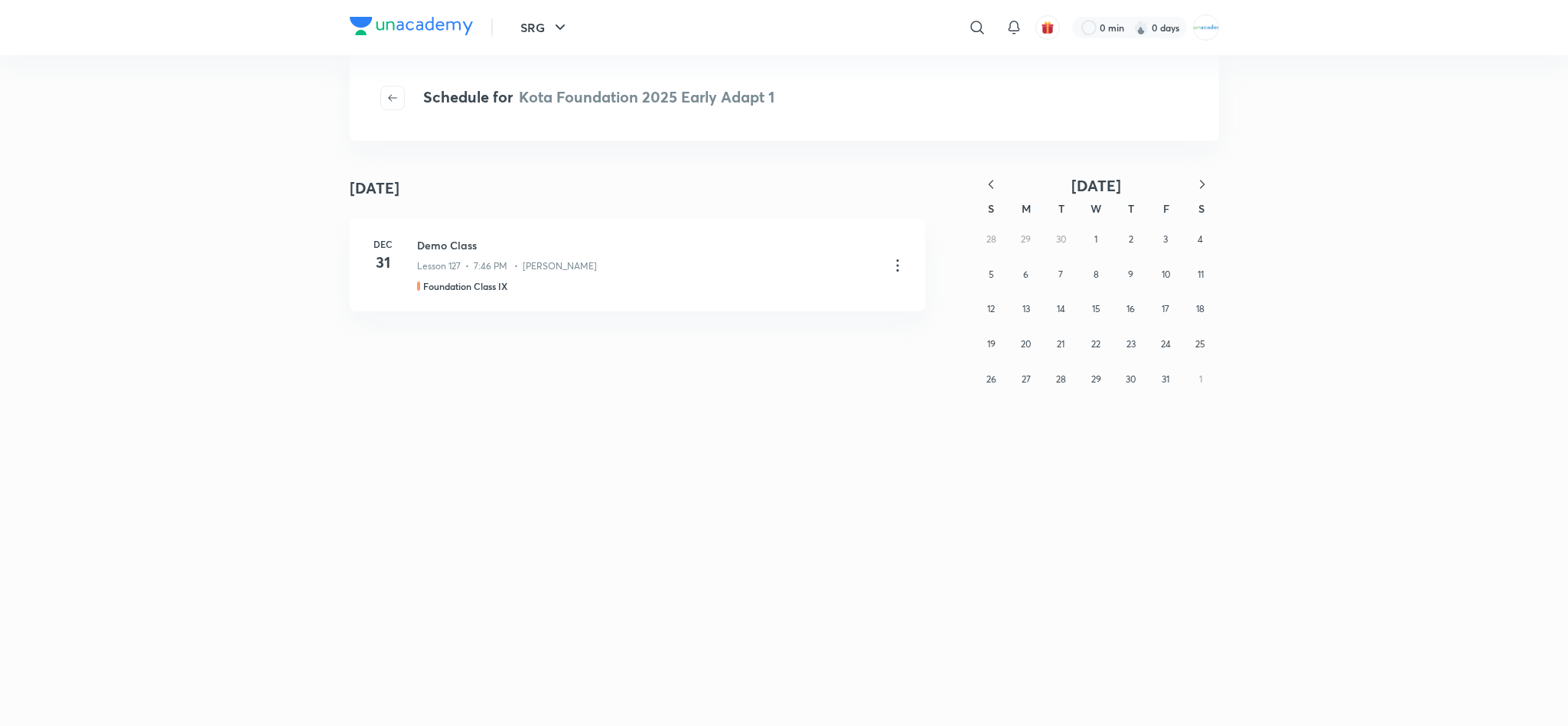
click at [1196, 186] on icon "button" at bounding box center [1203, 184] width 15 height 15
click at [1096, 270] on abbr "10" at bounding box center [1096, 274] width 9 height 11
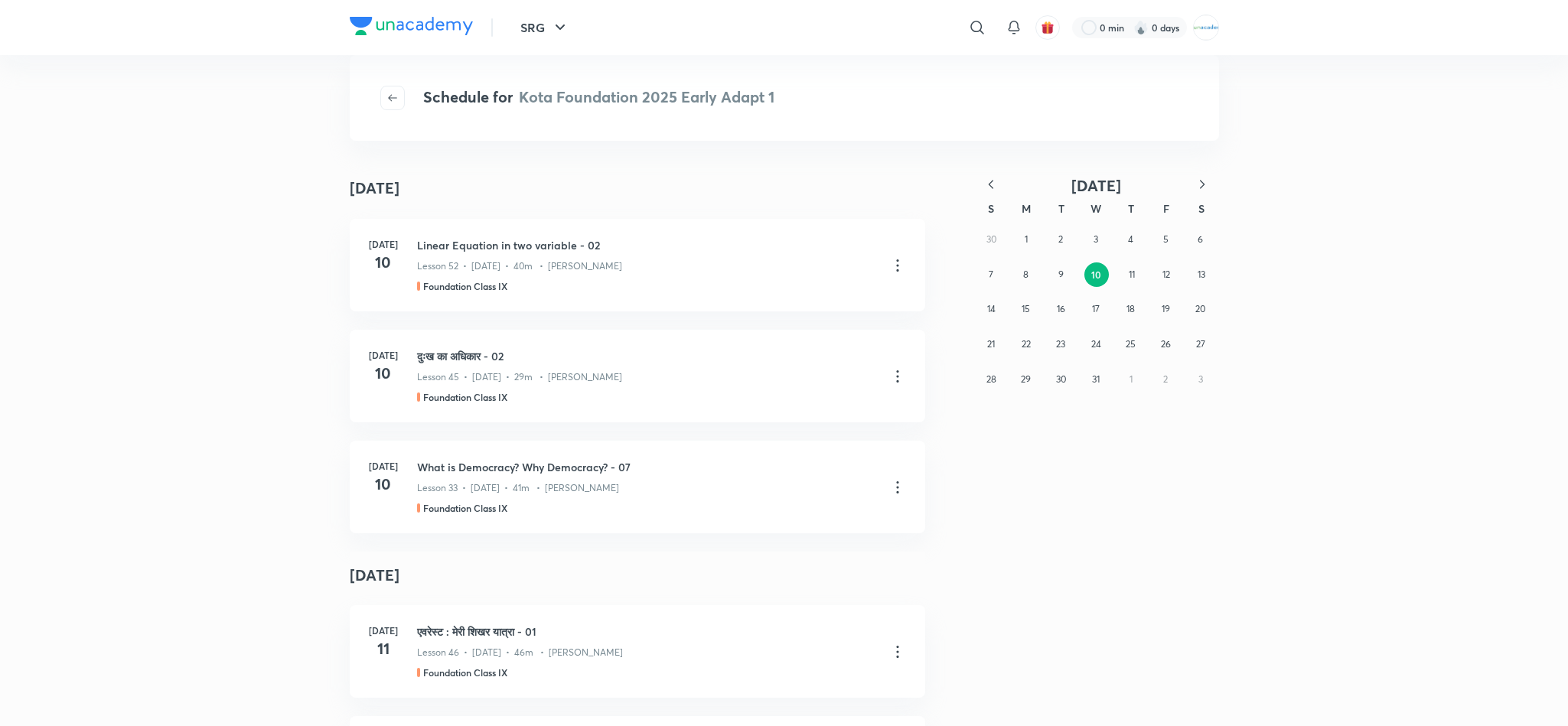
click at [694, 273] on div "Linear Equation in two variable - 02 Lesson 52 • Jul 10 • 40m • Kundan Singh Fo…" at bounding box center [647, 264] width 459 height 55
click at [673, 349] on h3 "दुःख का अधिकार - 02" at bounding box center [647, 356] width 459 height 16
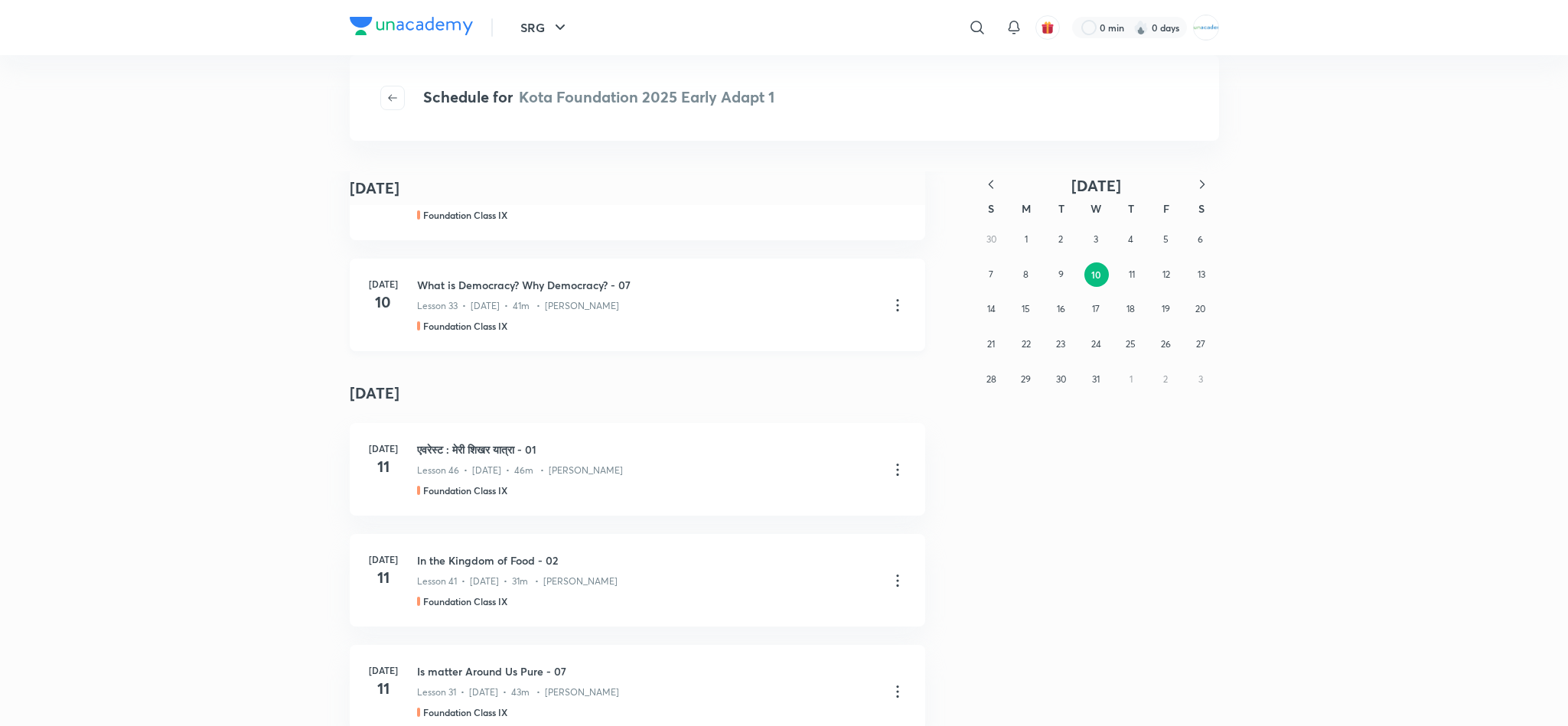
scroll to position [196, 0]
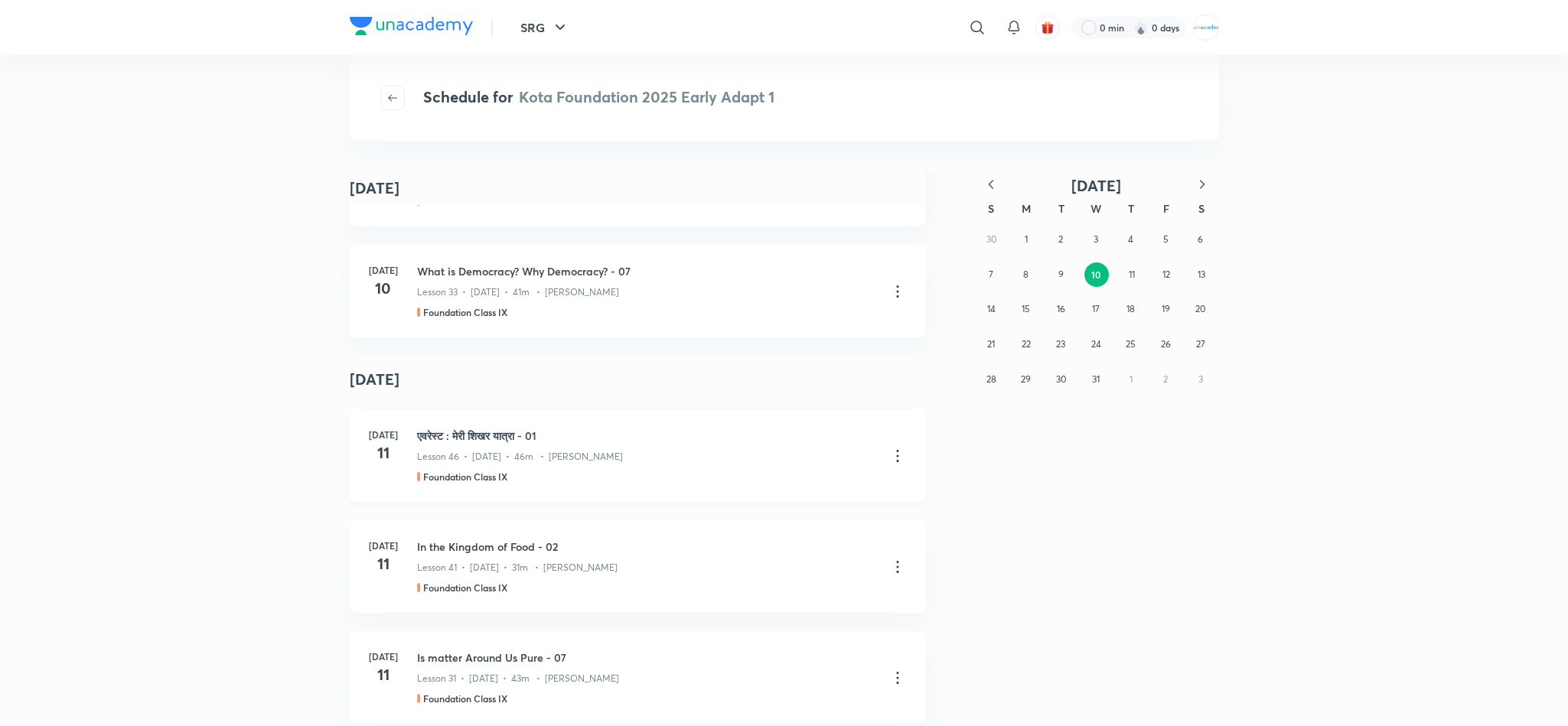
click at [666, 470] on div "Foundation Class IX" at bounding box center [647, 476] width 459 height 14
